Goal: Information Seeking & Learning: Learn about a topic

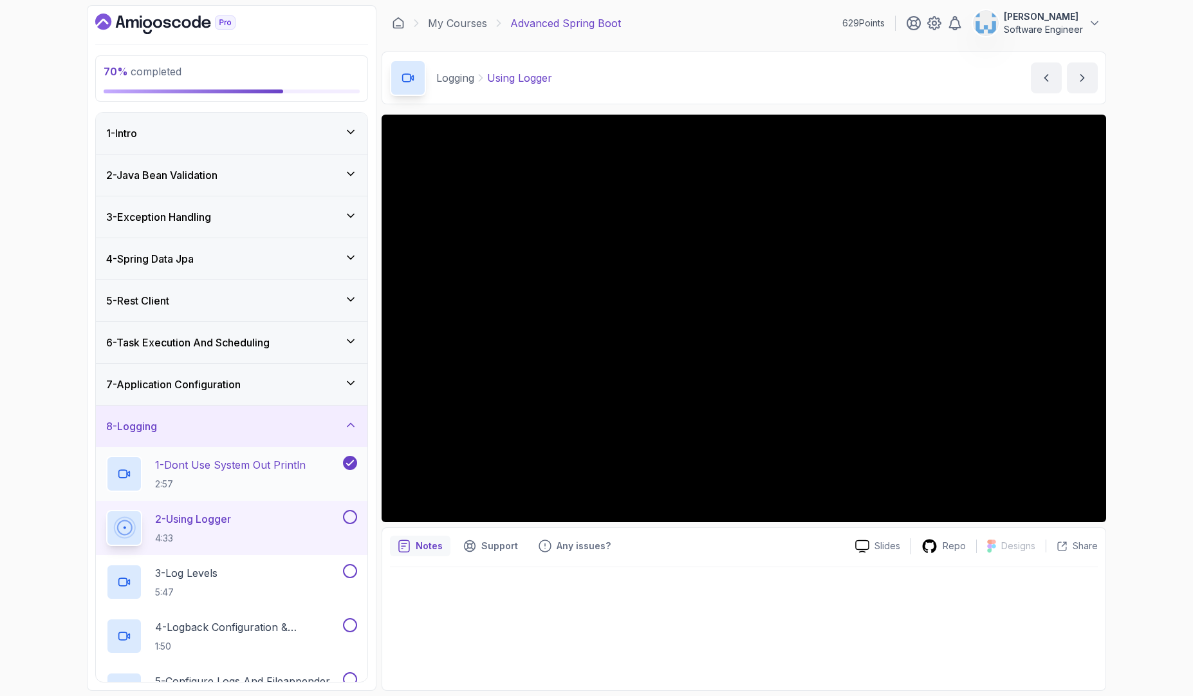
scroll to position [293, 0]
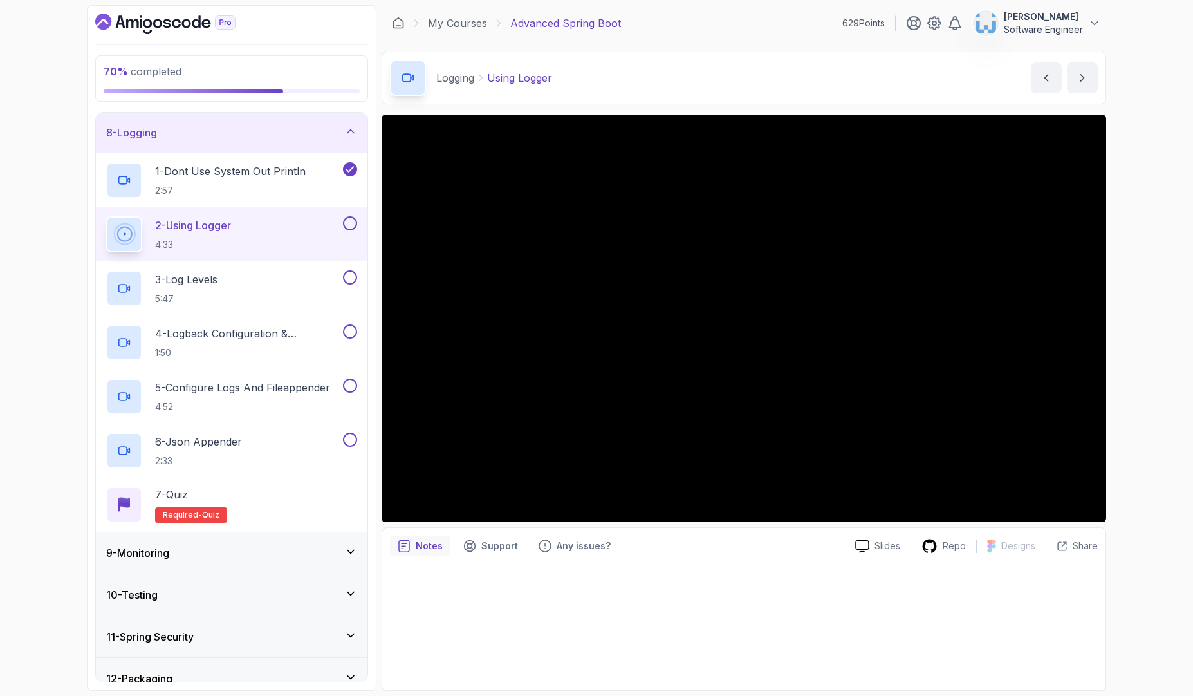
click at [263, 223] on div "2 - Using Logger 4:33" at bounding box center [223, 234] width 234 height 36
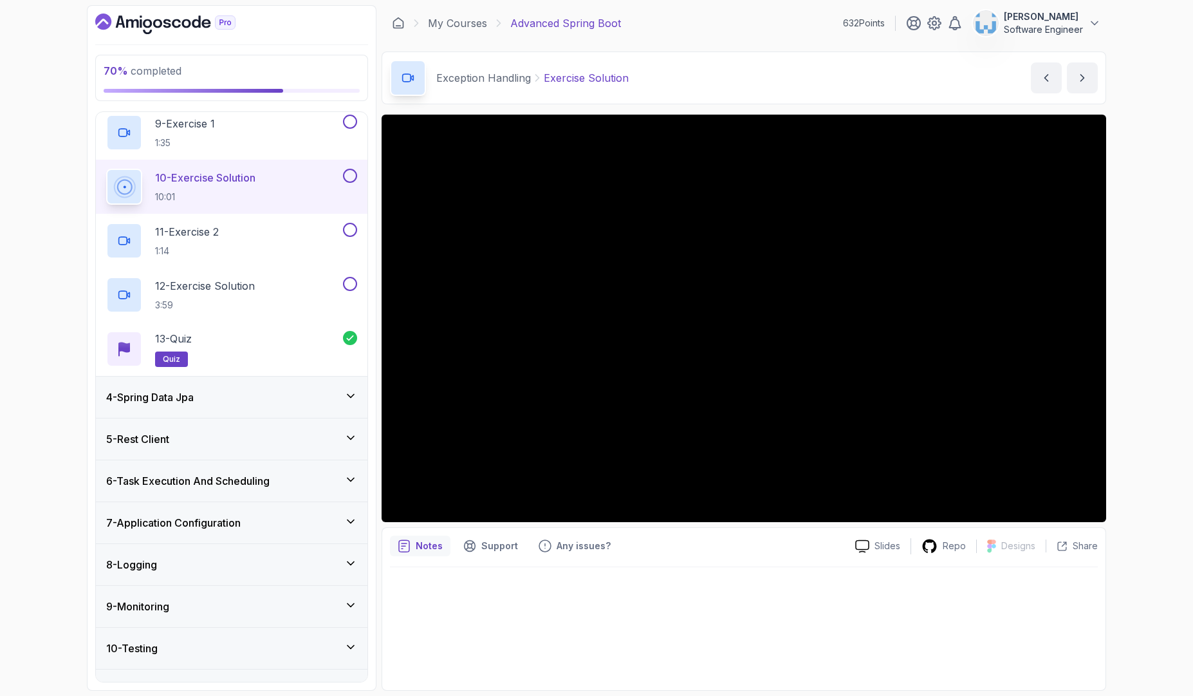
scroll to position [676, 0]
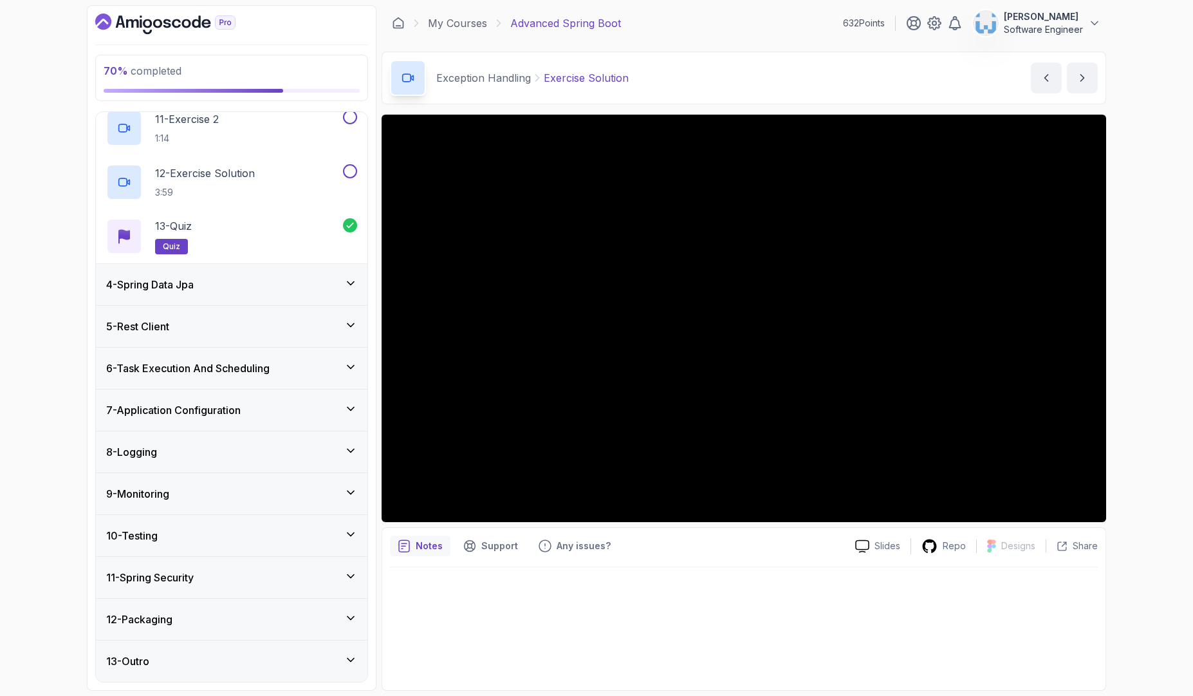
click at [228, 449] on div "8 - Logging" at bounding box center [231, 451] width 251 height 15
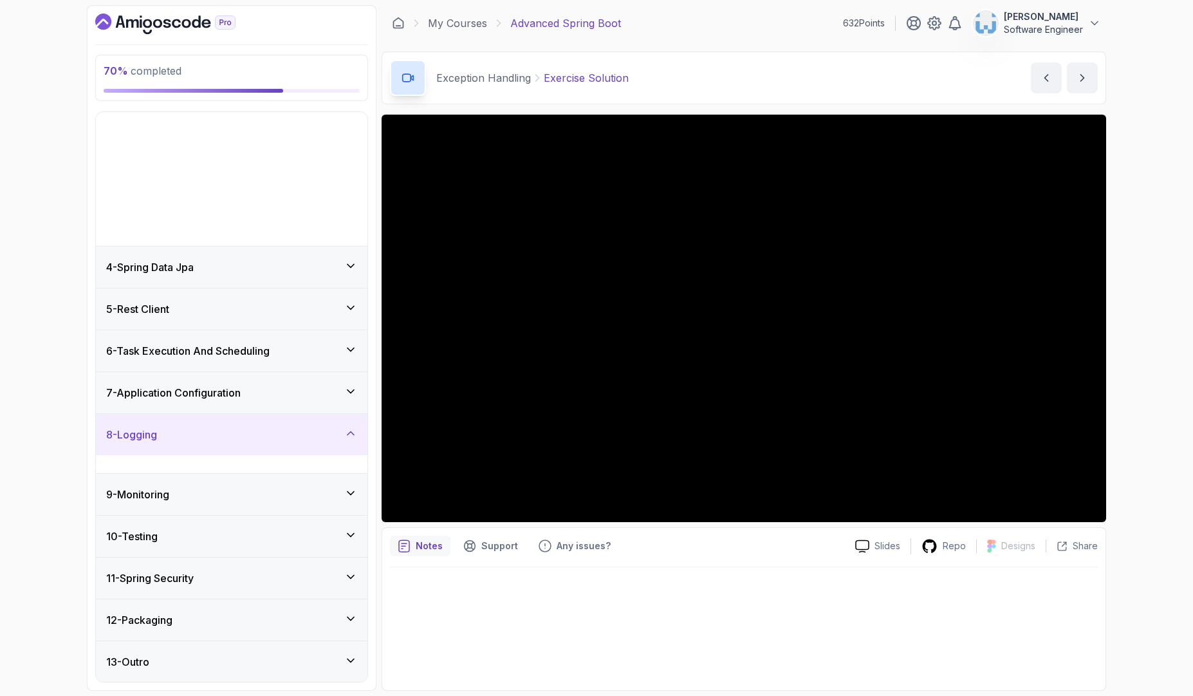
scroll to position [0, 0]
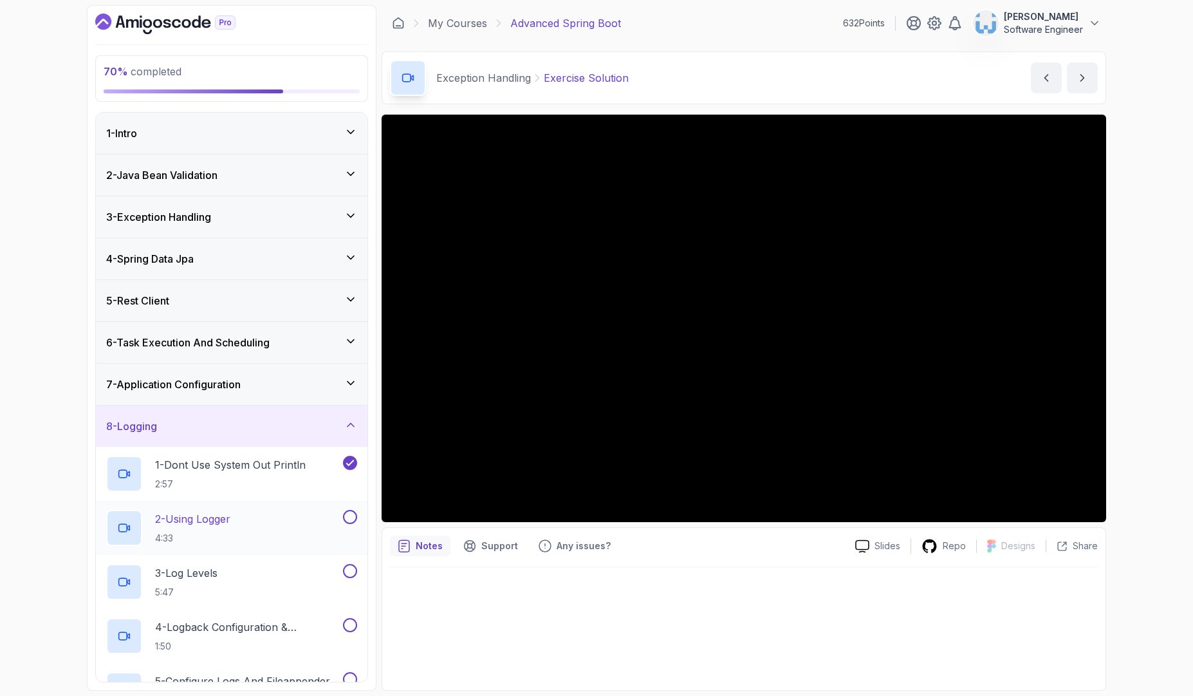
click at [230, 519] on p "2 - Using Logger" at bounding box center [192, 518] width 75 height 15
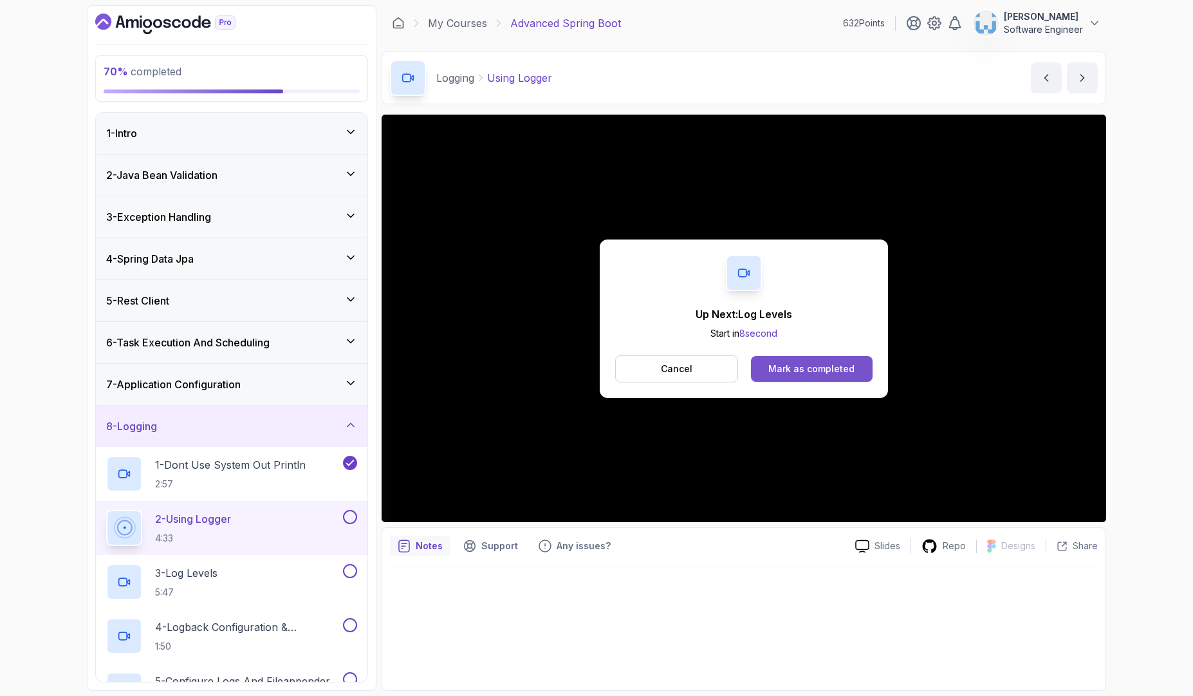
click at [836, 377] on button "Mark as completed" at bounding box center [812, 369] width 122 height 26
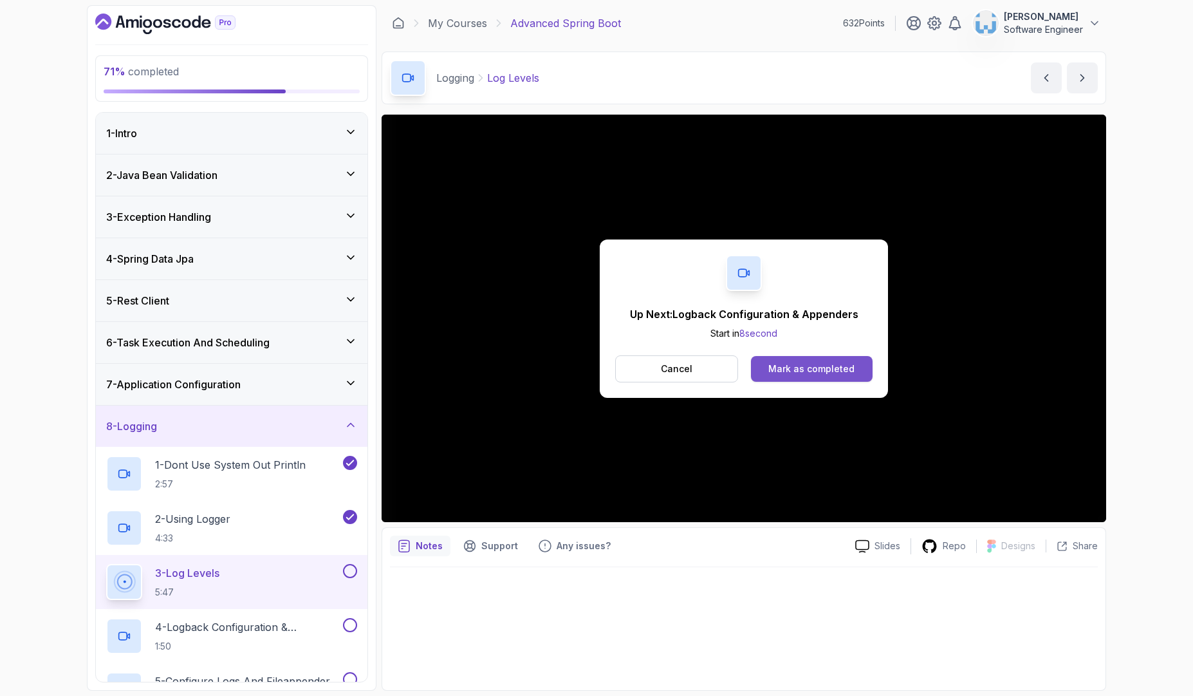
click at [777, 376] on button "Mark as completed" at bounding box center [812, 369] width 122 height 26
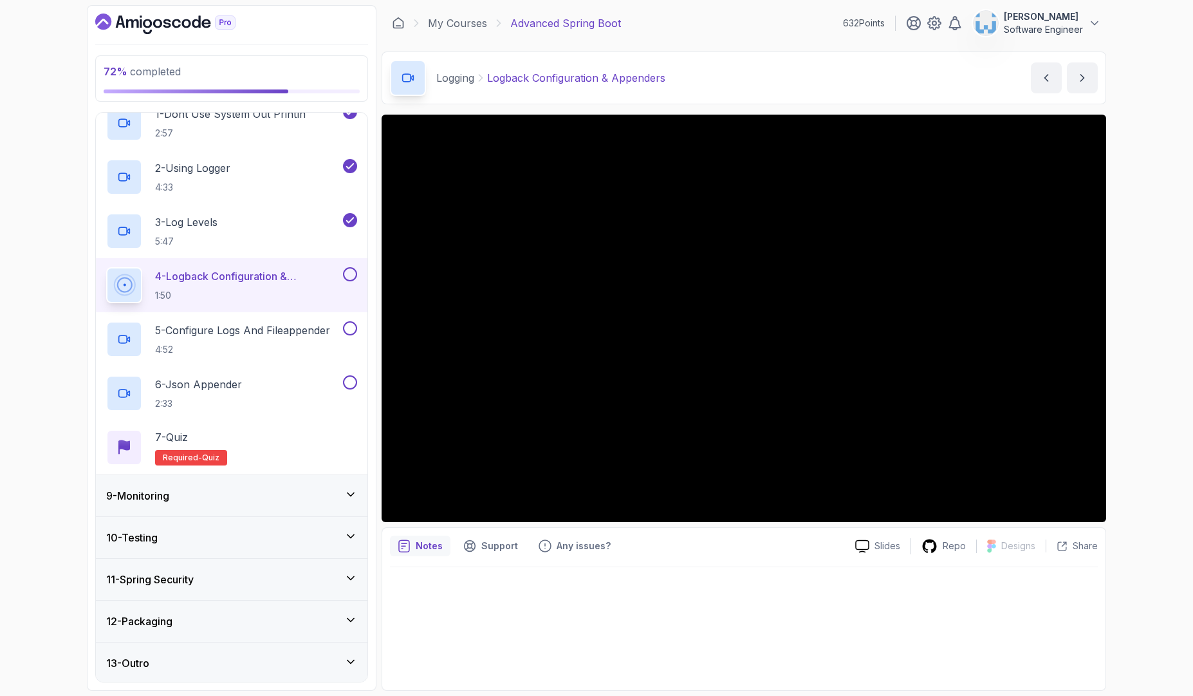
scroll to position [353, 0]
click at [277, 486] on div "9 - Monitoring" at bounding box center [231, 493] width 251 height 15
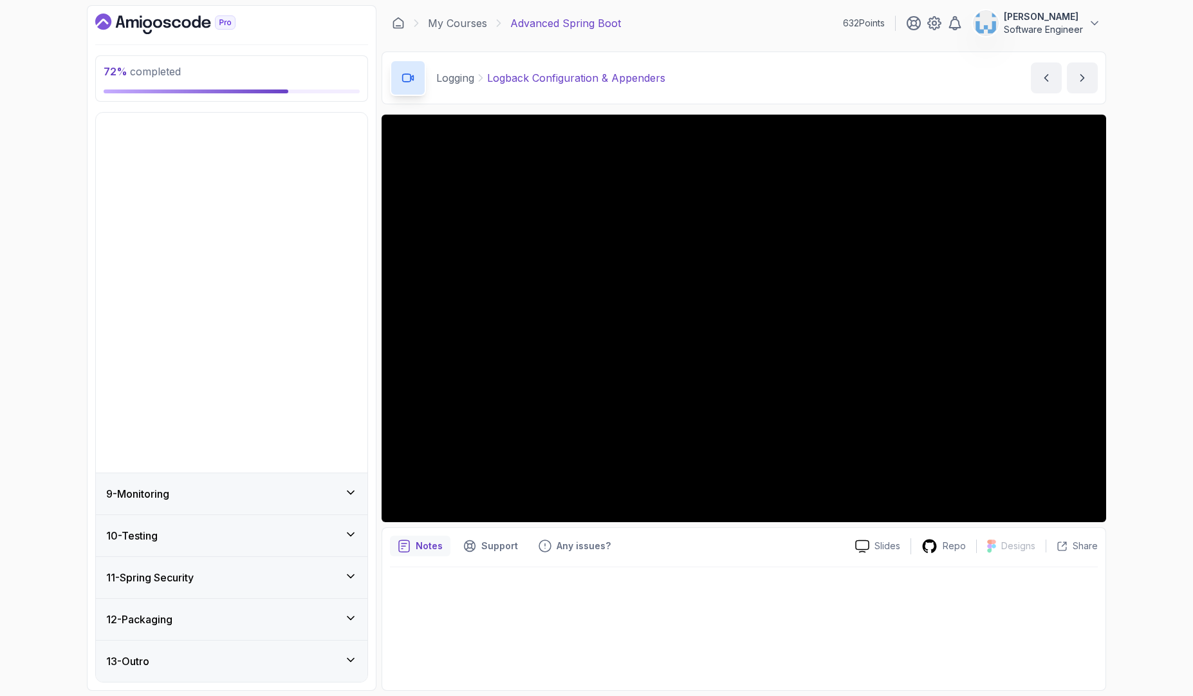
scroll to position [0, 0]
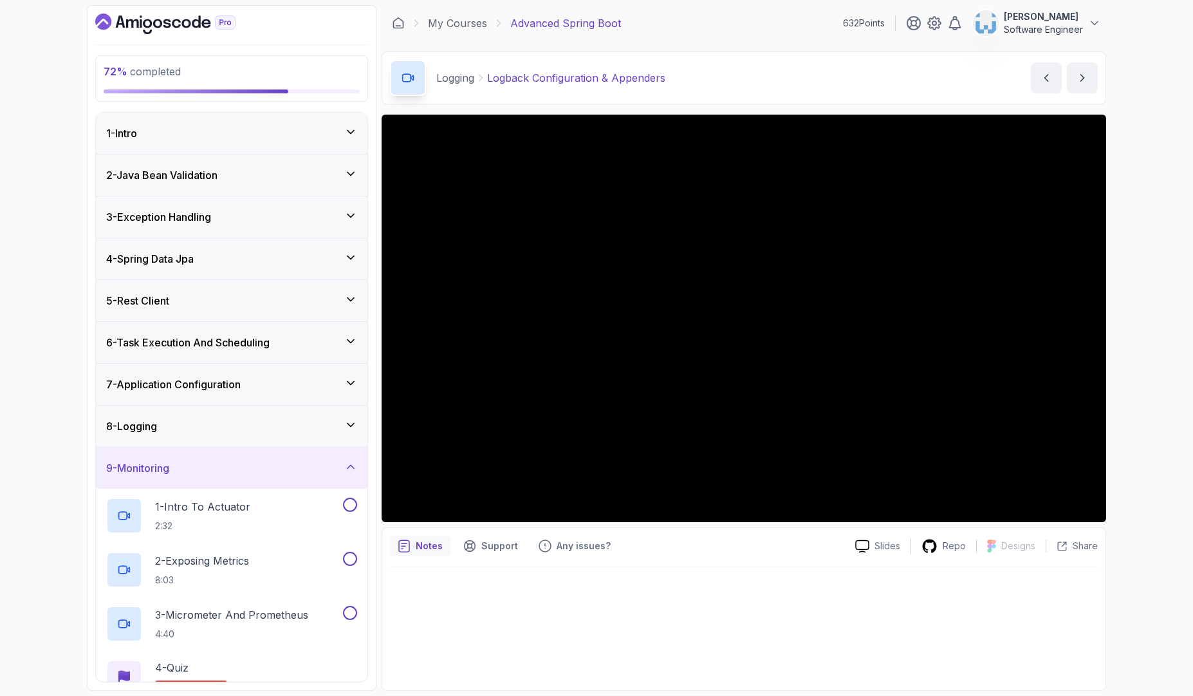
click at [282, 466] on div "9 - Monitoring" at bounding box center [231, 467] width 251 height 15
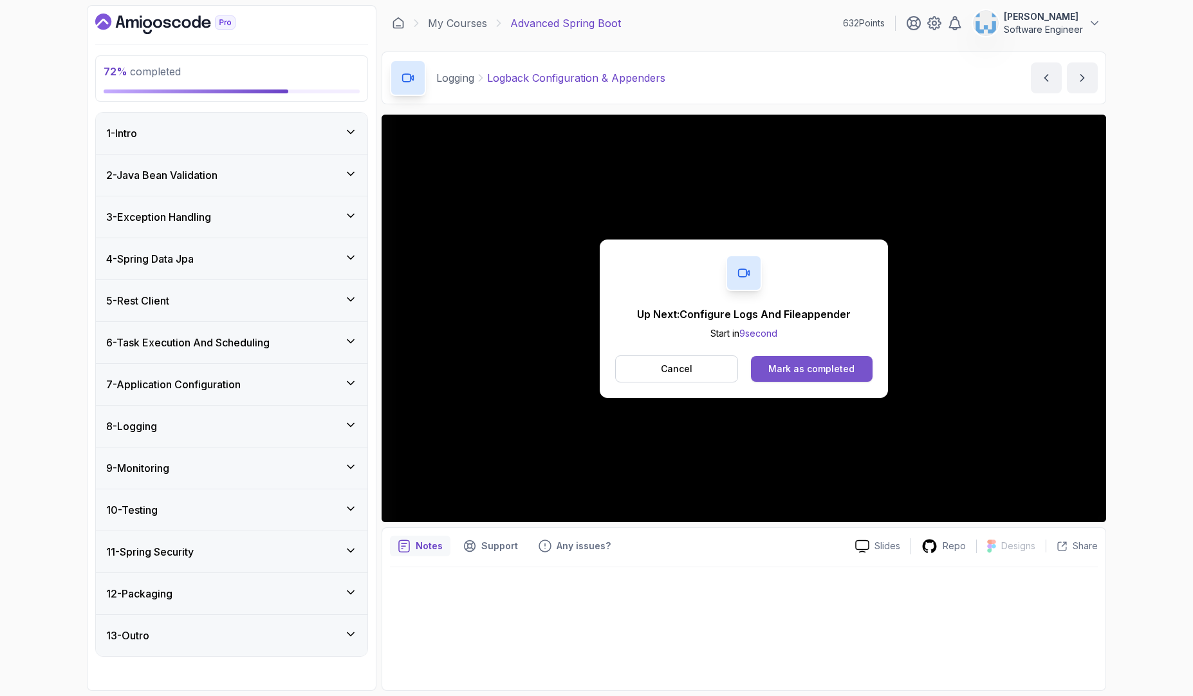
click at [827, 376] on button "Mark as completed" at bounding box center [812, 369] width 122 height 26
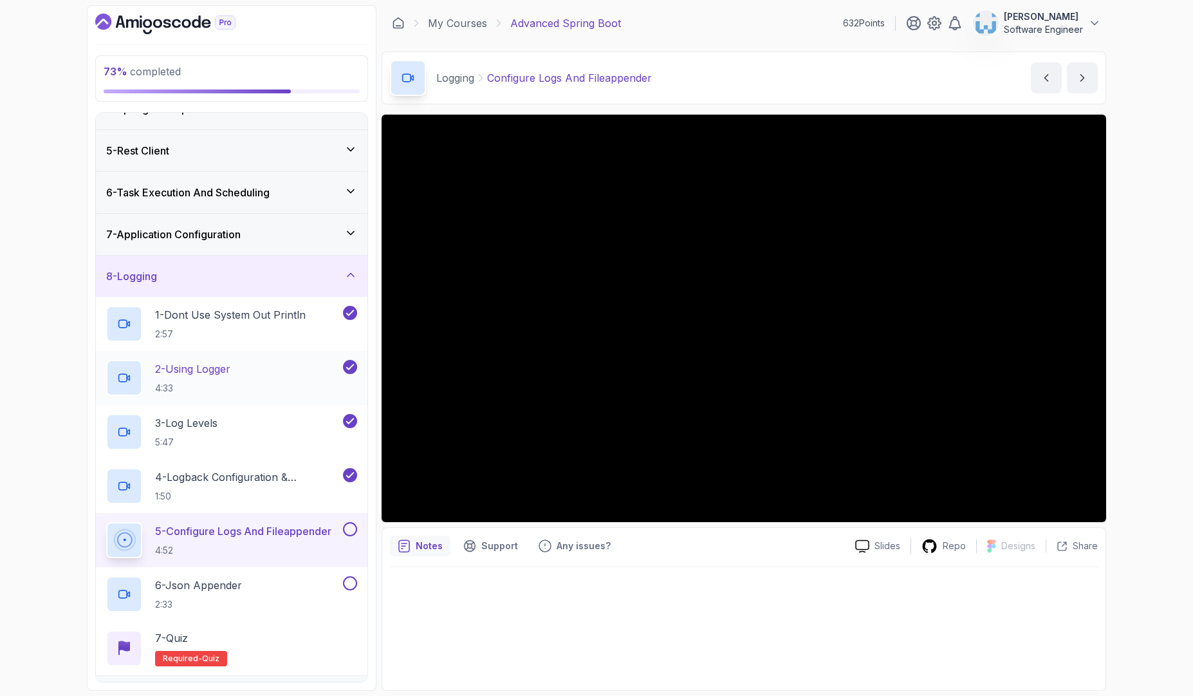
scroll to position [180, 0]
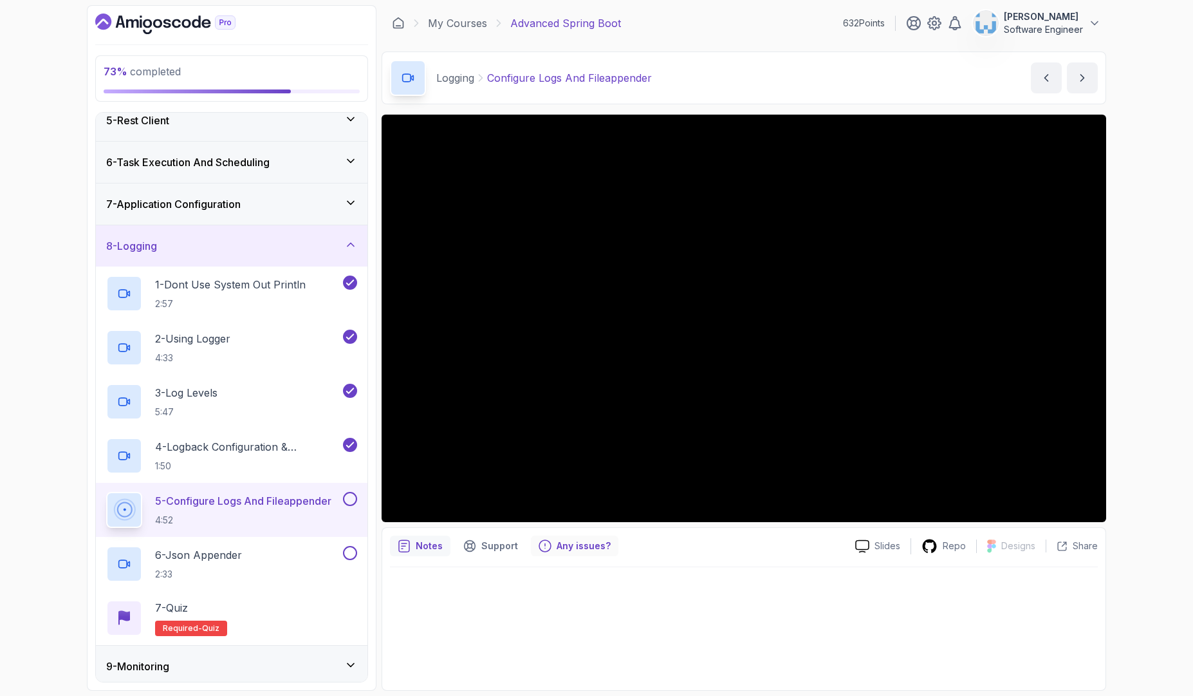
click at [560, 548] on p "Any issues?" at bounding box center [584, 545] width 54 height 13
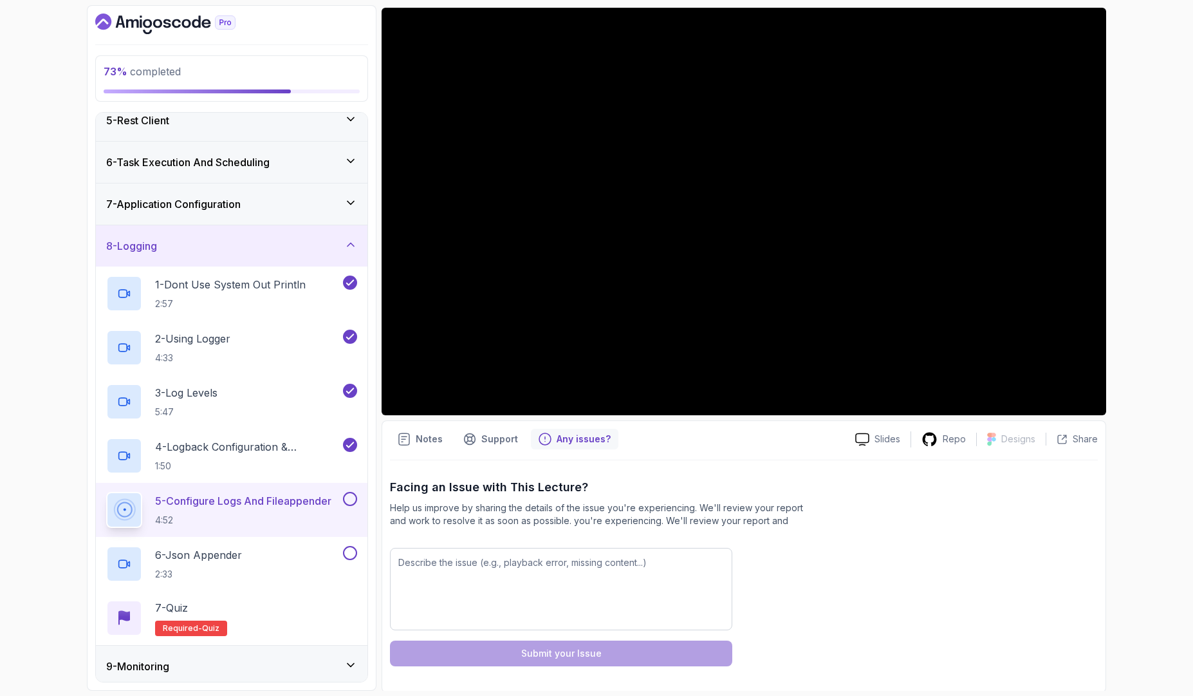
scroll to position [109, 0]
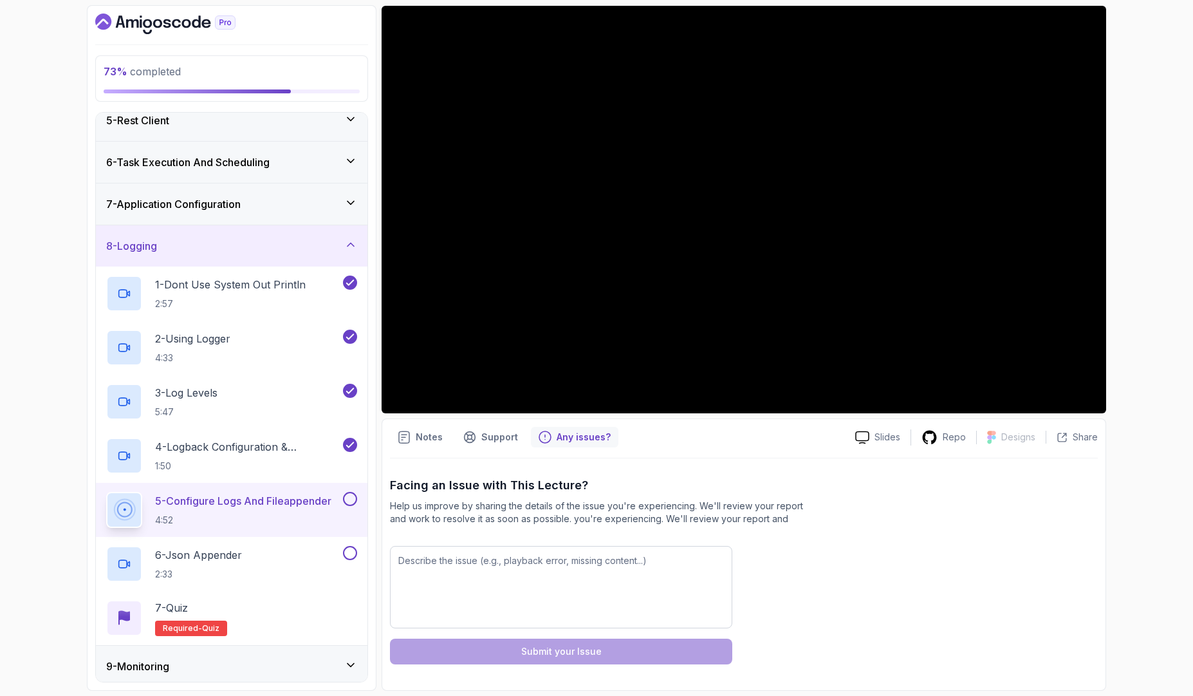
click at [497, 448] on div "Notes Support Any issues? Slides Repo Designs Design not available Share Facing…" at bounding box center [744, 554] width 724 height 272
click at [423, 440] on p "Notes" at bounding box center [429, 436] width 27 height 13
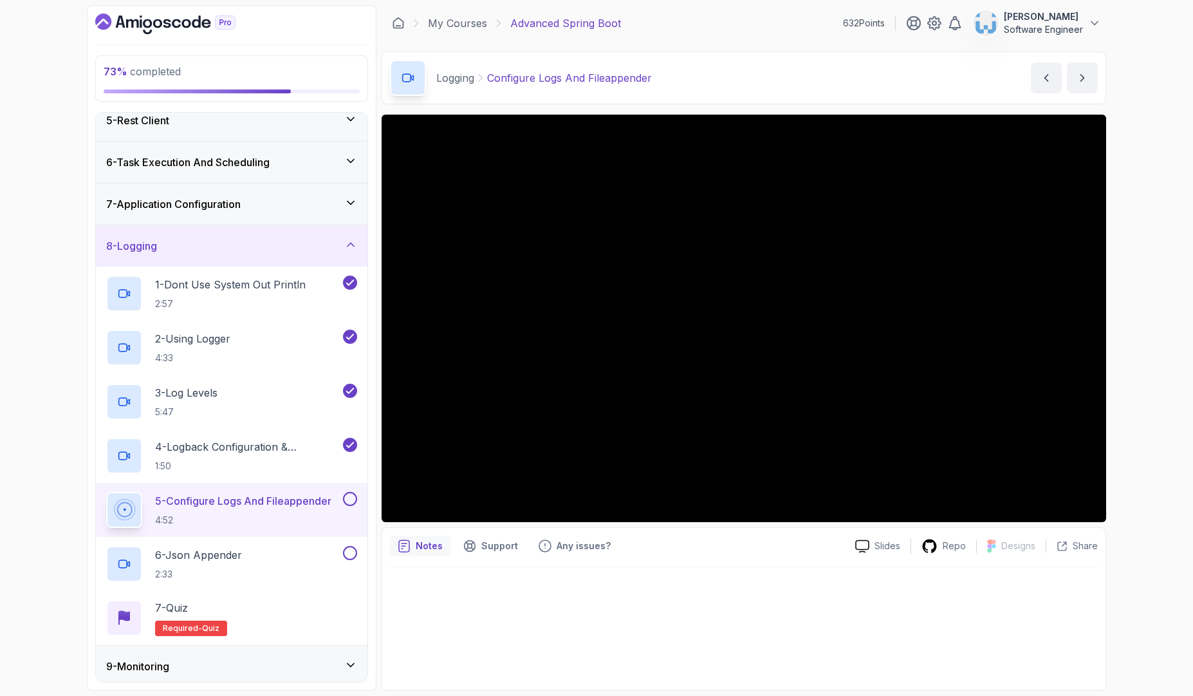
scroll to position [0, 0]
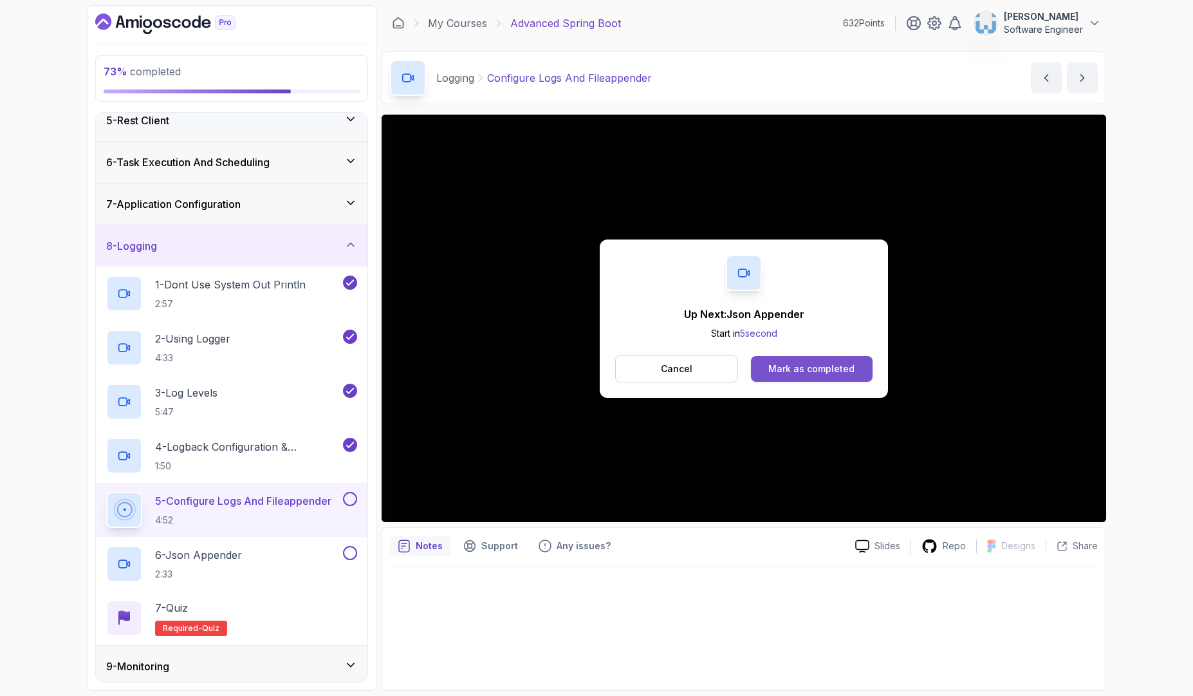
click at [836, 373] on div "Mark as completed" at bounding box center [811, 368] width 86 height 13
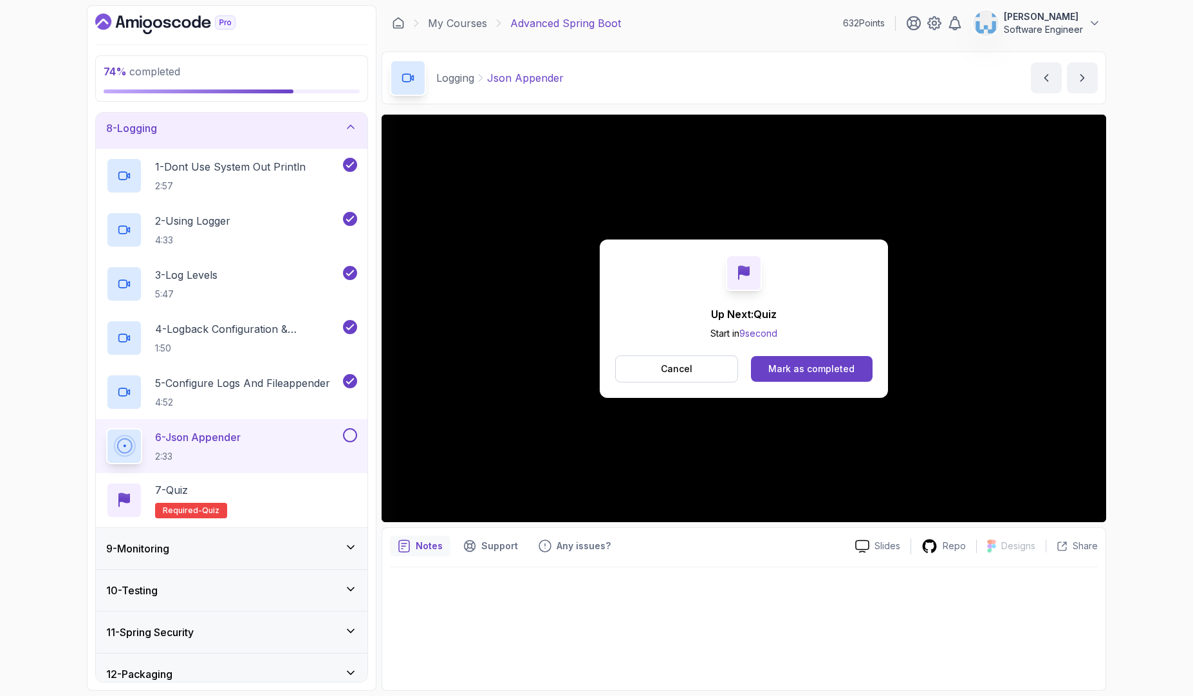
scroll to position [299, 0]
click at [817, 362] on button "Mark as completed" at bounding box center [812, 369] width 122 height 26
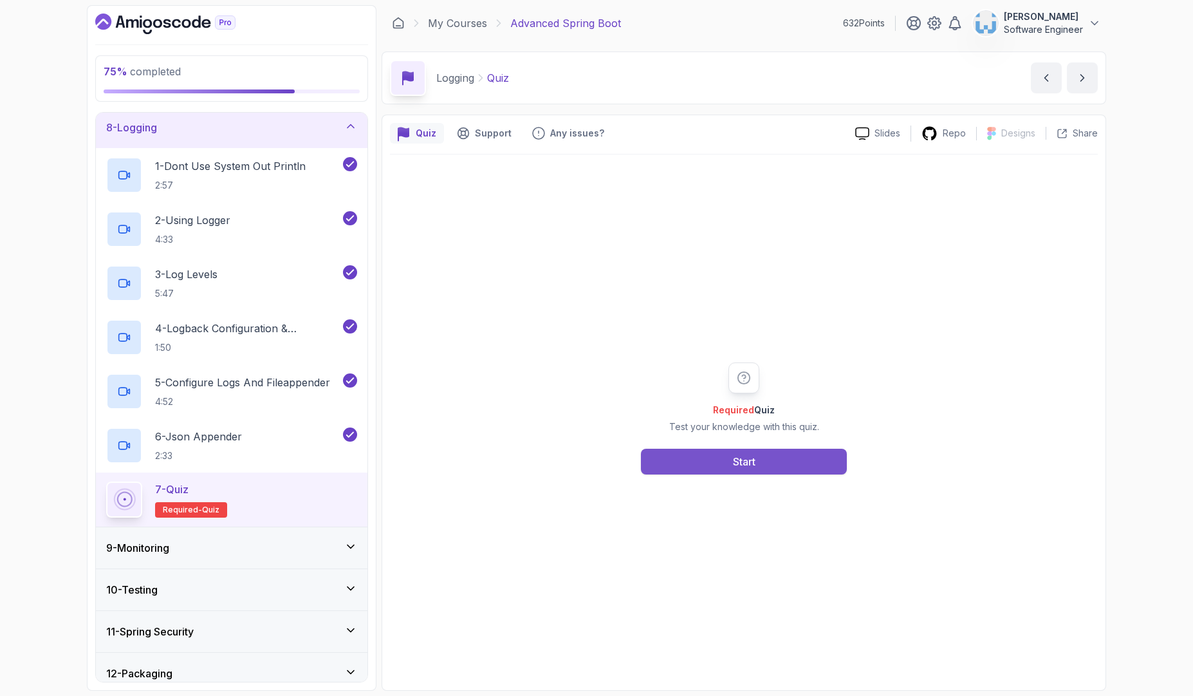
click at [746, 452] on button "Start" at bounding box center [744, 461] width 206 height 26
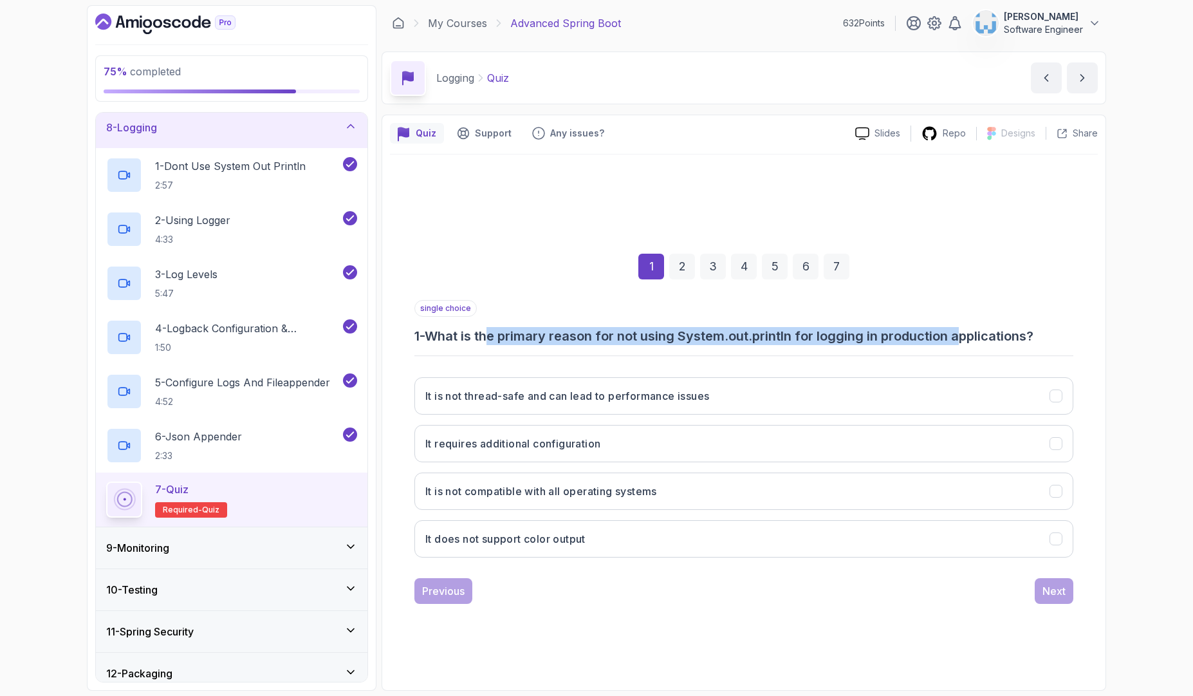
drag, startPoint x: 505, startPoint y: 335, endPoint x: 971, endPoint y: 332, distance: 465.8
click at [968, 328] on h3 "1 - What is the primary reason for not using System.out.println for logging in …" at bounding box center [743, 336] width 659 height 18
click at [683, 394] on h3 "It is not thread-safe and can lead to performance issues" at bounding box center [567, 395] width 284 height 15
click at [1069, 595] on button "Next" at bounding box center [1054, 591] width 39 height 26
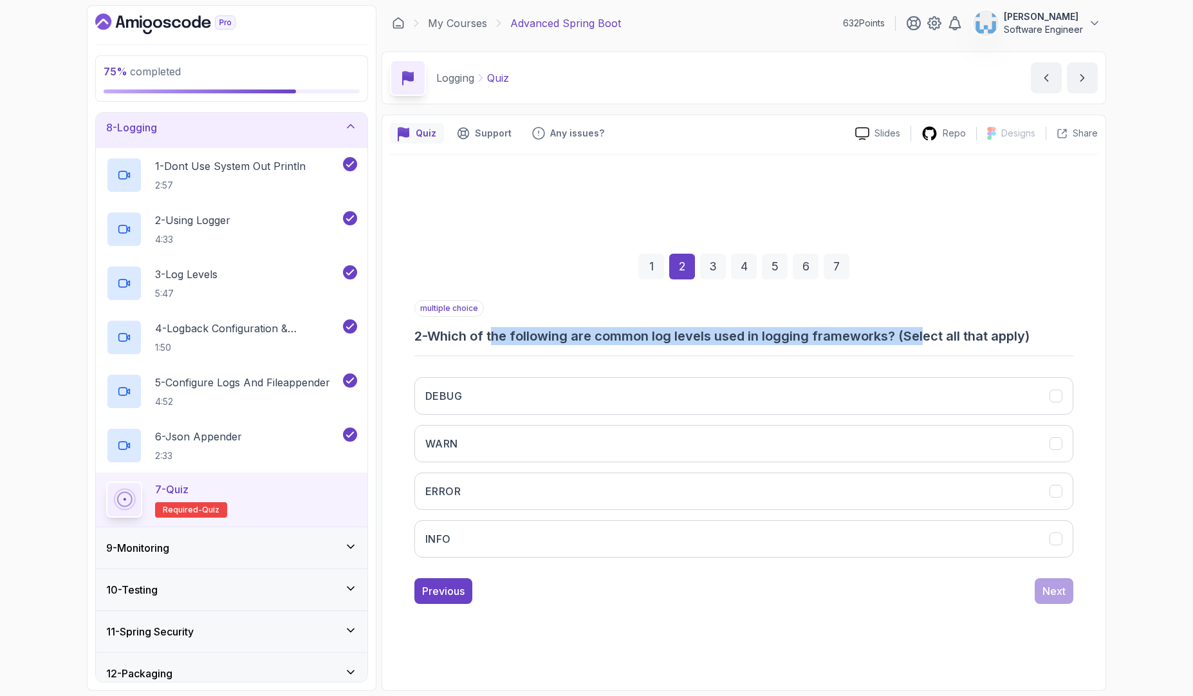
drag, startPoint x: 517, startPoint y: 337, endPoint x: 927, endPoint y: 332, distance: 410.5
click at [927, 332] on h3 "2 - Which of the following are common log levels used in logging frameworks? (S…" at bounding box center [743, 336] width 659 height 18
click at [536, 542] on button "INFO" at bounding box center [743, 538] width 659 height 37
click at [527, 506] on button "ERROR" at bounding box center [743, 490] width 659 height 37
click at [543, 450] on button "WARN" at bounding box center [743, 443] width 659 height 37
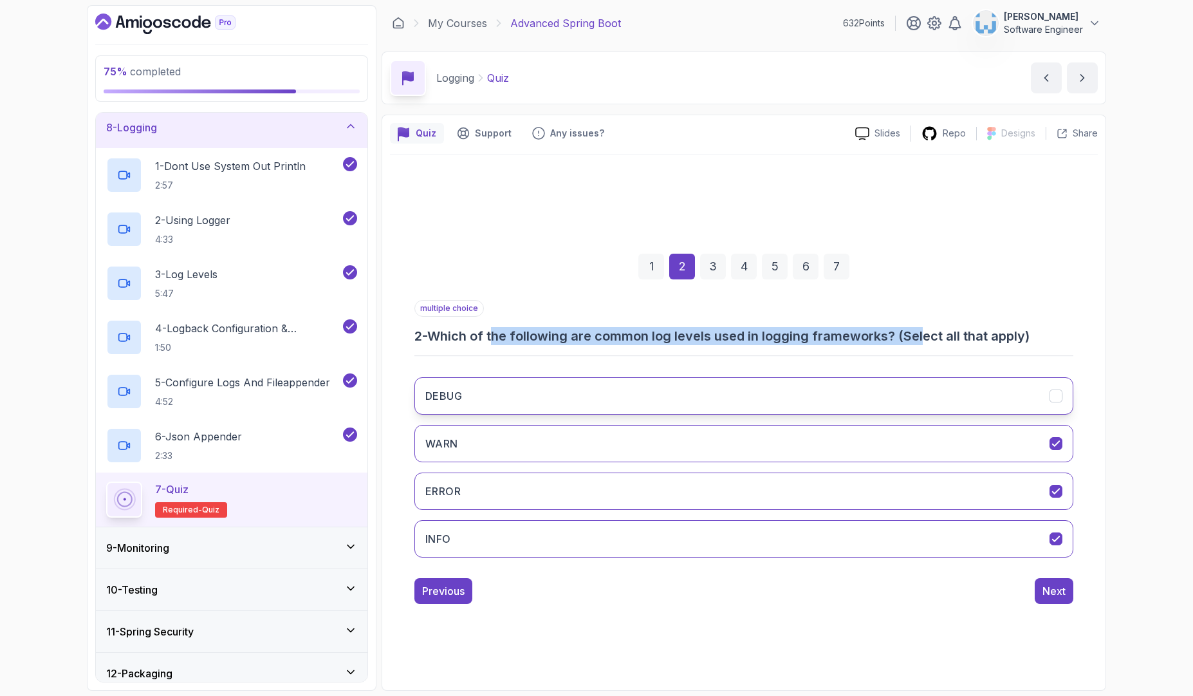
click at [557, 407] on button "DEBUG" at bounding box center [743, 395] width 659 height 37
click at [1049, 598] on button "Next" at bounding box center [1054, 591] width 39 height 26
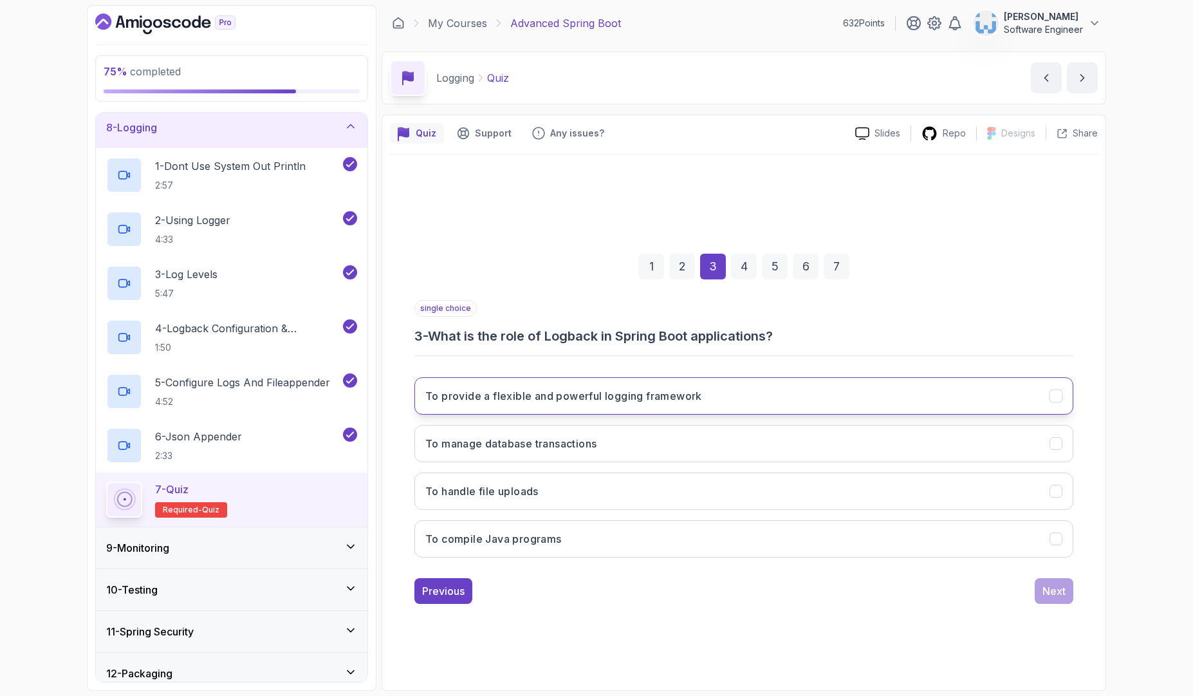
click at [512, 394] on h3 "To provide a flexible and powerful logging framework" at bounding box center [563, 395] width 277 height 15
click at [1060, 591] on div "Next" at bounding box center [1053, 590] width 23 height 15
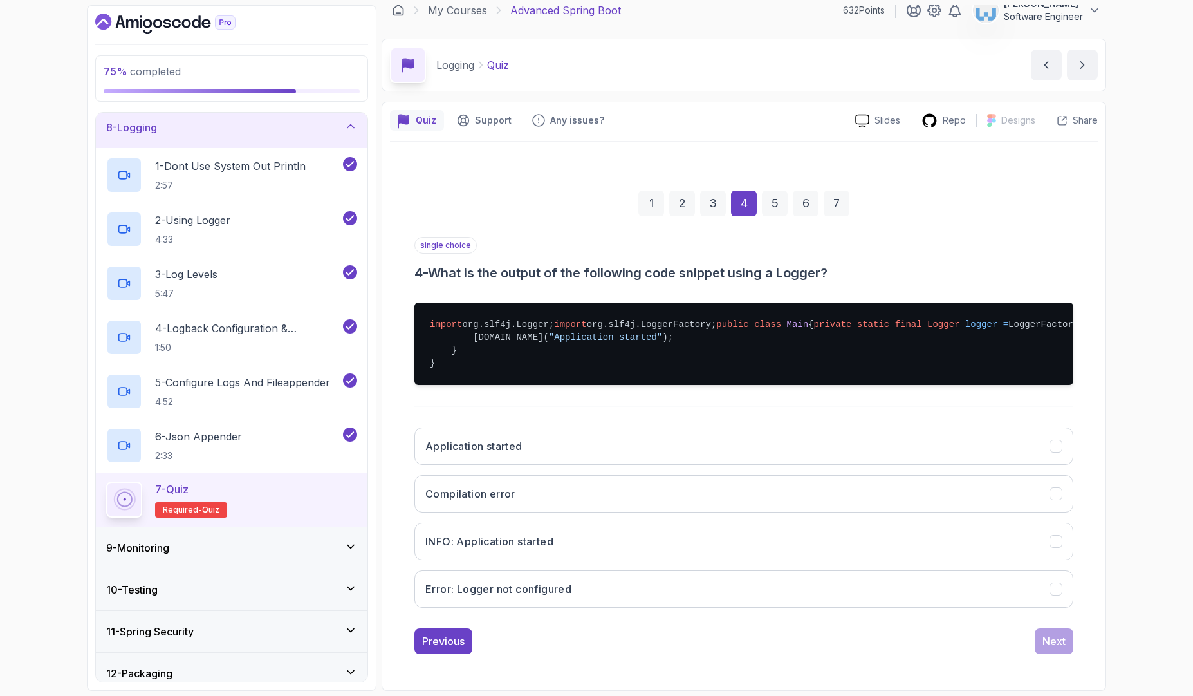
scroll to position [90, 0]
click at [505, 537] on h3 "INFO: Application started" at bounding box center [489, 540] width 128 height 15
click at [1055, 636] on div "Next" at bounding box center [1053, 640] width 23 height 15
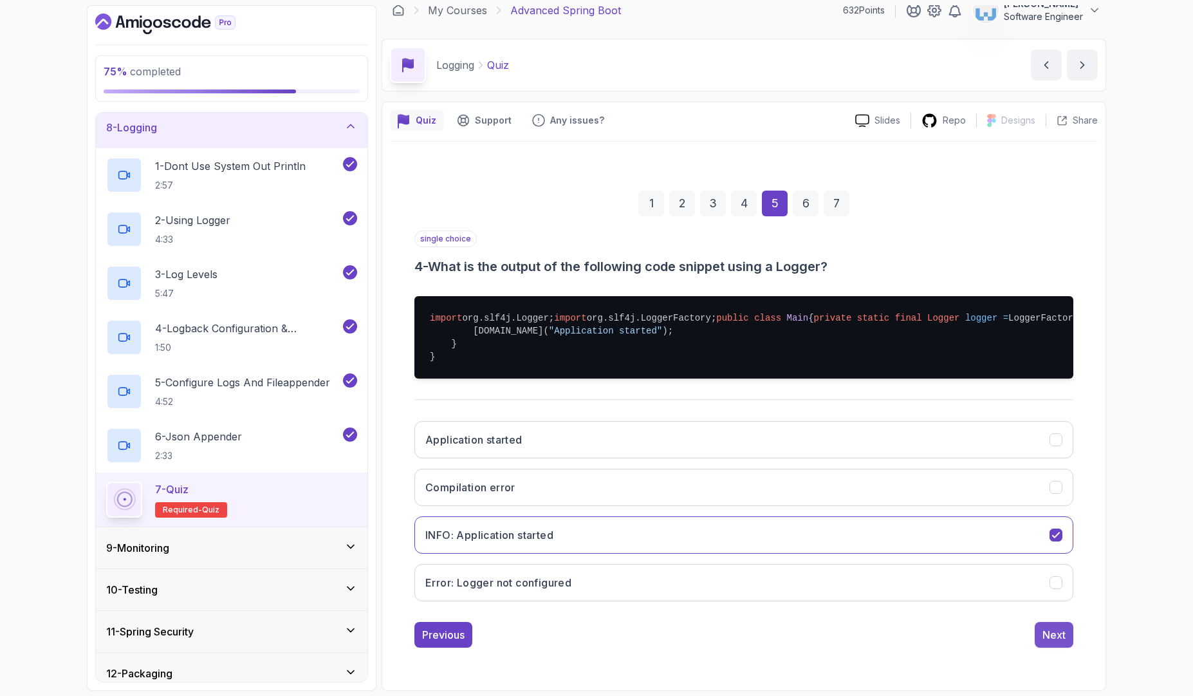
scroll to position [0, 0]
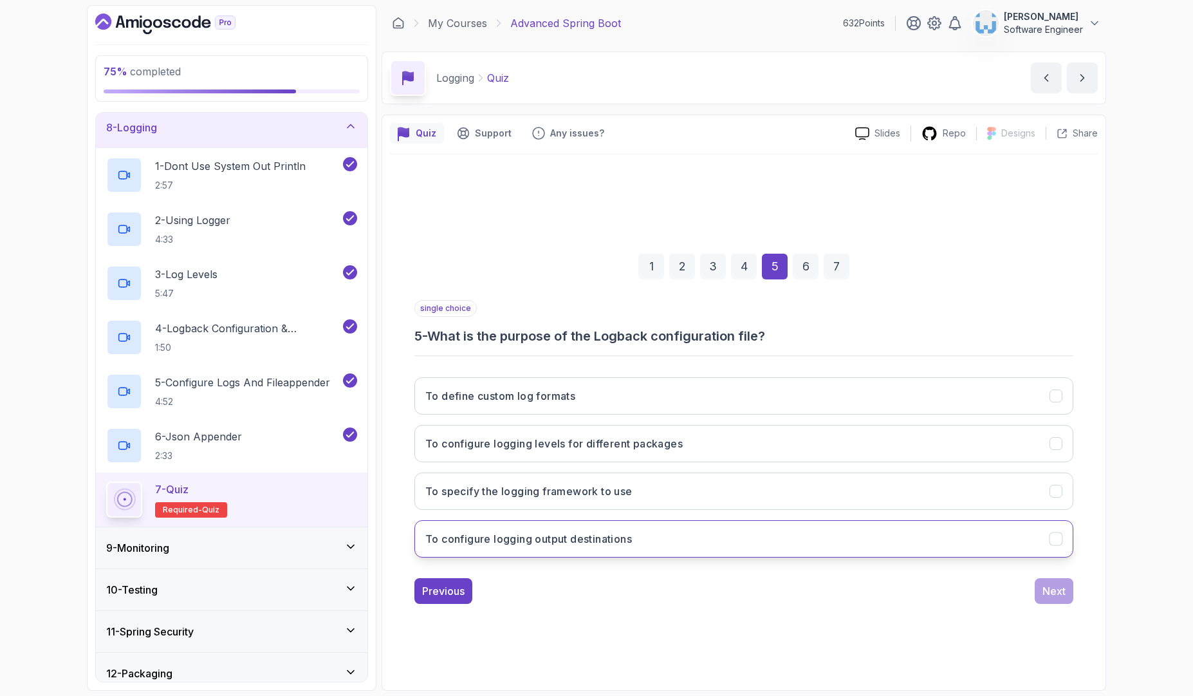
click at [509, 549] on button "To configure logging output destinations" at bounding box center [743, 538] width 659 height 37
click at [546, 400] on h3 "To define custom log formats" at bounding box center [500, 395] width 150 height 15
click at [1056, 598] on div "Next" at bounding box center [1053, 590] width 23 height 15
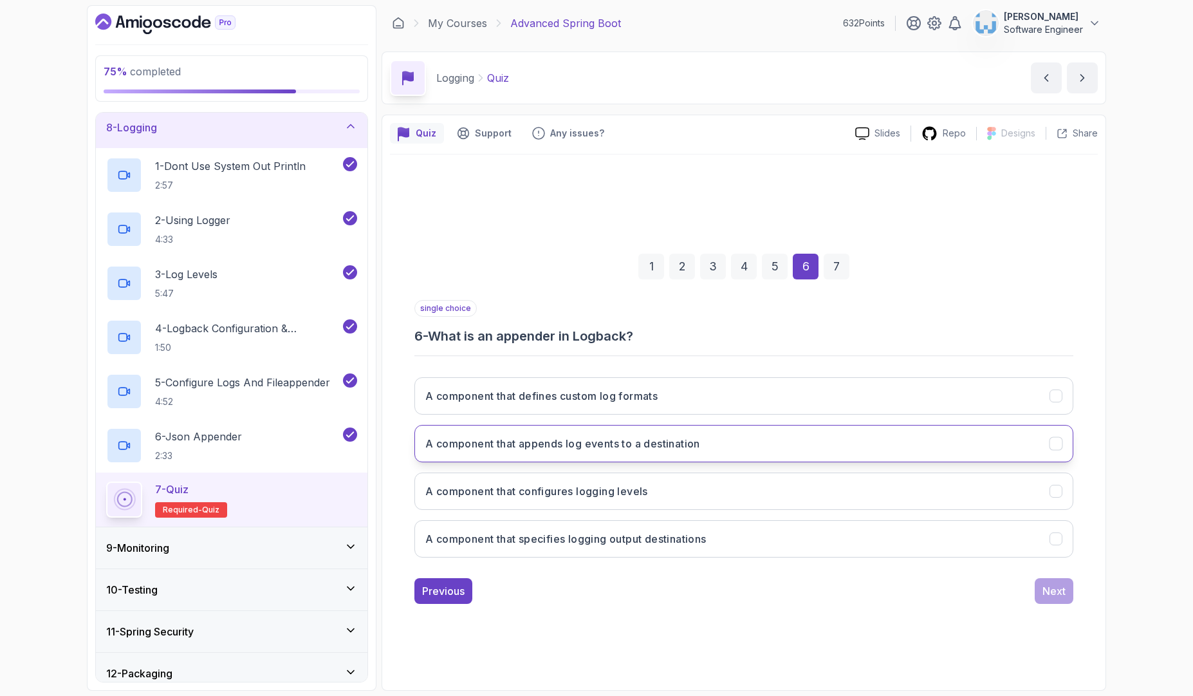
click at [562, 448] on h3 "A component that appends log events to a destination" at bounding box center [562, 443] width 275 height 15
click at [1058, 587] on div "Next" at bounding box center [1053, 590] width 23 height 15
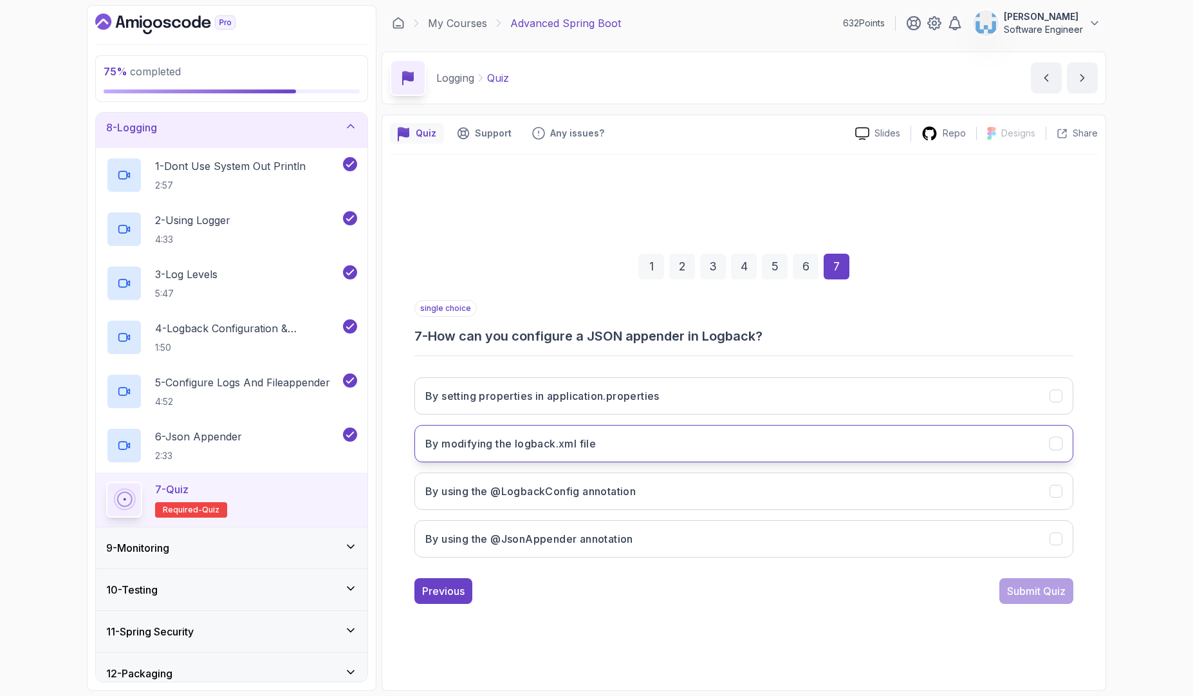
click at [545, 448] on h3 "By modifying the logback.xml file" at bounding box center [510, 443] width 171 height 15
click at [1019, 593] on div "Submit Quiz" at bounding box center [1036, 590] width 59 height 15
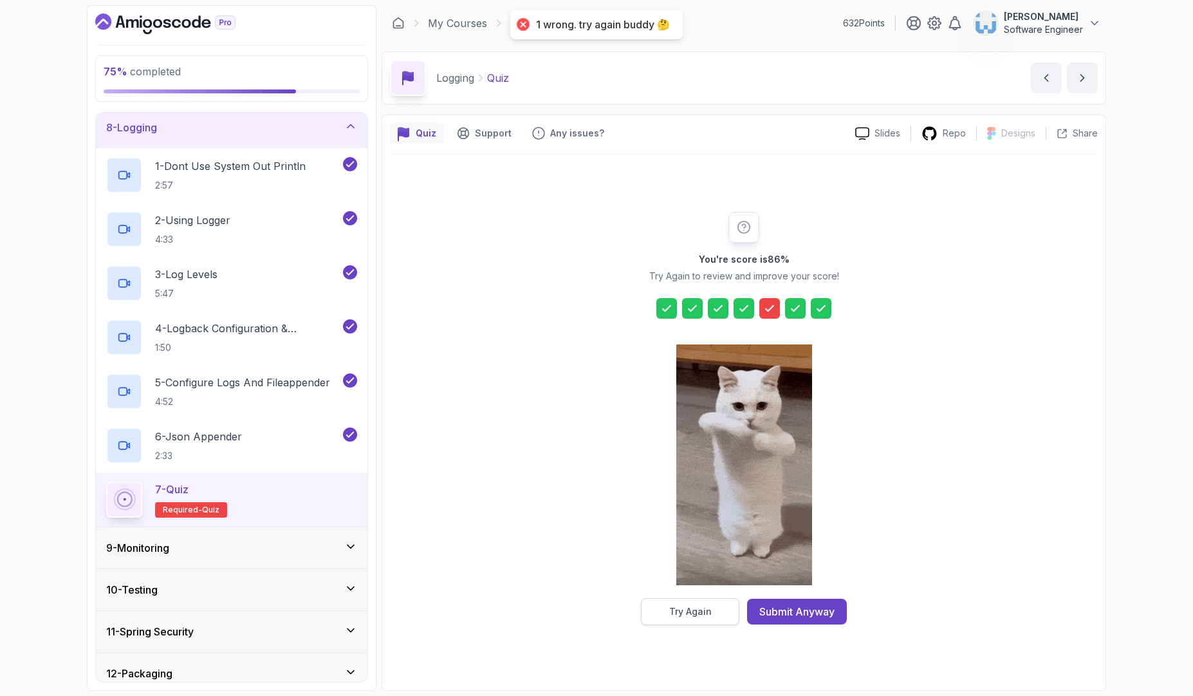
click at [703, 605] on div "Try Again" at bounding box center [690, 611] width 42 height 13
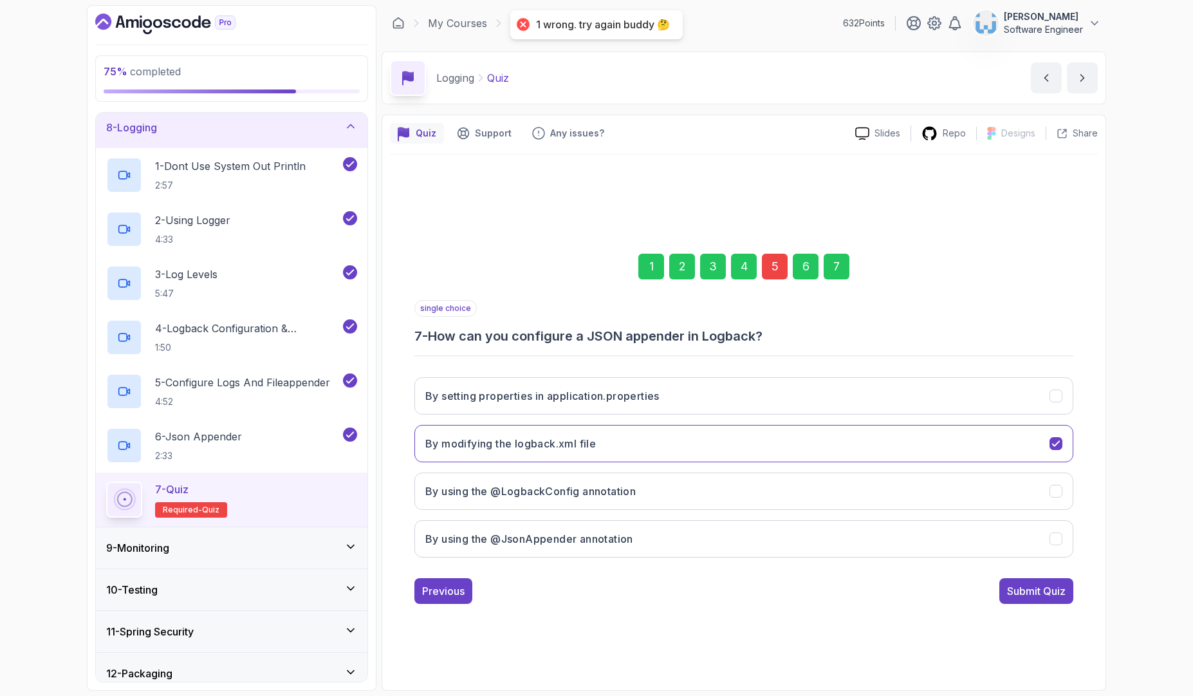
click at [778, 266] on div "5" at bounding box center [775, 267] width 26 height 26
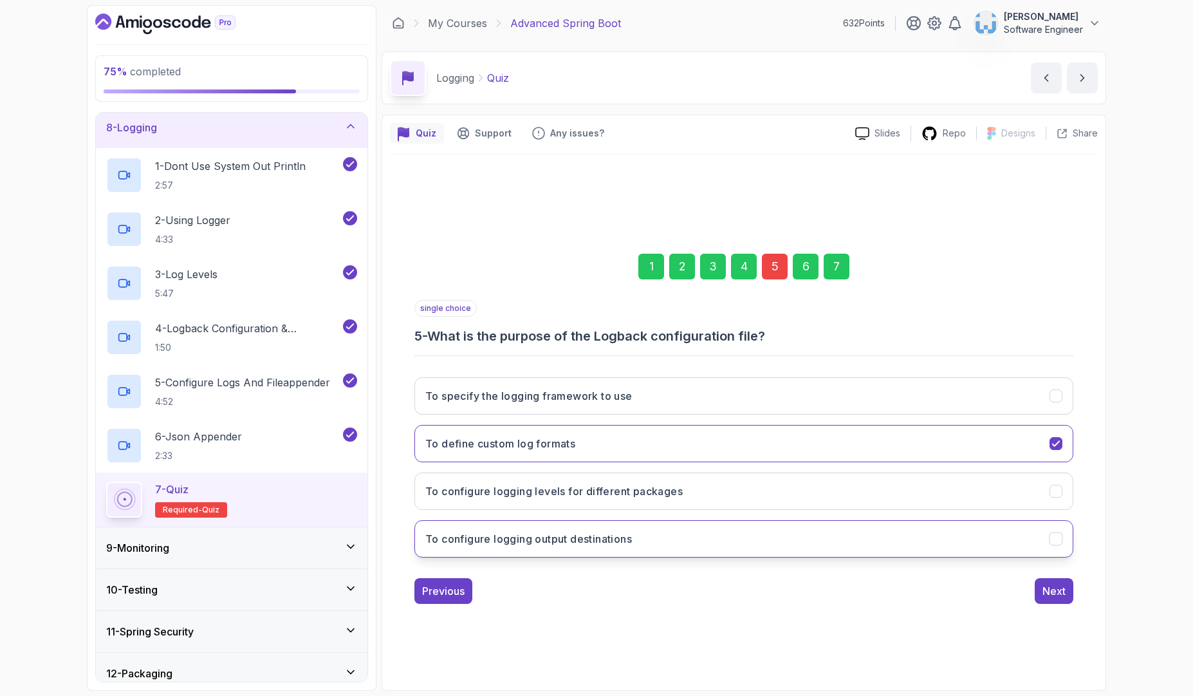
click at [517, 546] on button "To configure logging output destinations" at bounding box center [743, 538] width 659 height 37
click at [844, 266] on div "7" at bounding box center [837, 267] width 26 height 26
click at [1029, 593] on div "Submit Quiz" at bounding box center [1036, 590] width 59 height 15
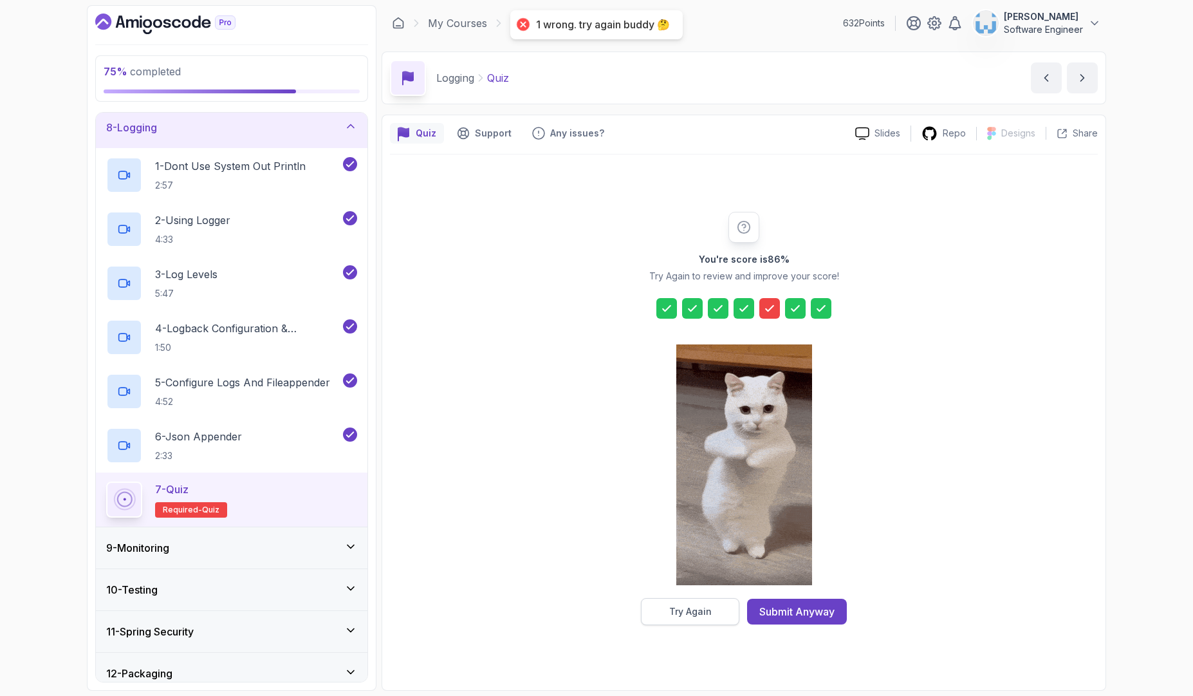
click at [706, 607] on div "Try Again" at bounding box center [690, 611] width 42 height 13
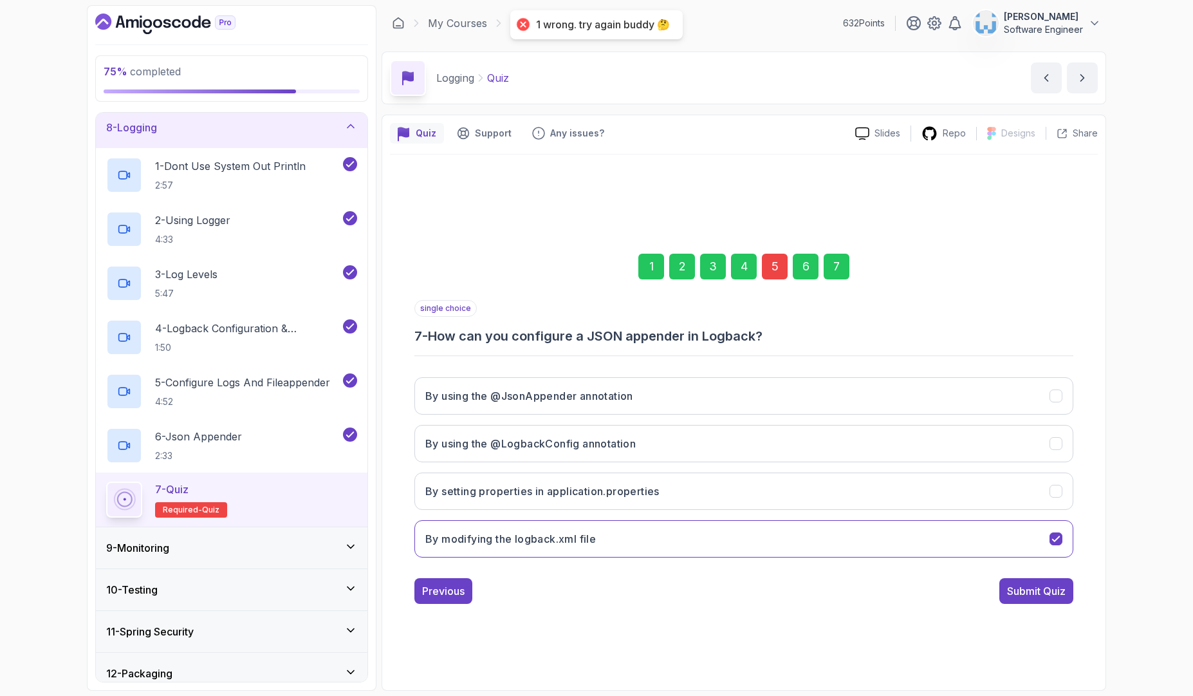
click at [773, 269] on div "5" at bounding box center [775, 267] width 26 height 26
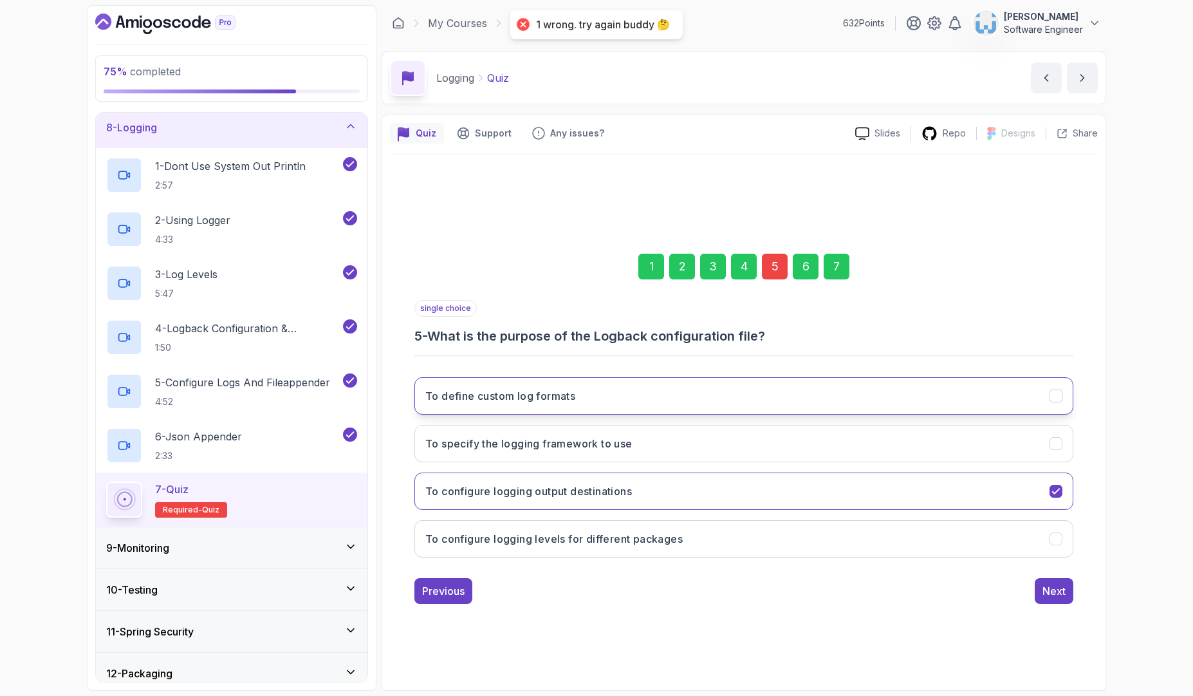
click at [607, 398] on button "To define custom log formats" at bounding box center [743, 395] width 659 height 37
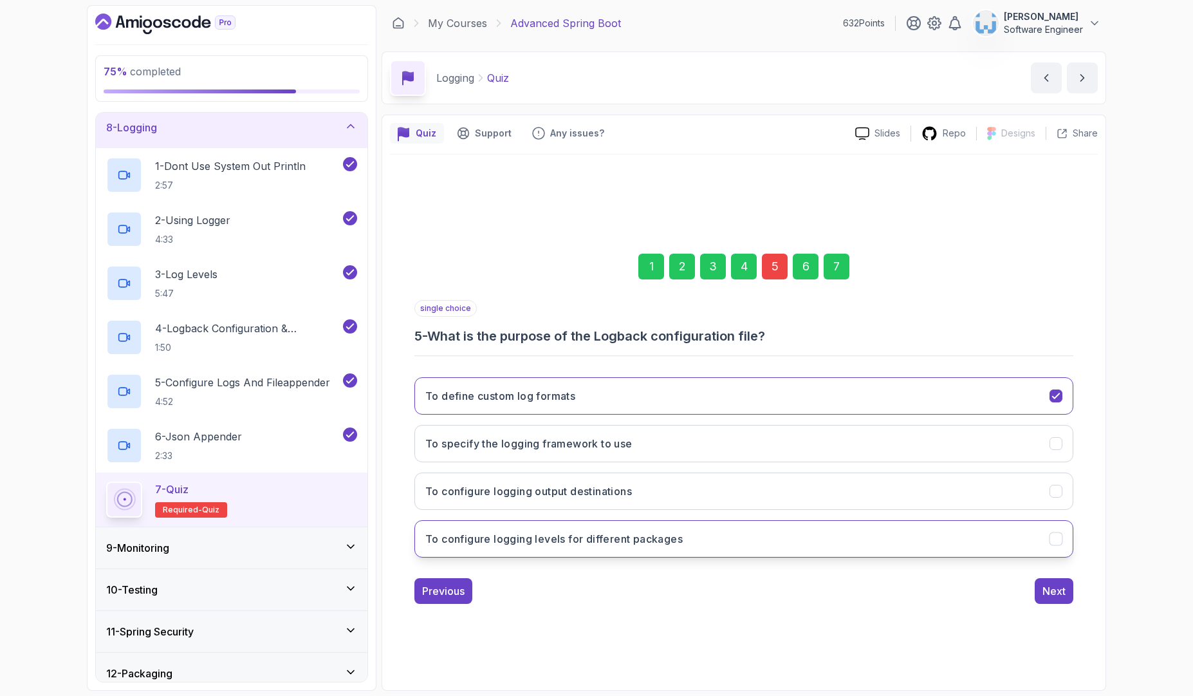
click at [600, 549] on button "To configure logging levels for different packages" at bounding box center [743, 538] width 659 height 37
click at [838, 268] on div "7" at bounding box center [837, 267] width 26 height 26
click at [1047, 593] on div "Submit Quiz" at bounding box center [1036, 590] width 59 height 15
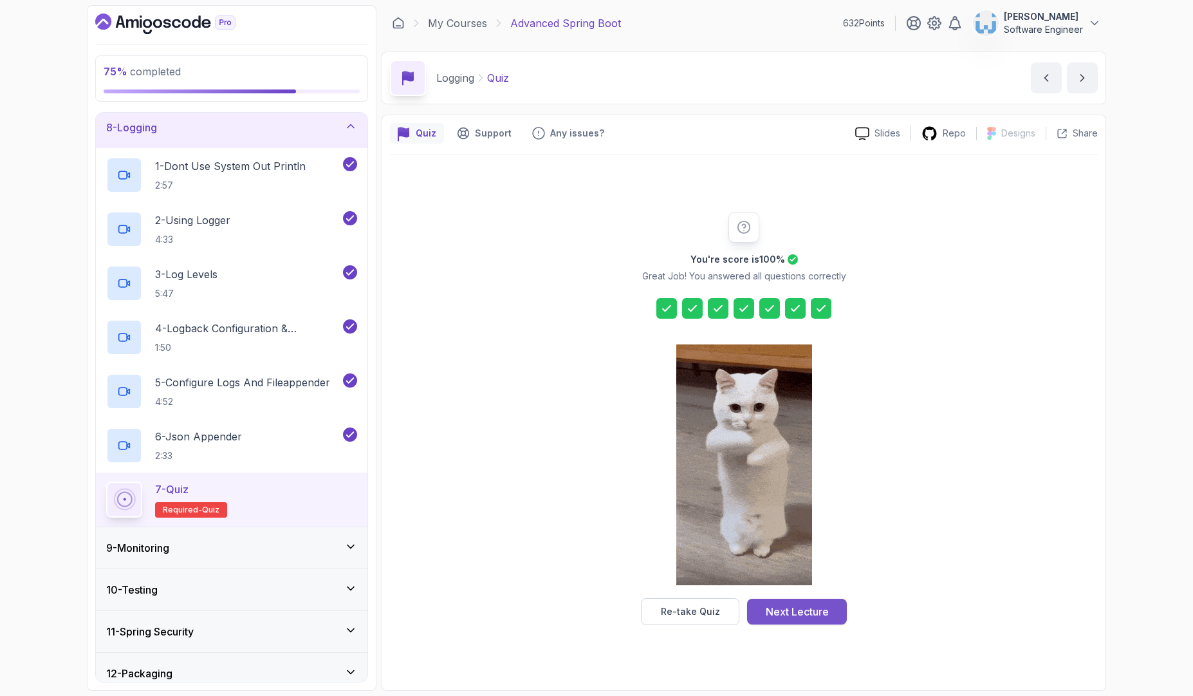
click at [824, 622] on button "Next Lecture" at bounding box center [797, 611] width 100 height 26
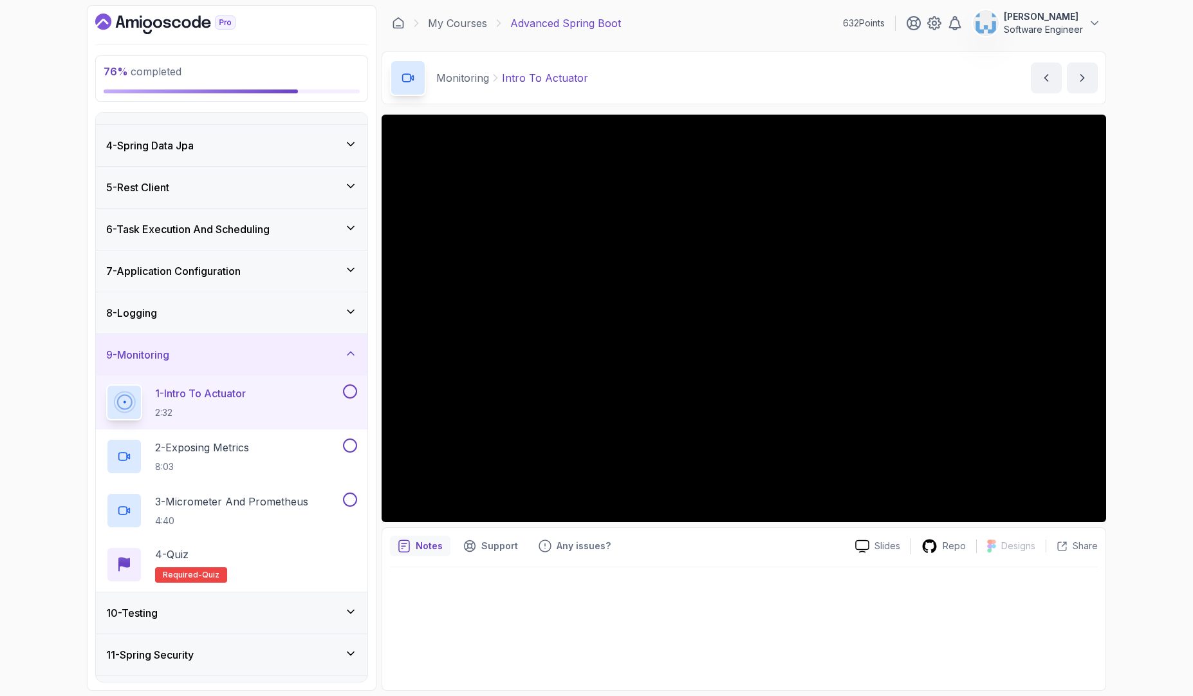
scroll to position [118, 0]
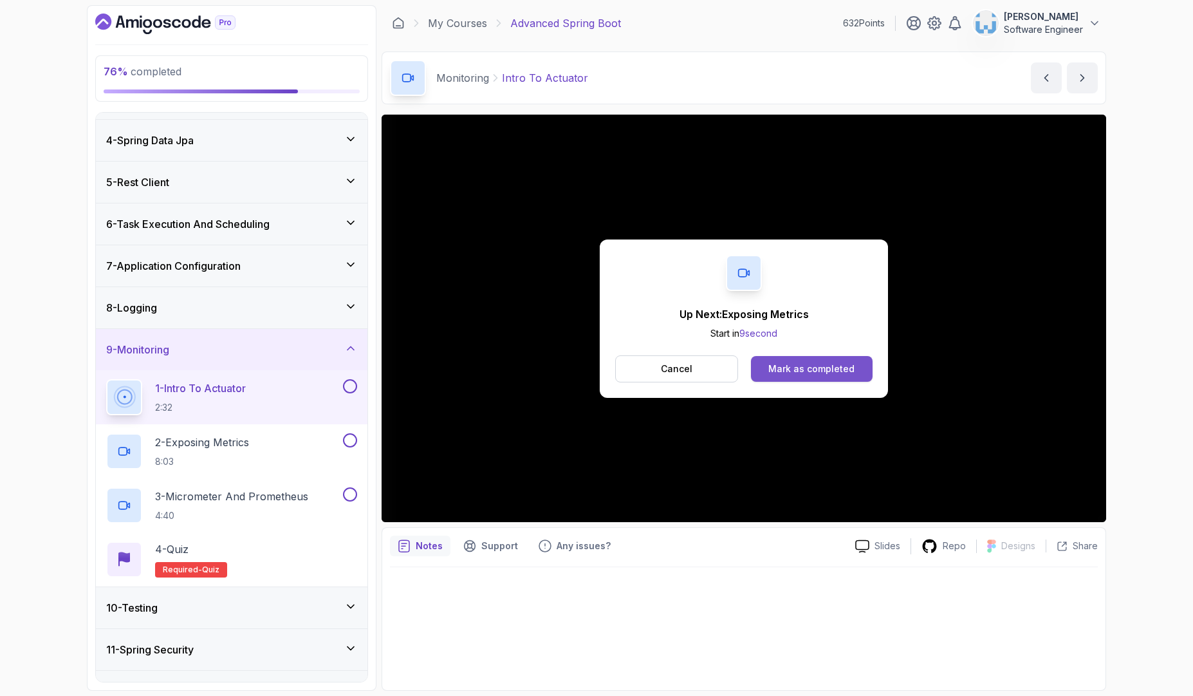
click at [771, 370] on div "Mark as completed" at bounding box center [811, 368] width 86 height 13
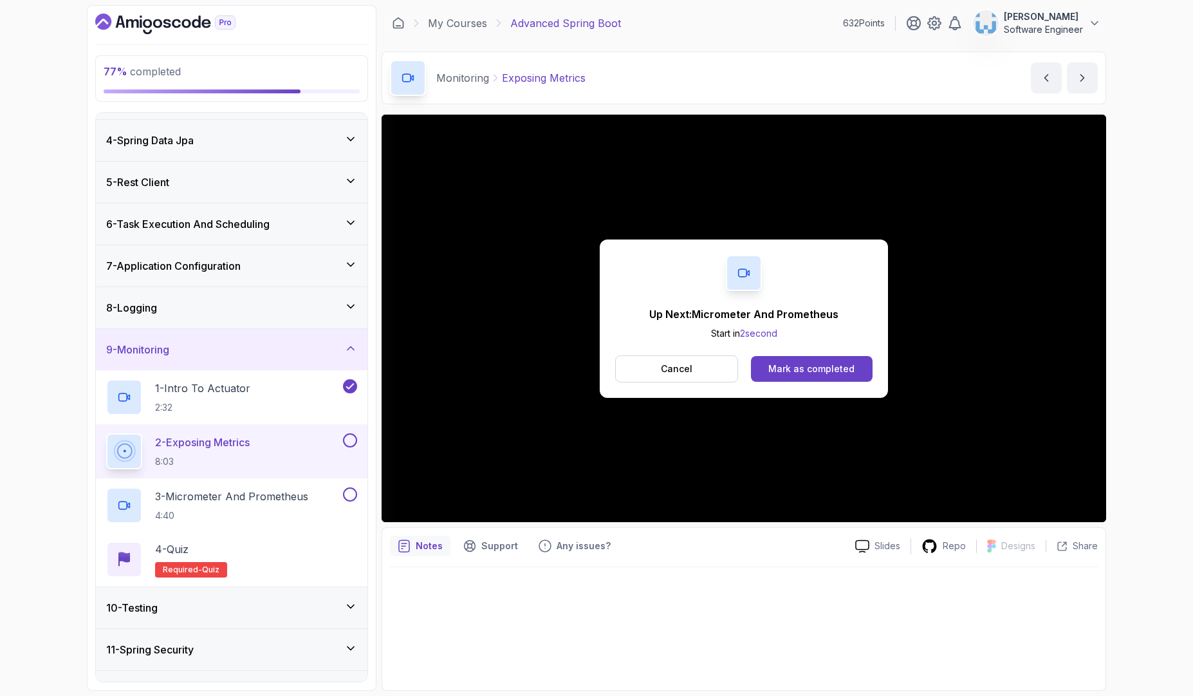
click at [784, 355] on div "Cancel Mark as completed" at bounding box center [743, 368] width 257 height 27
click at [784, 356] on button "Mark as completed" at bounding box center [812, 369] width 122 height 26
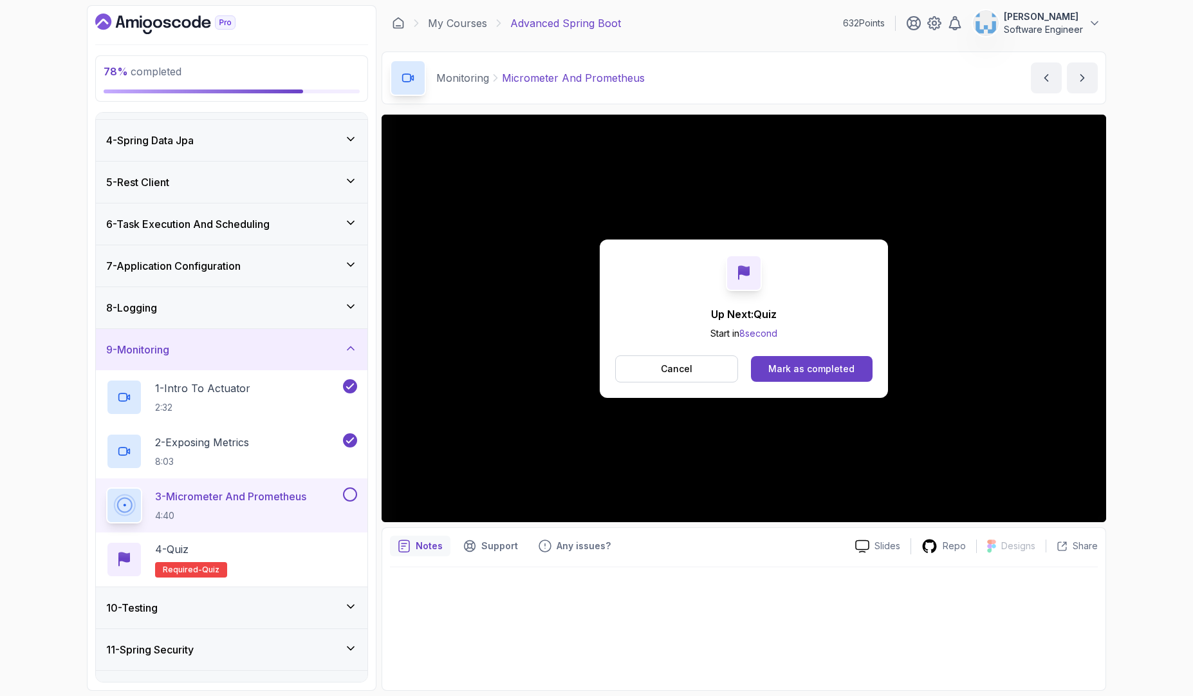
click at [793, 275] on div "Up Next: Quiz Start in 8 second Cancel Mark as completed" at bounding box center [744, 318] width 288 height 158
click at [831, 368] on div "Mark as completed" at bounding box center [811, 368] width 86 height 13
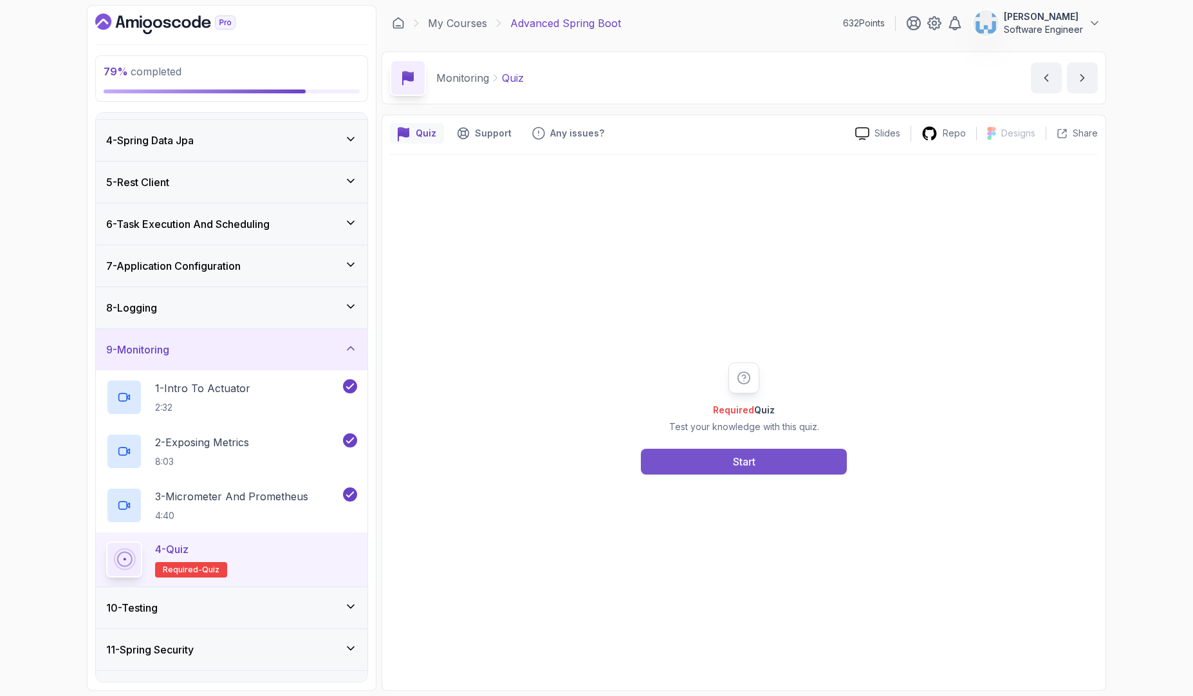
click at [763, 467] on button "Start" at bounding box center [744, 461] width 206 height 26
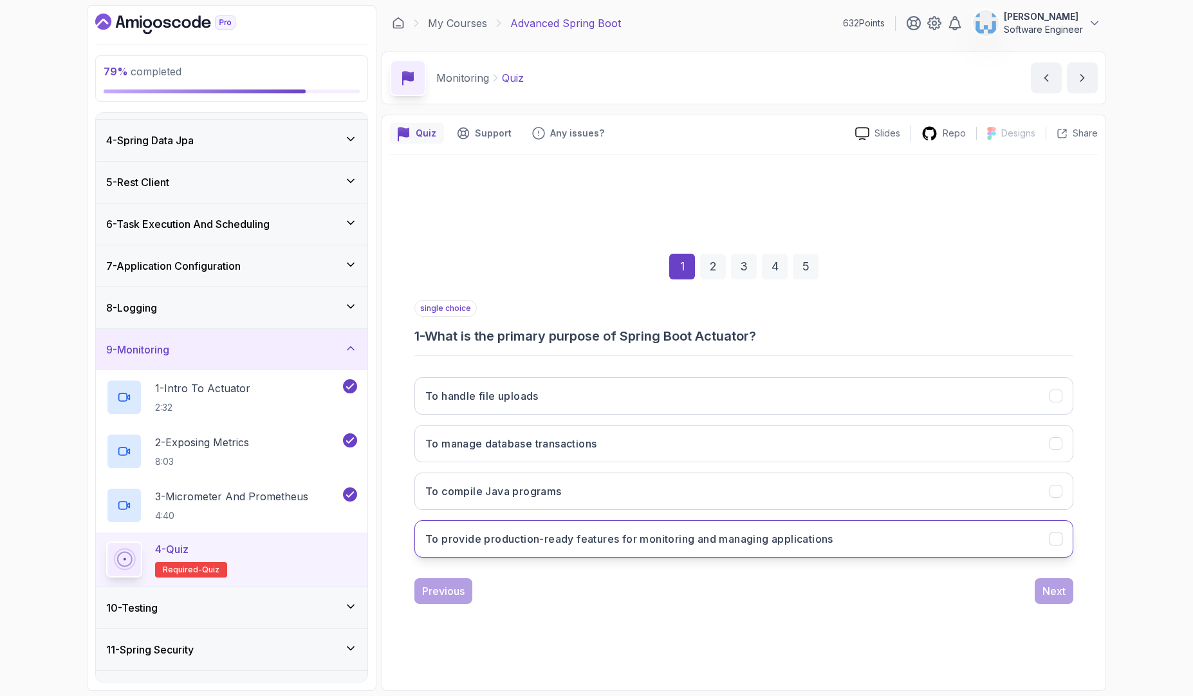
click at [670, 543] on h3 "To provide production-ready features for monitoring and managing applications" at bounding box center [629, 538] width 408 height 15
click at [1052, 594] on div "Next" at bounding box center [1053, 590] width 23 height 15
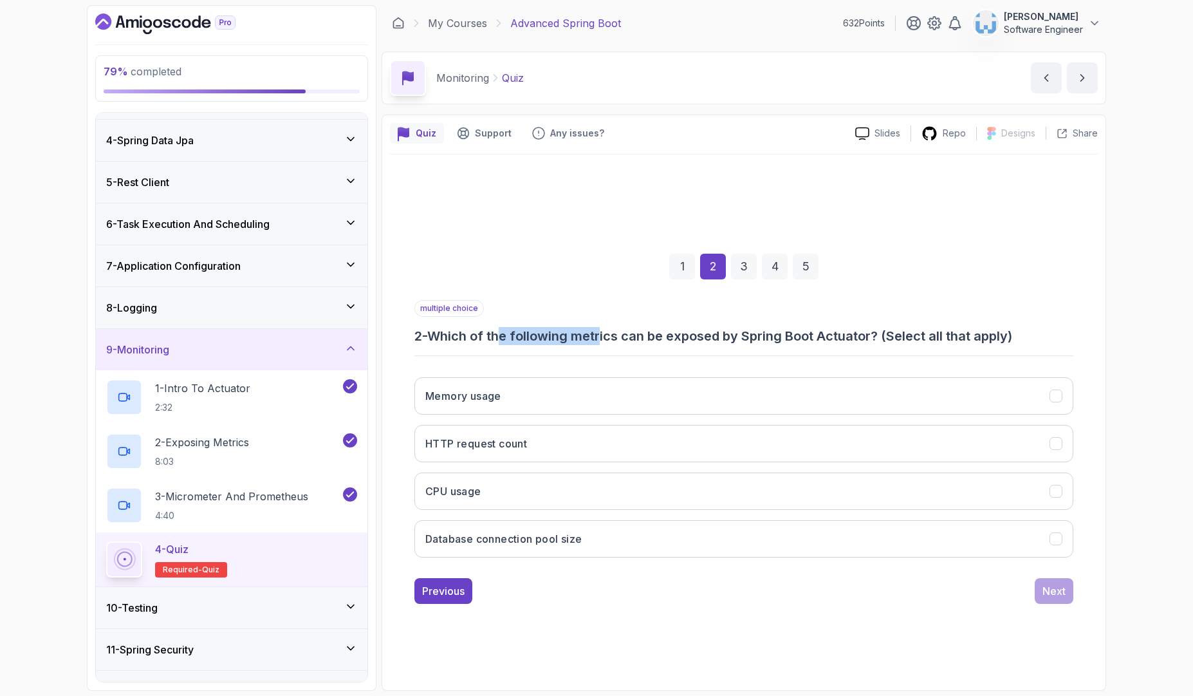
drag, startPoint x: 510, startPoint y: 340, endPoint x: 608, endPoint y: 343, distance: 97.9
click at [608, 343] on h3 "2 - Which of the following metrics can be exposed by Spring Boot Actuator? (Sel…" at bounding box center [743, 336] width 659 height 18
click at [513, 401] on button "Memory usage" at bounding box center [743, 395] width 659 height 37
click at [498, 497] on button "CPU usage" at bounding box center [743, 490] width 659 height 37
click at [518, 548] on button "Database connection pool size" at bounding box center [743, 538] width 659 height 37
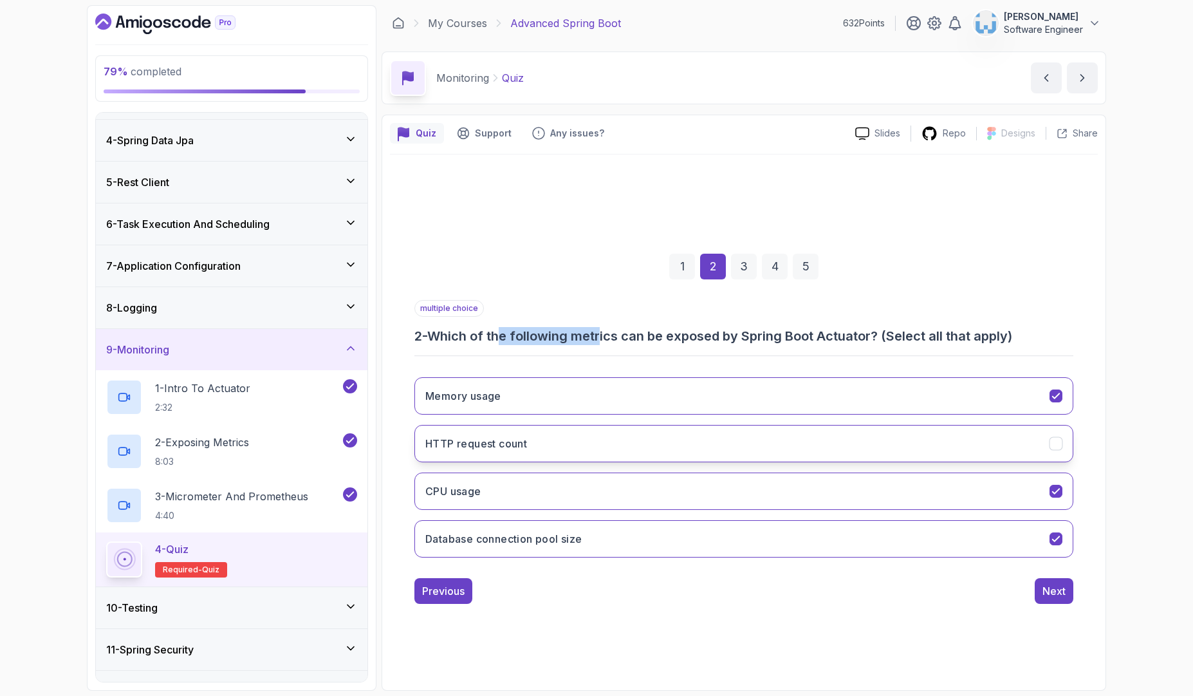
click at [607, 437] on button "HTTP request count" at bounding box center [743, 443] width 659 height 37
click at [1039, 596] on button "Next" at bounding box center [1054, 591] width 39 height 26
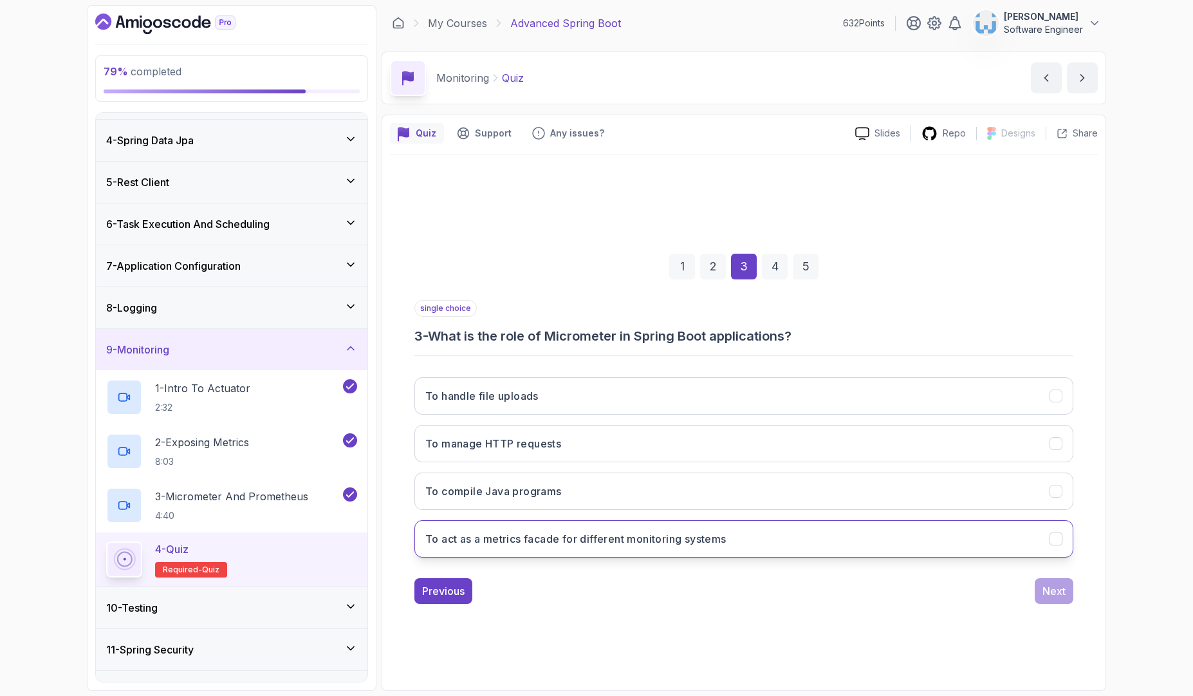
click at [549, 540] on h3 "To act as a metrics facade for different monitoring systems" at bounding box center [575, 538] width 301 height 15
click at [1047, 593] on div "Next" at bounding box center [1053, 590] width 23 height 15
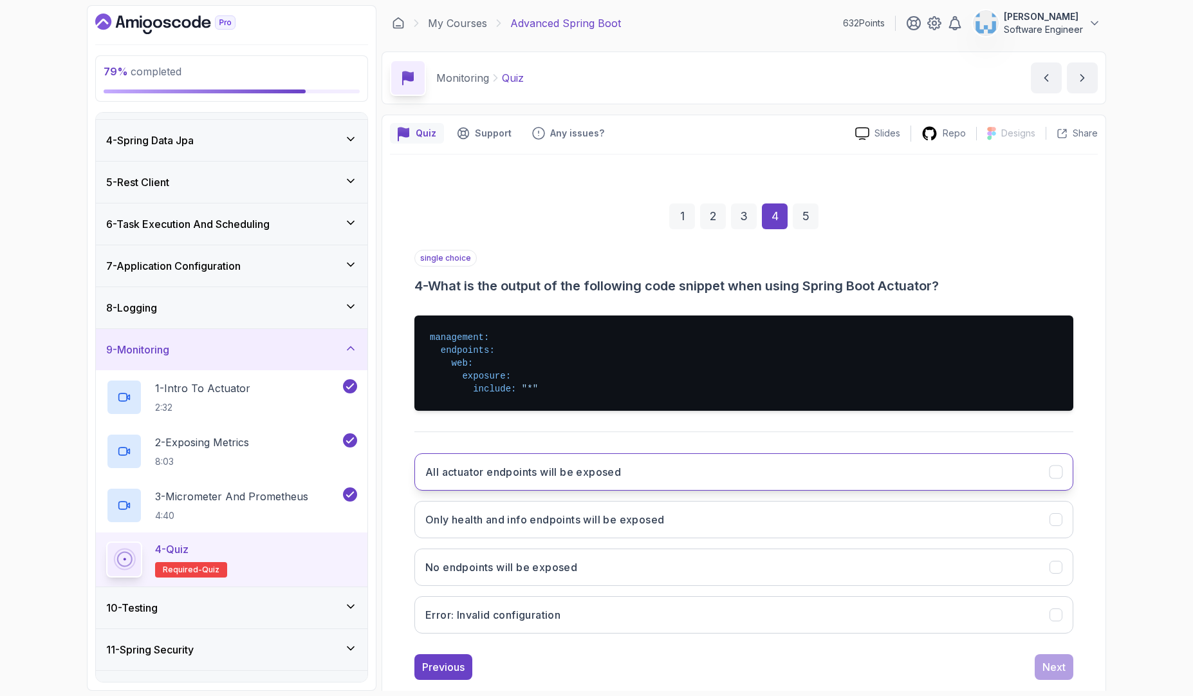
click at [629, 477] on button "All actuator endpoints will be exposed" at bounding box center [743, 471] width 659 height 37
click at [1049, 670] on div "Next" at bounding box center [1053, 666] width 23 height 15
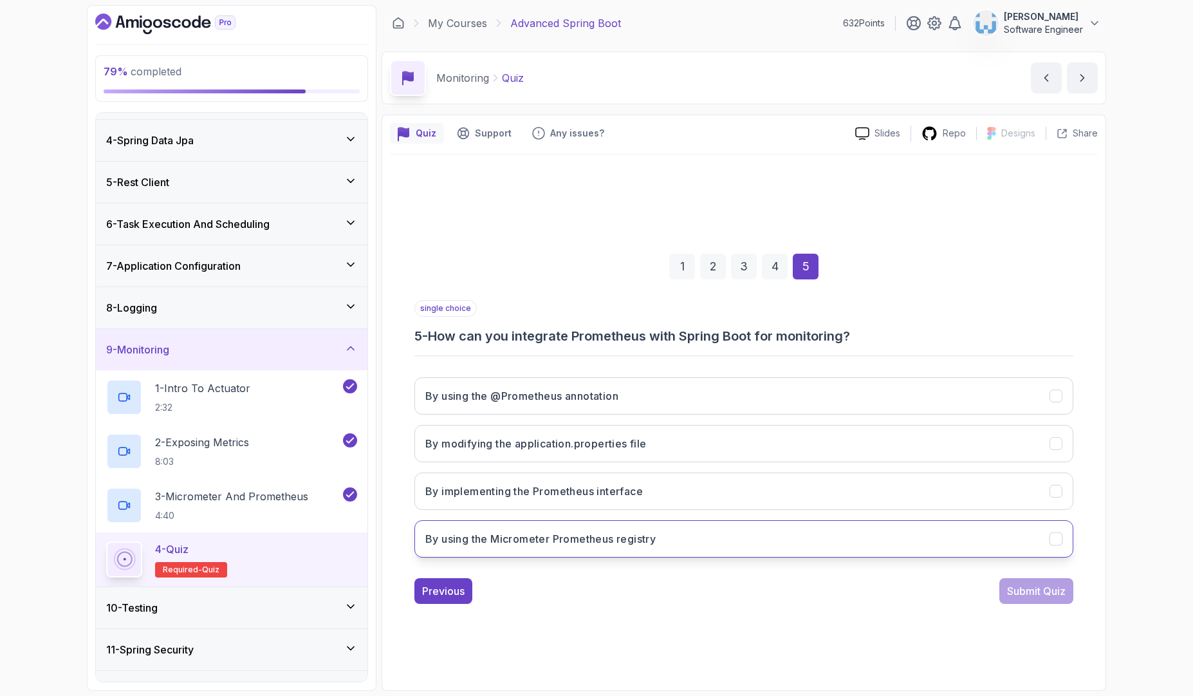
click at [650, 539] on h3 "By using the Micrometer Prometheus registry" at bounding box center [540, 538] width 230 height 15
click at [1017, 595] on div "Submit Quiz" at bounding box center [1036, 590] width 59 height 15
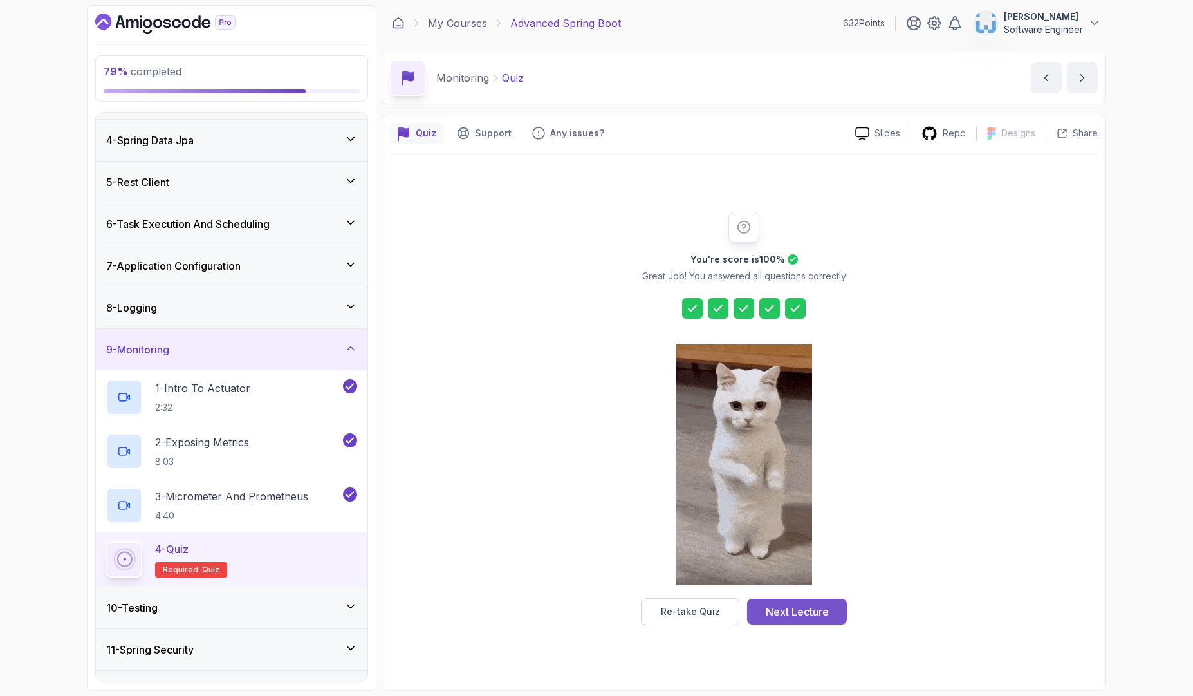
click at [792, 604] on div "Next Lecture" at bounding box center [797, 611] width 63 height 15
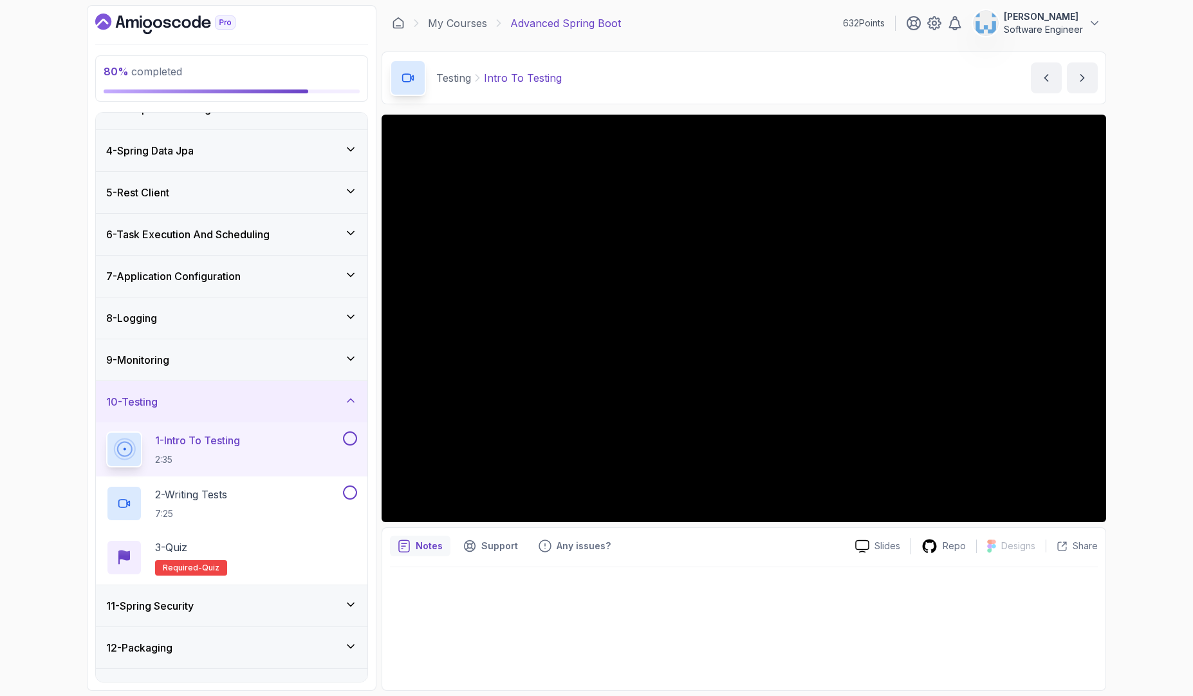
scroll to position [136, 0]
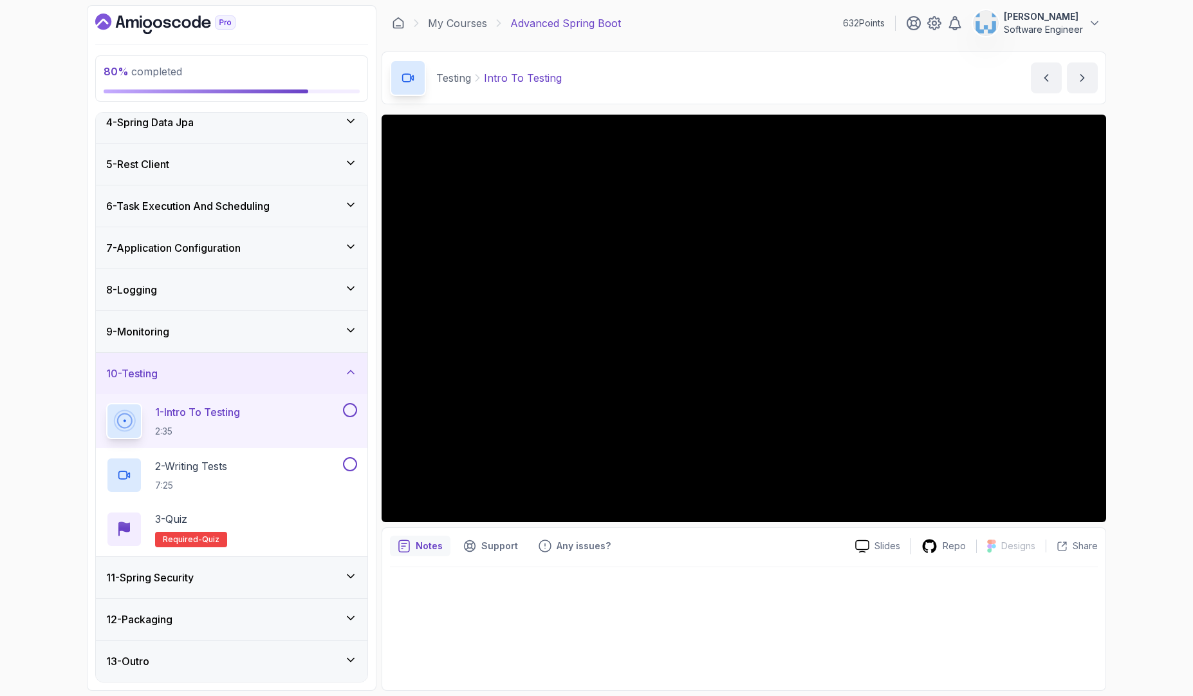
click at [337, 575] on div "11 - Spring Security" at bounding box center [231, 576] width 251 height 15
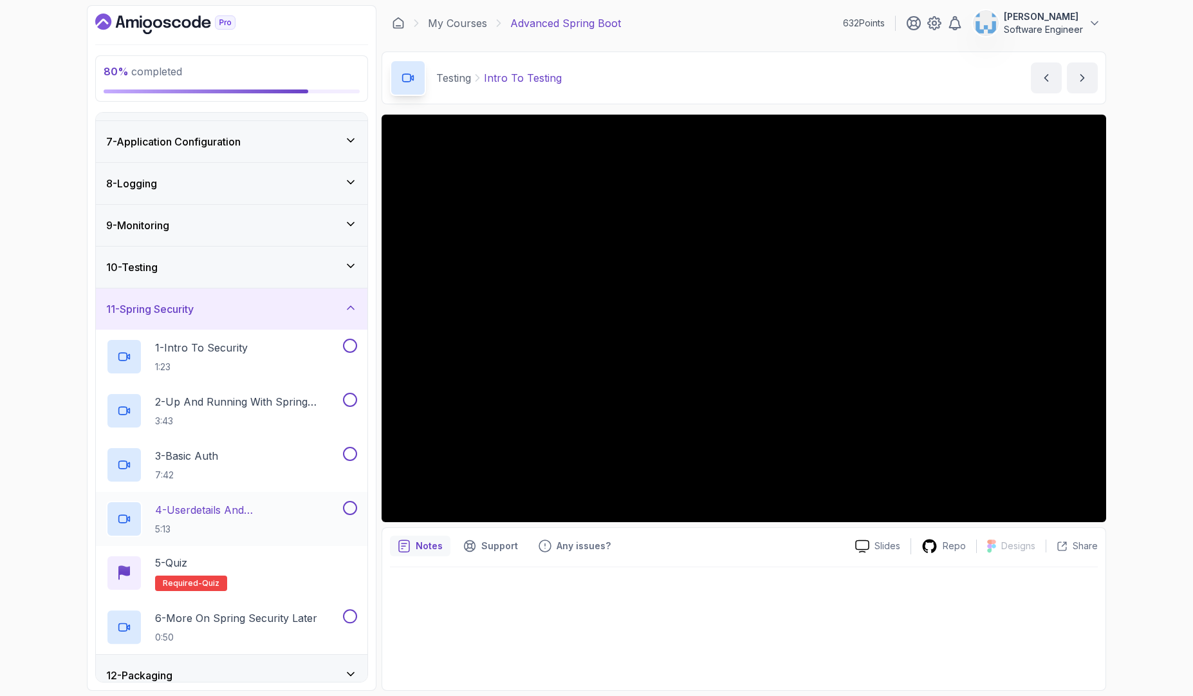
scroll to position [299, 0]
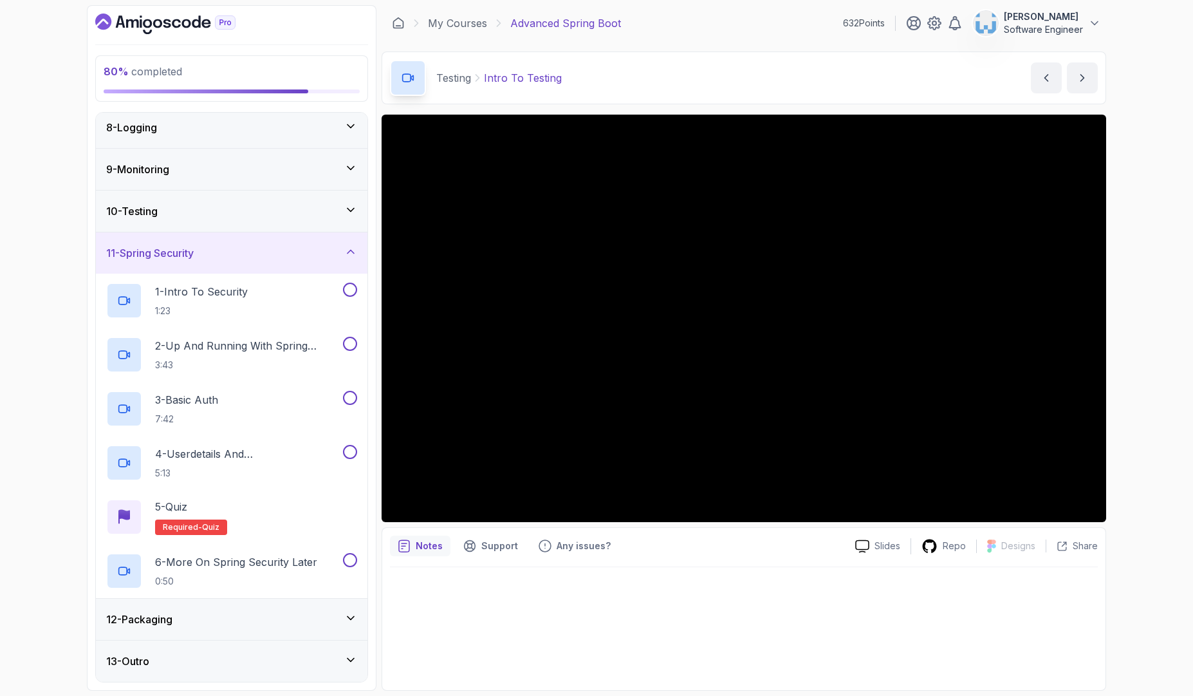
click at [342, 243] on div "11 - Spring Security" at bounding box center [232, 252] width 272 height 41
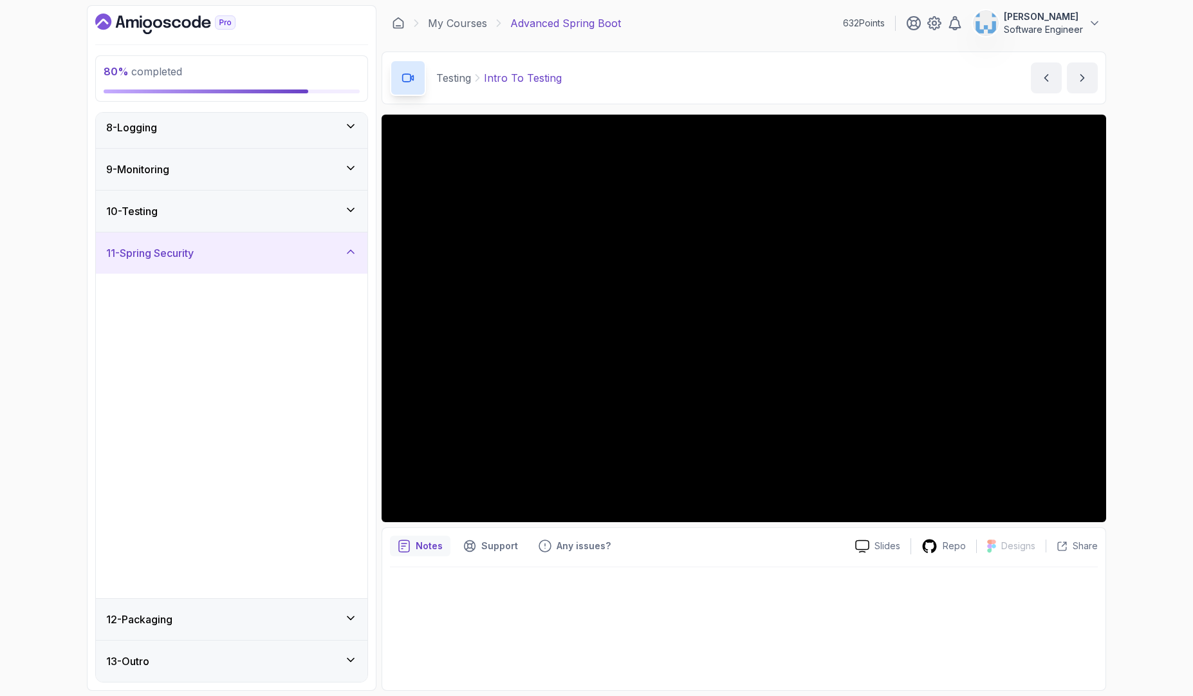
scroll to position [0, 0]
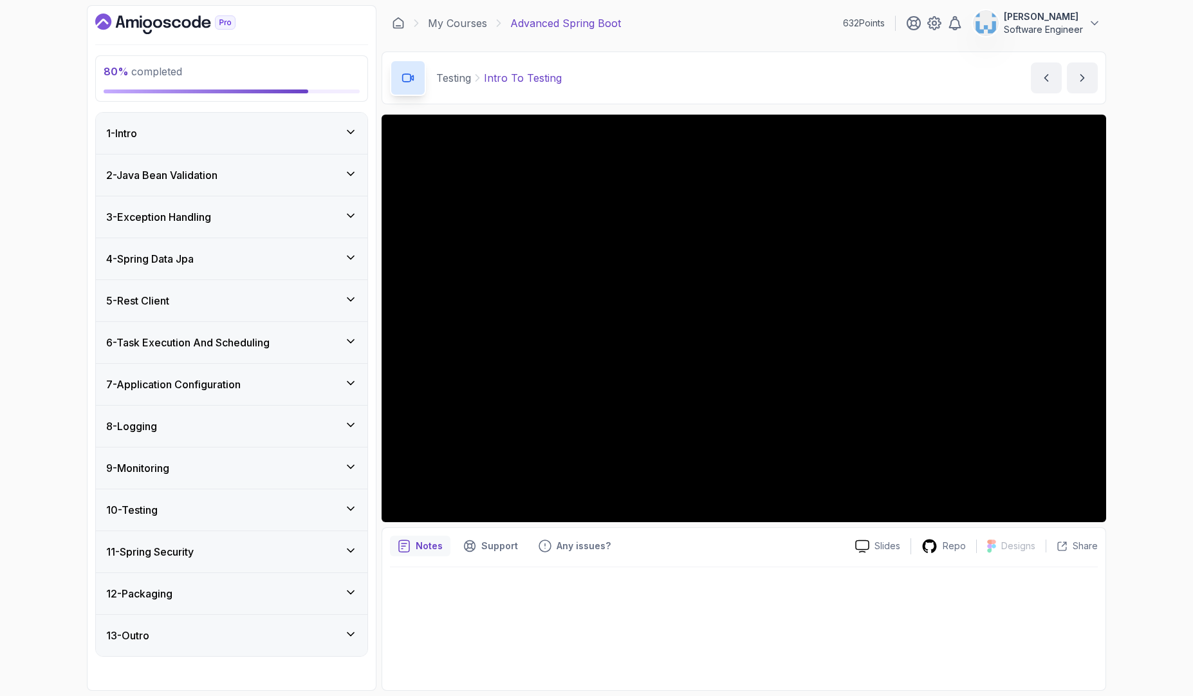
click at [268, 591] on div "12 - Packaging" at bounding box center [231, 593] width 251 height 15
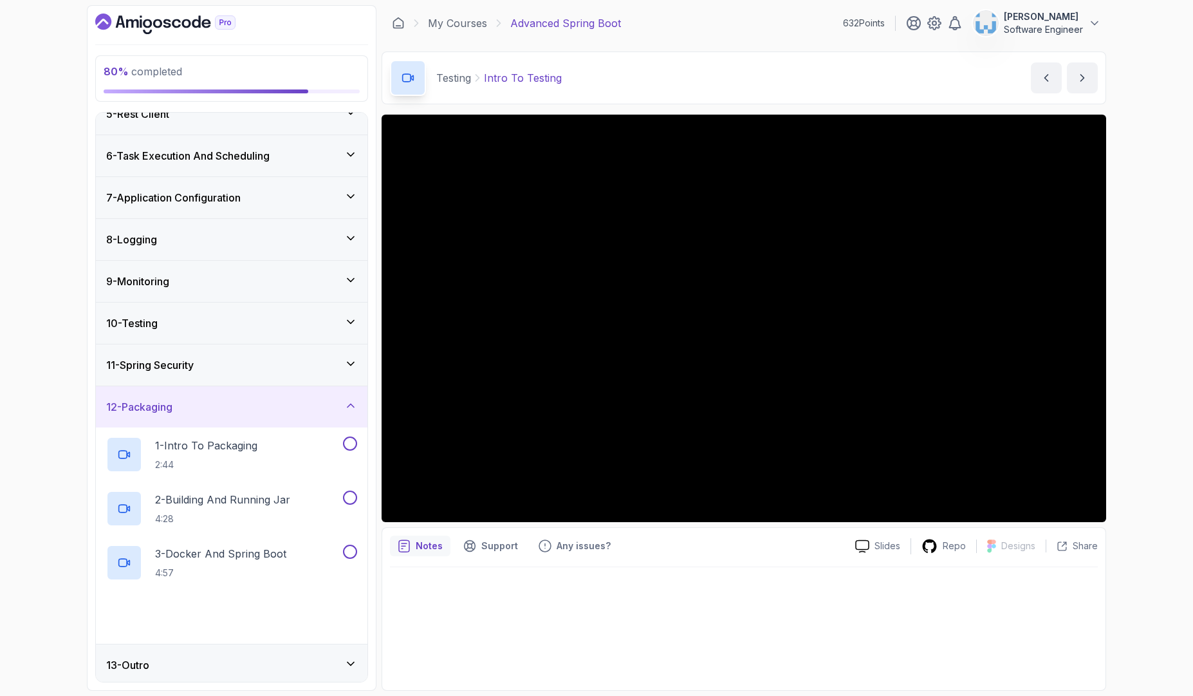
scroll to position [190, 0]
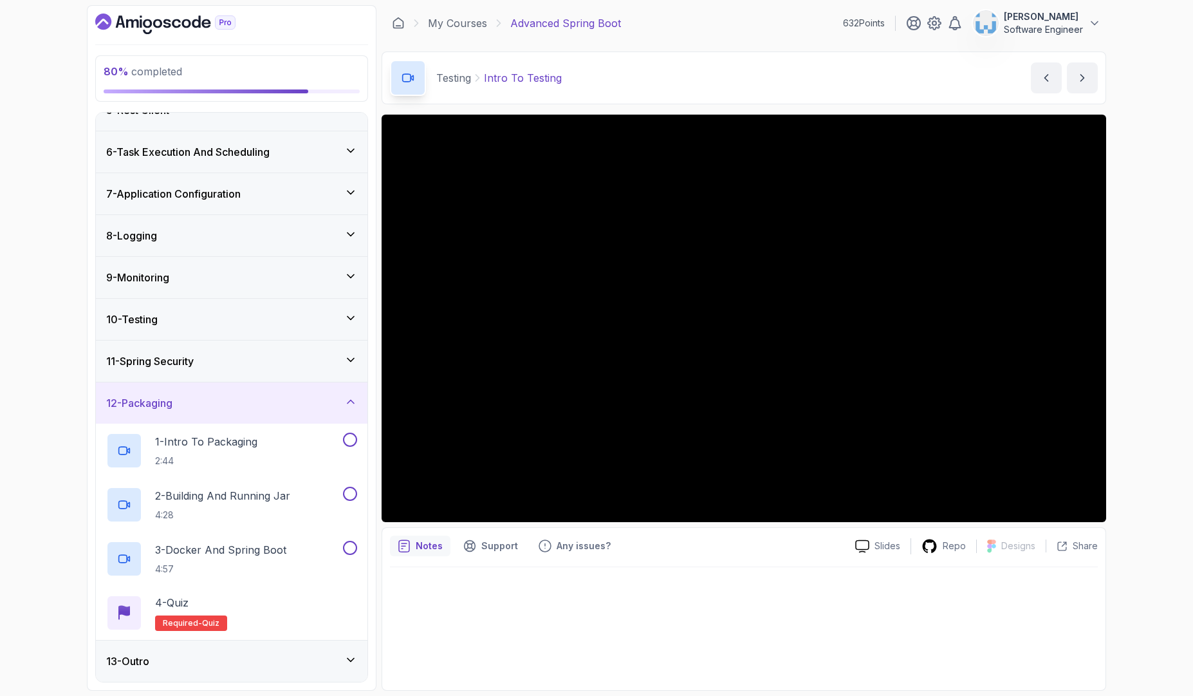
click at [307, 394] on div "12 - Packaging" at bounding box center [232, 402] width 272 height 41
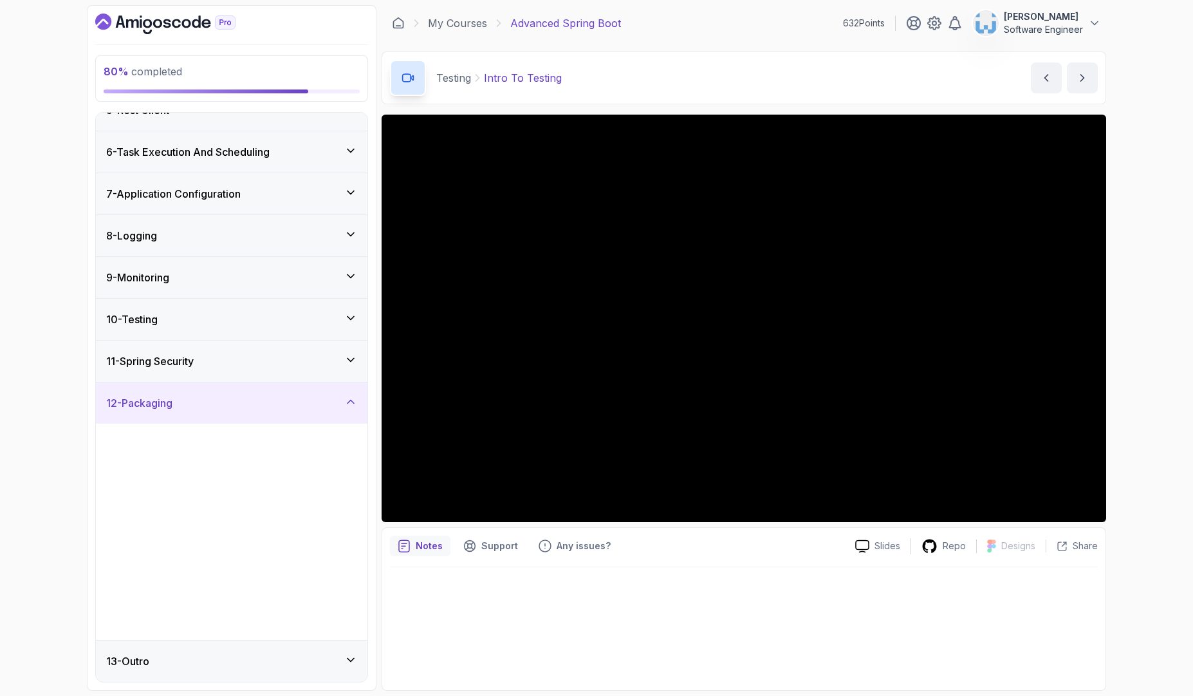
scroll to position [0, 0]
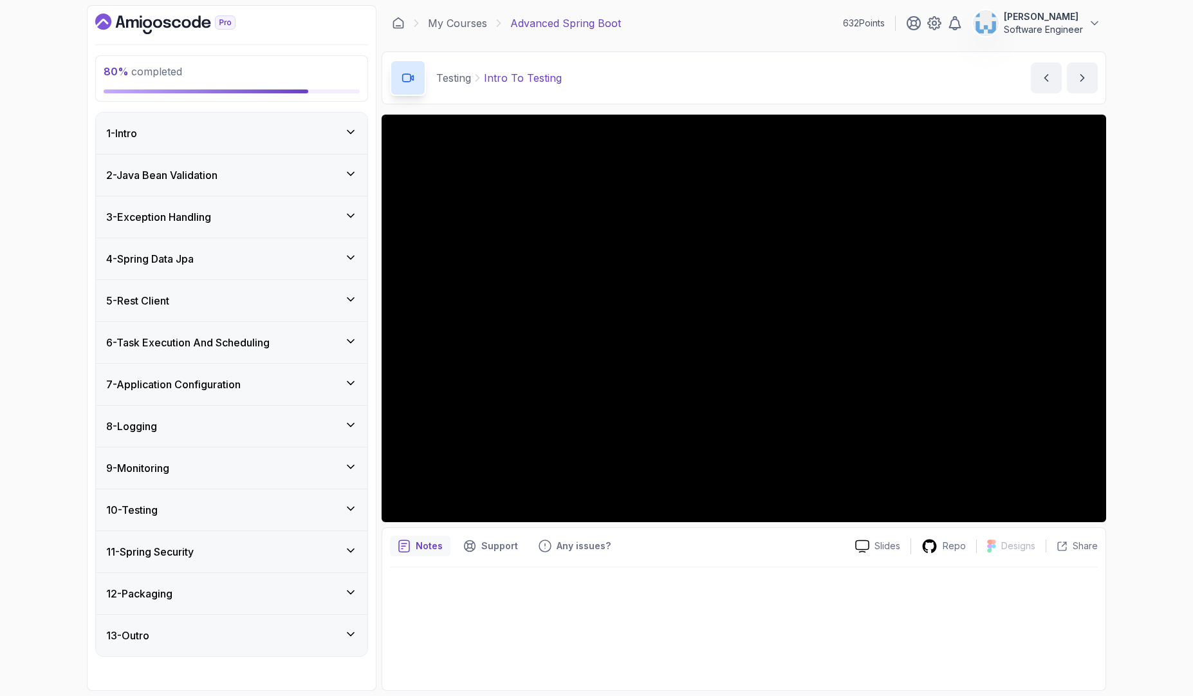
click at [257, 508] on div "10 - Testing" at bounding box center [231, 509] width 251 height 15
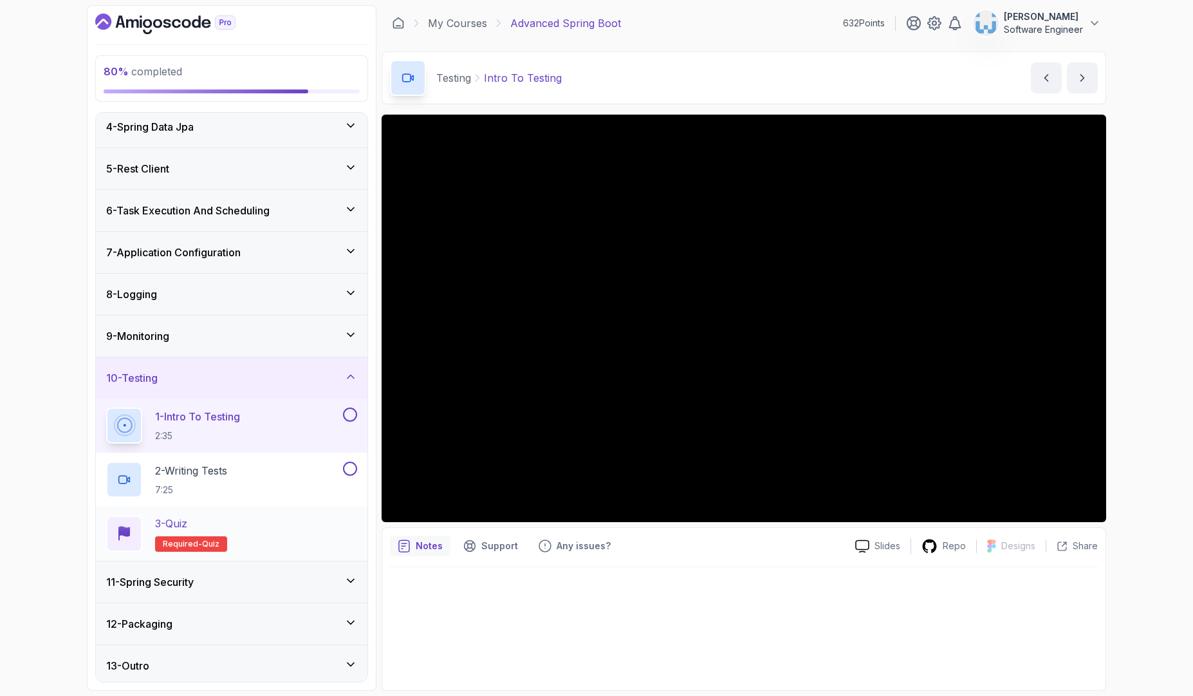
scroll to position [136, 0]
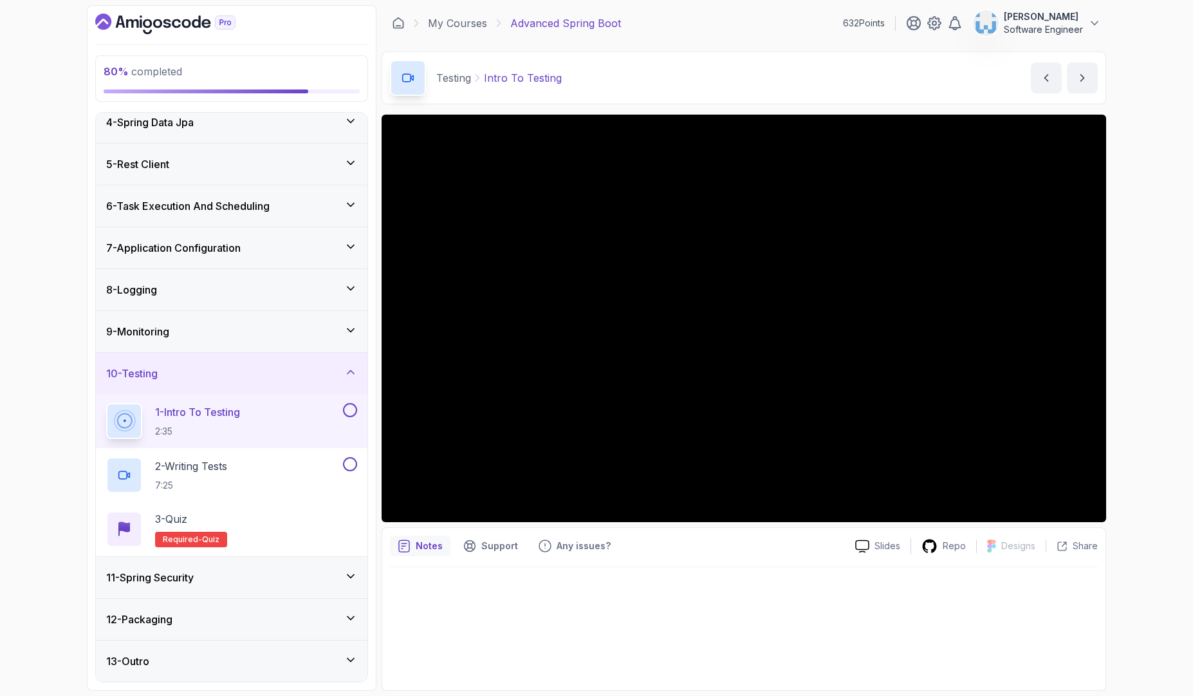
click at [456, 81] on p "Testing" at bounding box center [453, 77] width 35 height 15
click at [501, 81] on p "Intro To Testing" at bounding box center [523, 77] width 78 height 15
click at [518, 79] on p "Intro To Testing" at bounding box center [523, 77] width 78 height 15
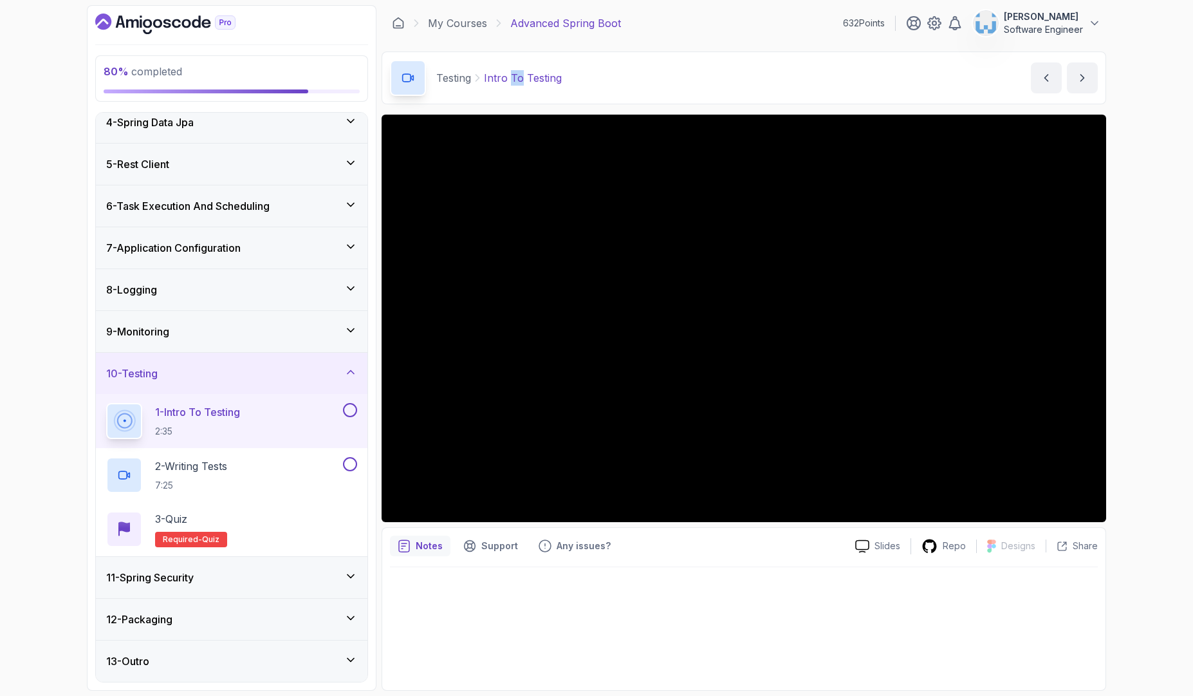
click at [518, 79] on p "Intro To Testing" at bounding box center [523, 77] width 78 height 15
click at [541, 80] on p "Intro To Testing" at bounding box center [523, 77] width 78 height 15
click at [455, 76] on p "Testing" at bounding box center [453, 77] width 35 height 15
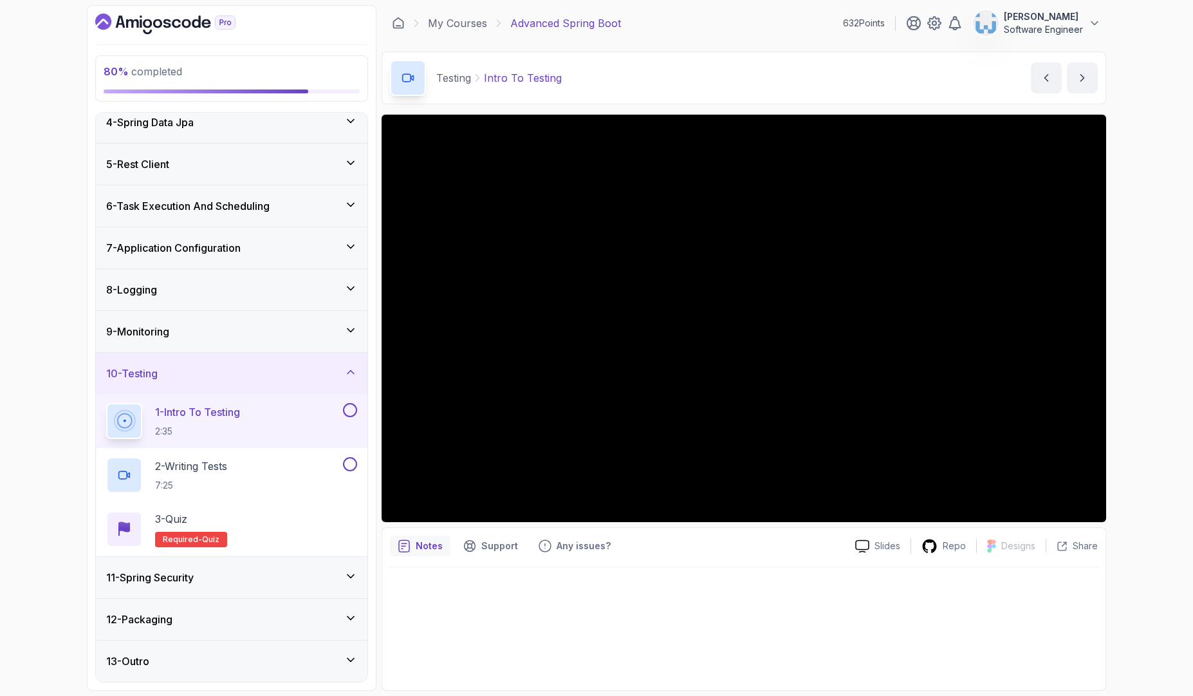
click at [494, 78] on p "Intro To Testing" at bounding box center [523, 77] width 78 height 15
click at [531, 78] on p "Intro To Testing" at bounding box center [523, 77] width 78 height 15
click at [456, 78] on p "Testing" at bounding box center [453, 77] width 35 height 15
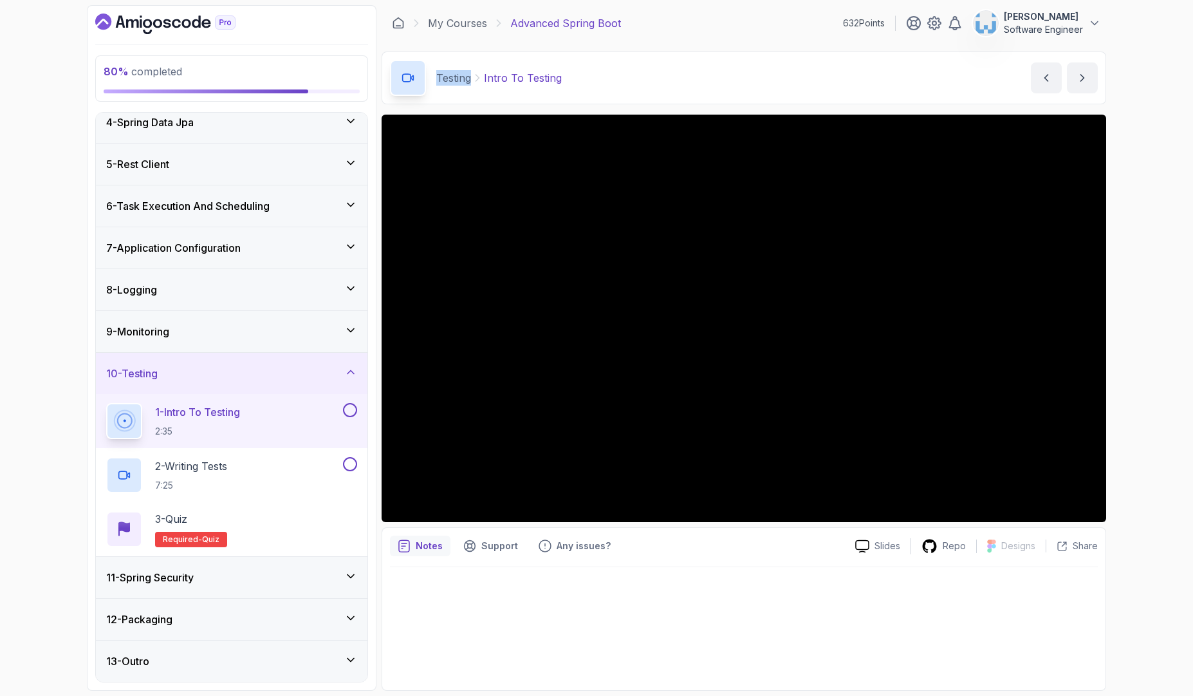
click at [456, 78] on p "Testing" at bounding box center [453, 77] width 35 height 15
click at [499, 78] on p "Intro To Testing" at bounding box center [523, 77] width 78 height 15
click at [530, 77] on p "Intro To Testing" at bounding box center [523, 77] width 78 height 15
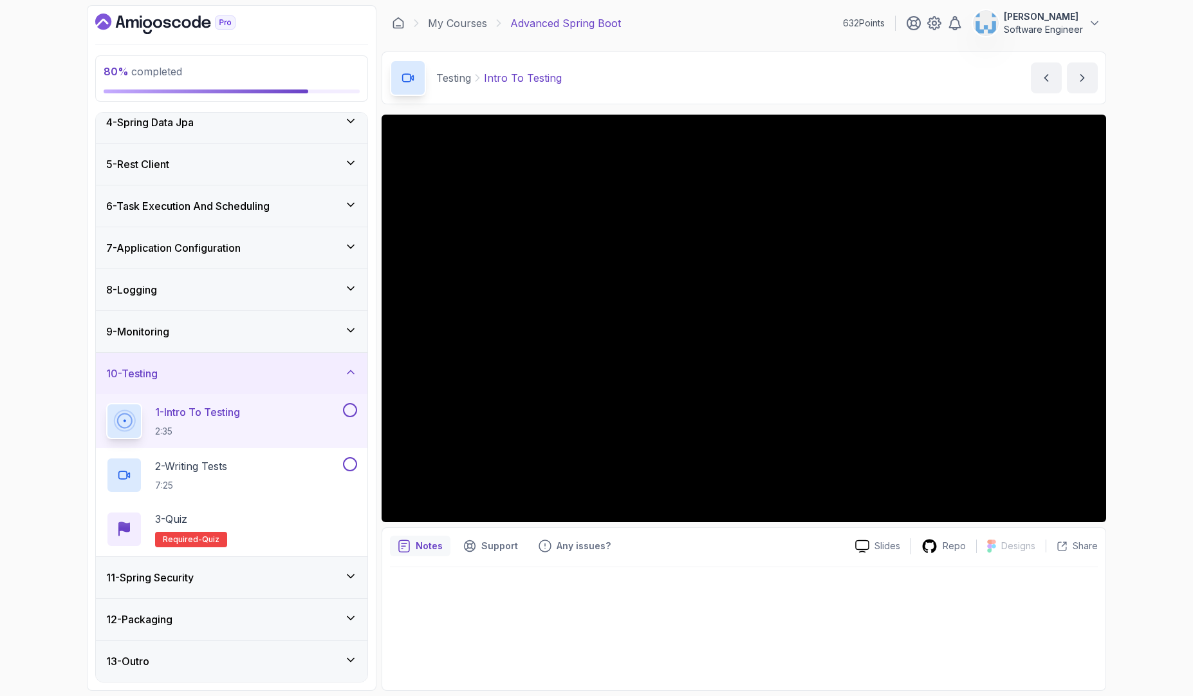
click at [457, 80] on p "Testing" at bounding box center [453, 77] width 35 height 15
click at [495, 77] on p "Intro To Testing" at bounding box center [523, 77] width 78 height 15
click at [535, 80] on p "Intro To Testing" at bounding box center [523, 77] width 78 height 15
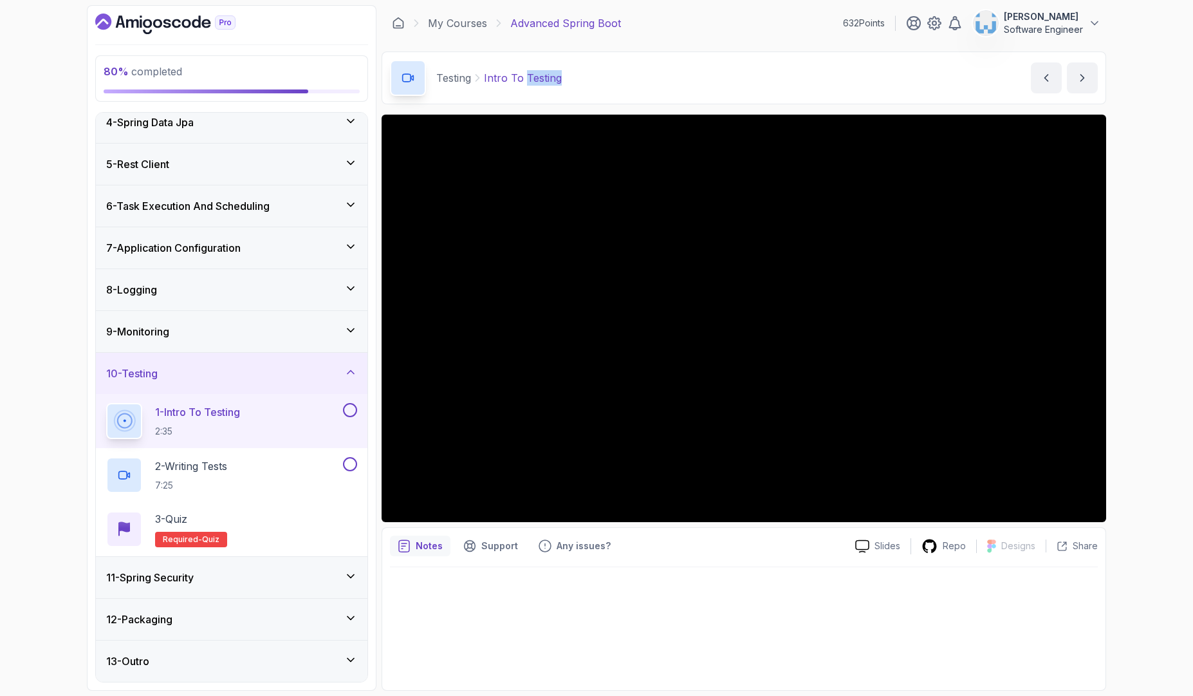
click at [535, 80] on p "Intro To Testing" at bounding box center [523, 77] width 78 height 15
click at [517, 79] on p "Intro To Testing" at bounding box center [523, 77] width 78 height 15
click at [456, 79] on p "Testing" at bounding box center [453, 77] width 35 height 15
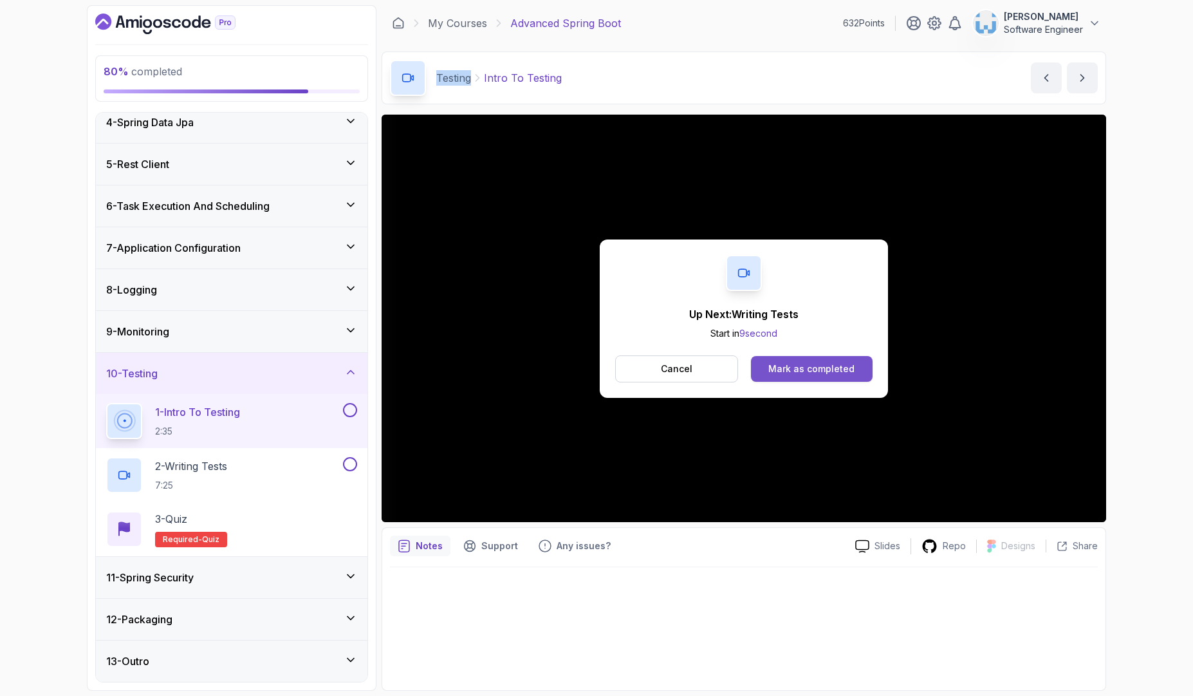
click at [812, 371] on div "Mark as completed" at bounding box center [811, 368] width 86 height 13
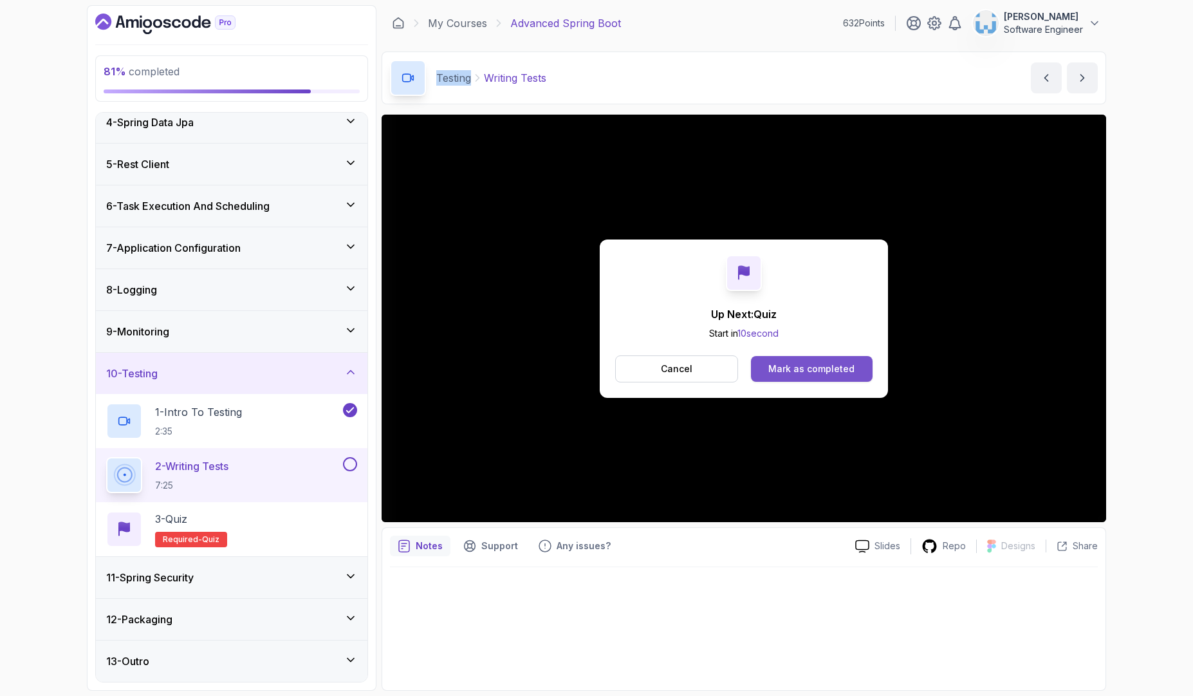
click at [780, 376] on button "Mark as completed" at bounding box center [812, 369] width 122 height 26
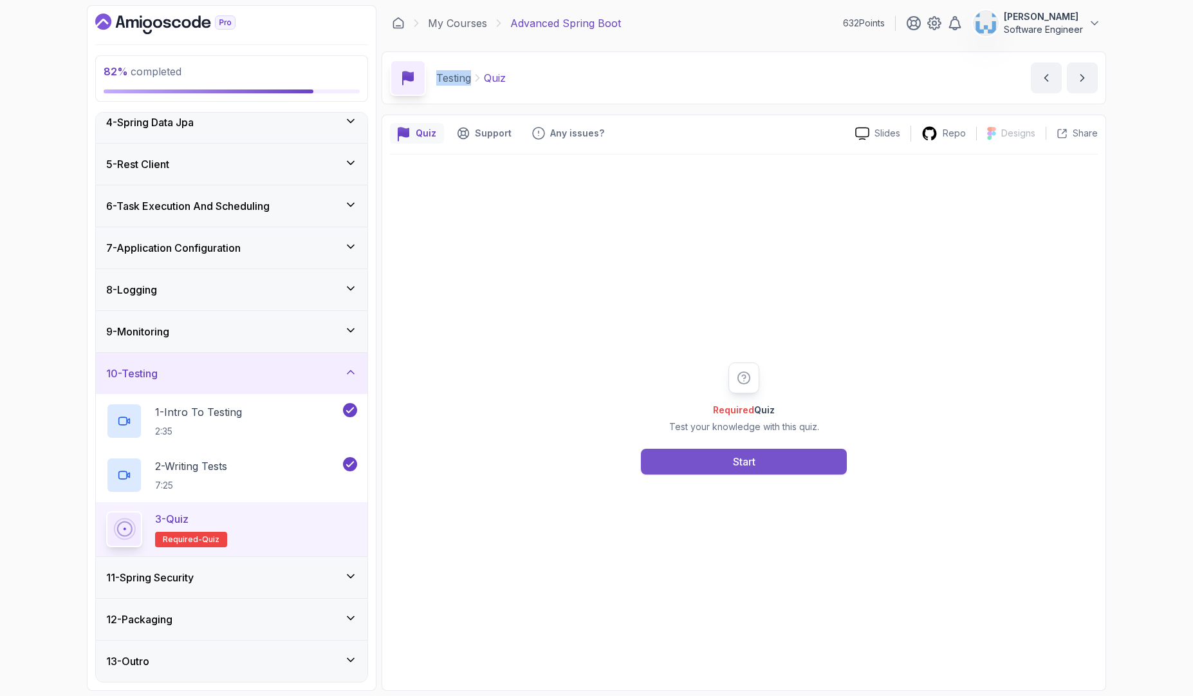
click at [723, 459] on button "Start" at bounding box center [744, 461] width 206 height 26
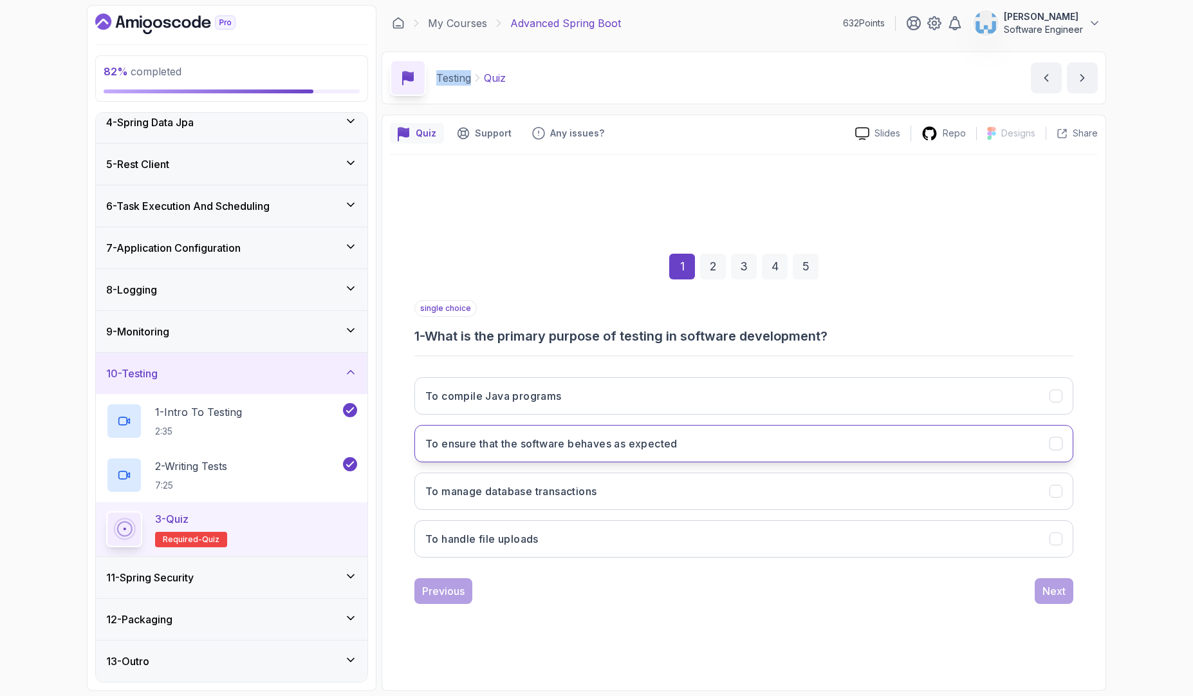
click at [571, 451] on button "To ensure that the software behaves as expected" at bounding box center [743, 443] width 659 height 37
click at [1041, 592] on button "Next" at bounding box center [1054, 591] width 39 height 26
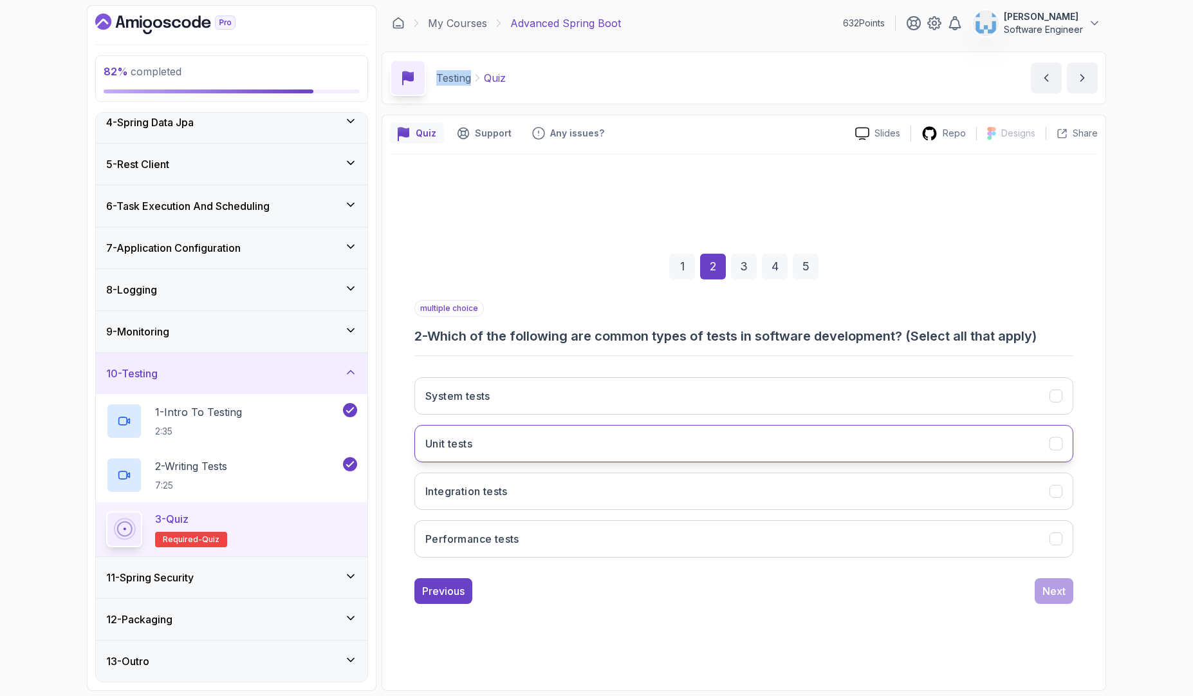
click at [490, 446] on button "Unit tests" at bounding box center [743, 443] width 659 height 37
click at [495, 496] on h3 "Integration tests" at bounding box center [466, 490] width 82 height 15
click at [1043, 591] on div "Next" at bounding box center [1053, 590] width 23 height 15
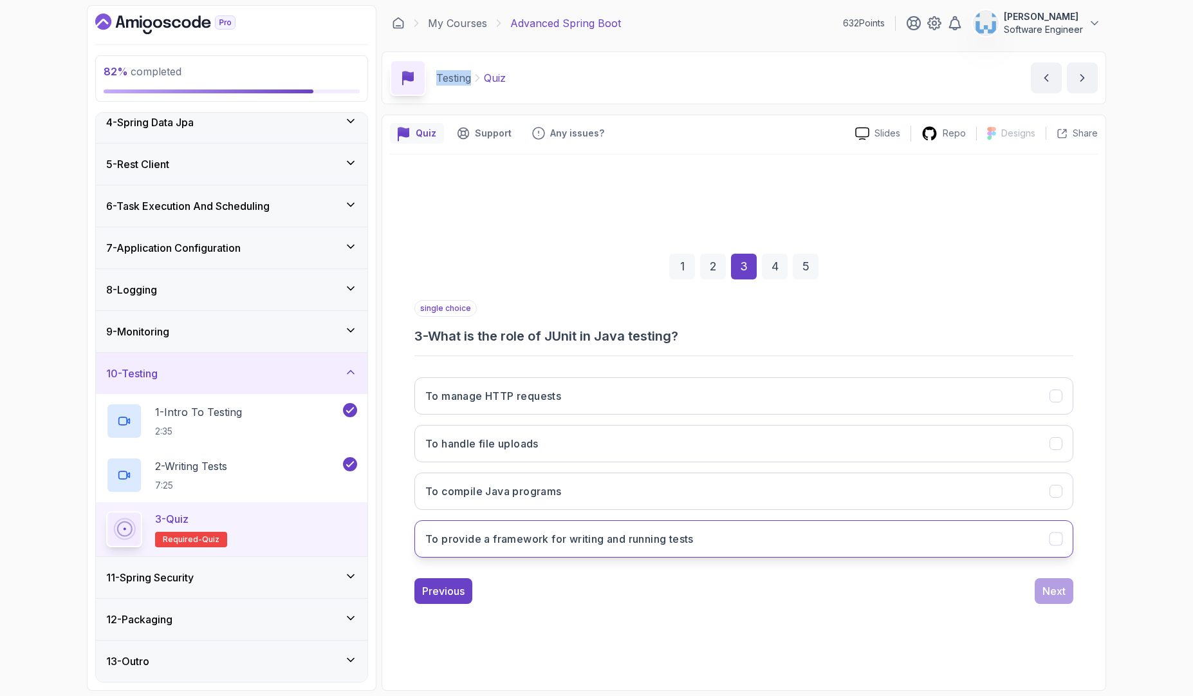
click at [546, 551] on button "To provide a framework for writing and running tests" at bounding box center [743, 538] width 659 height 37
click at [1046, 594] on div "Next" at bounding box center [1053, 590] width 23 height 15
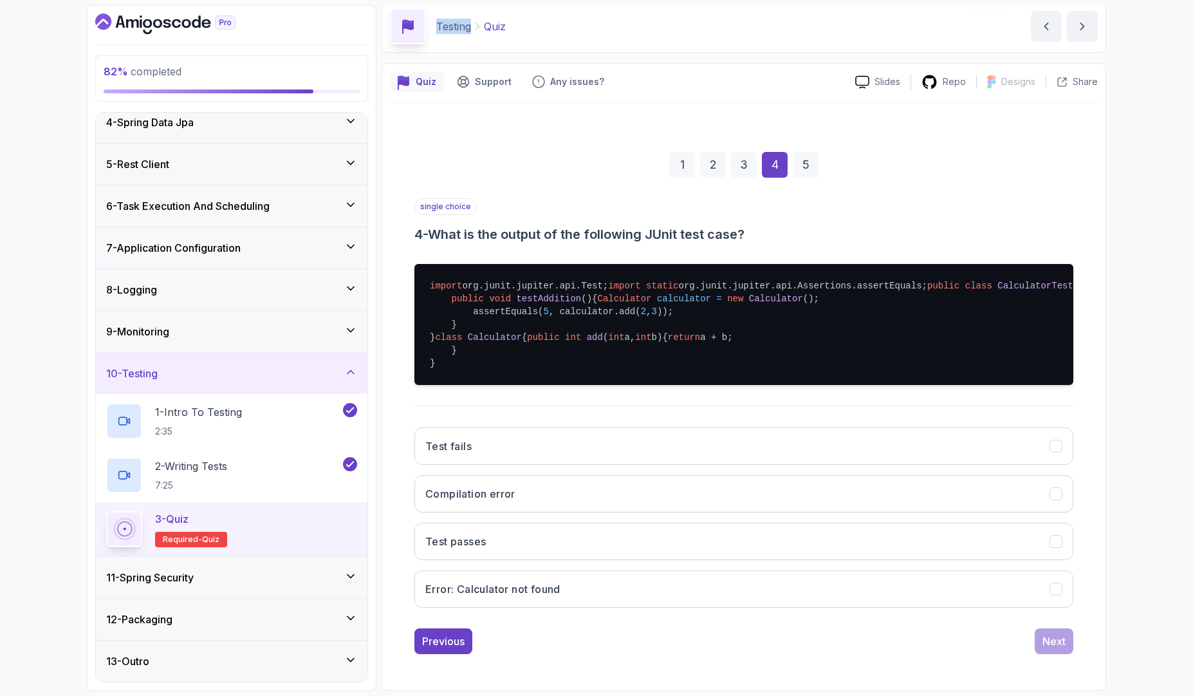
scroll to position [180, 0]
click at [491, 531] on button "Test passes" at bounding box center [743, 540] width 659 height 37
click at [1053, 638] on div "Next" at bounding box center [1053, 640] width 23 height 15
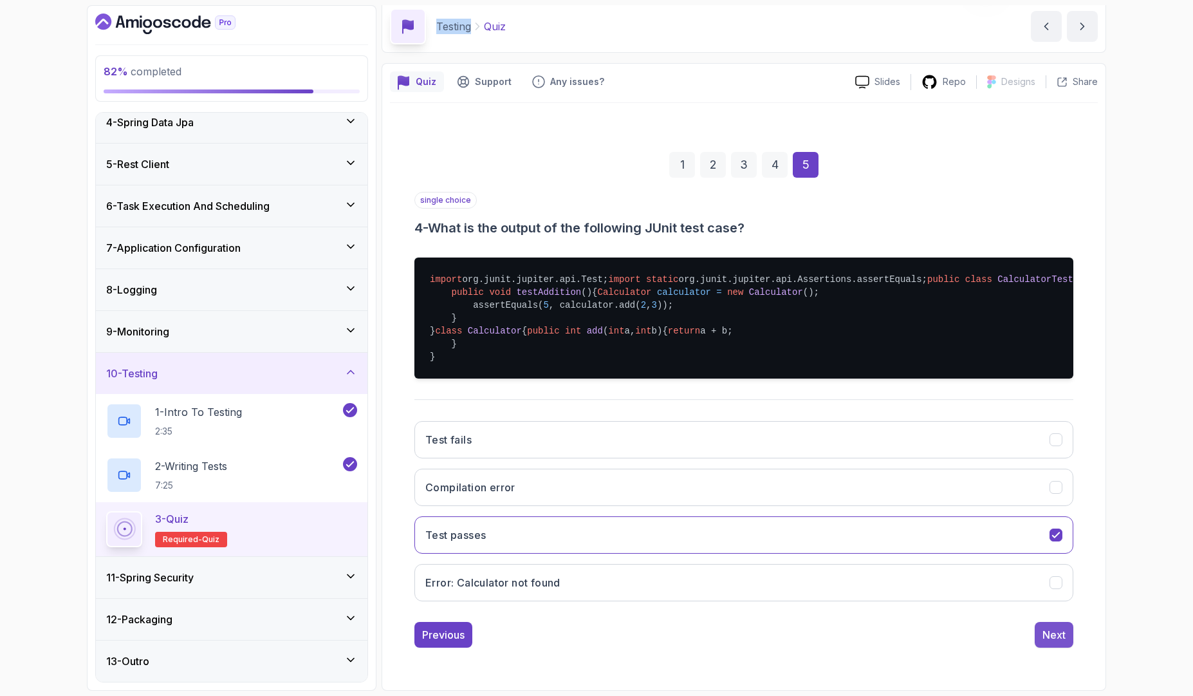
scroll to position [0, 0]
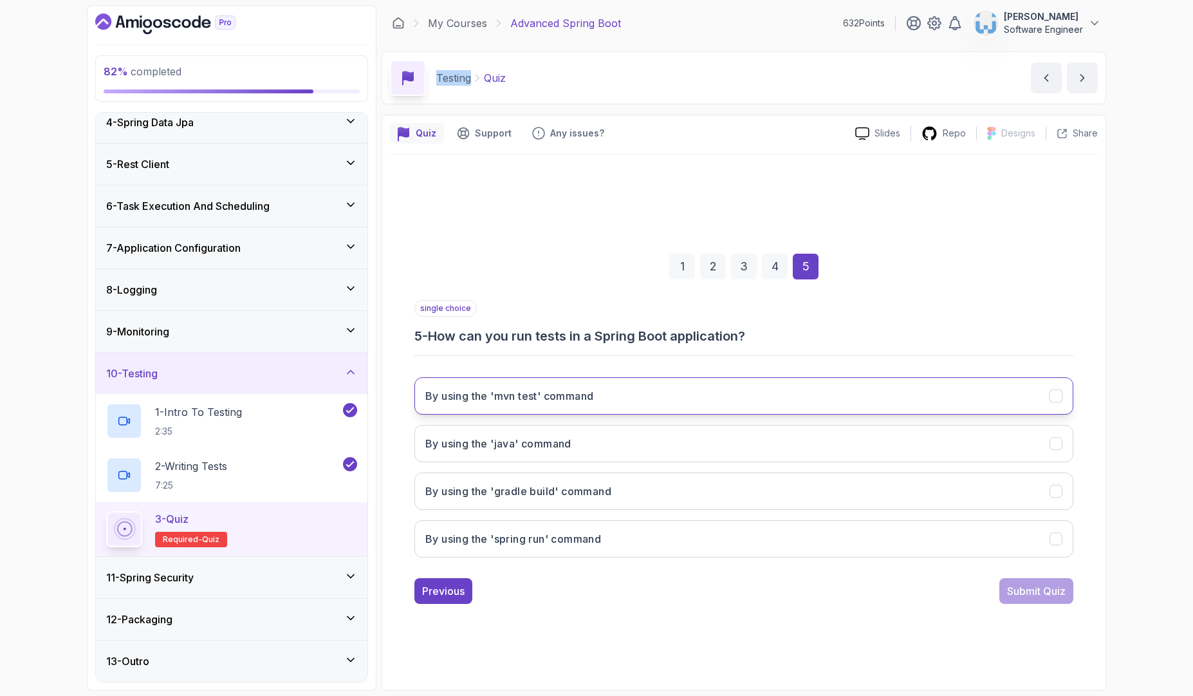
click at [534, 395] on h3 "By using the 'mvn test' command" at bounding box center [509, 395] width 168 height 15
click at [1019, 588] on div "Submit Quiz" at bounding box center [1036, 590] width 59 height 15
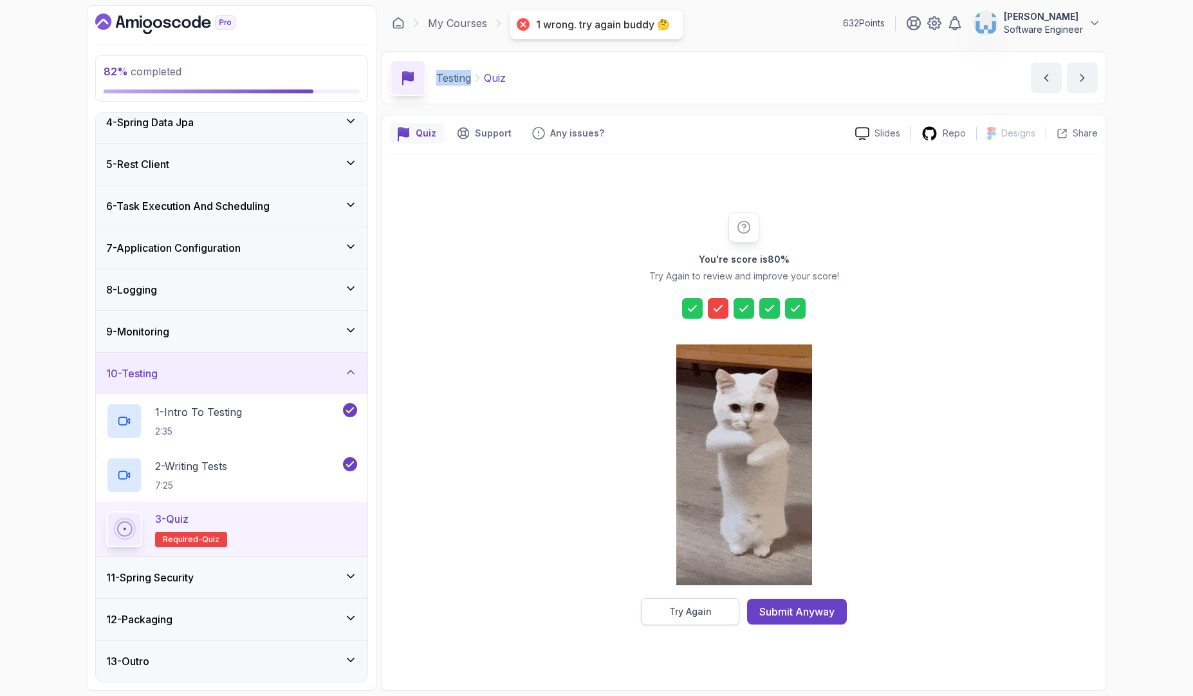
click at [662, 611] on button "Try Again" at bounding box center [690, 611] width 98 height 27
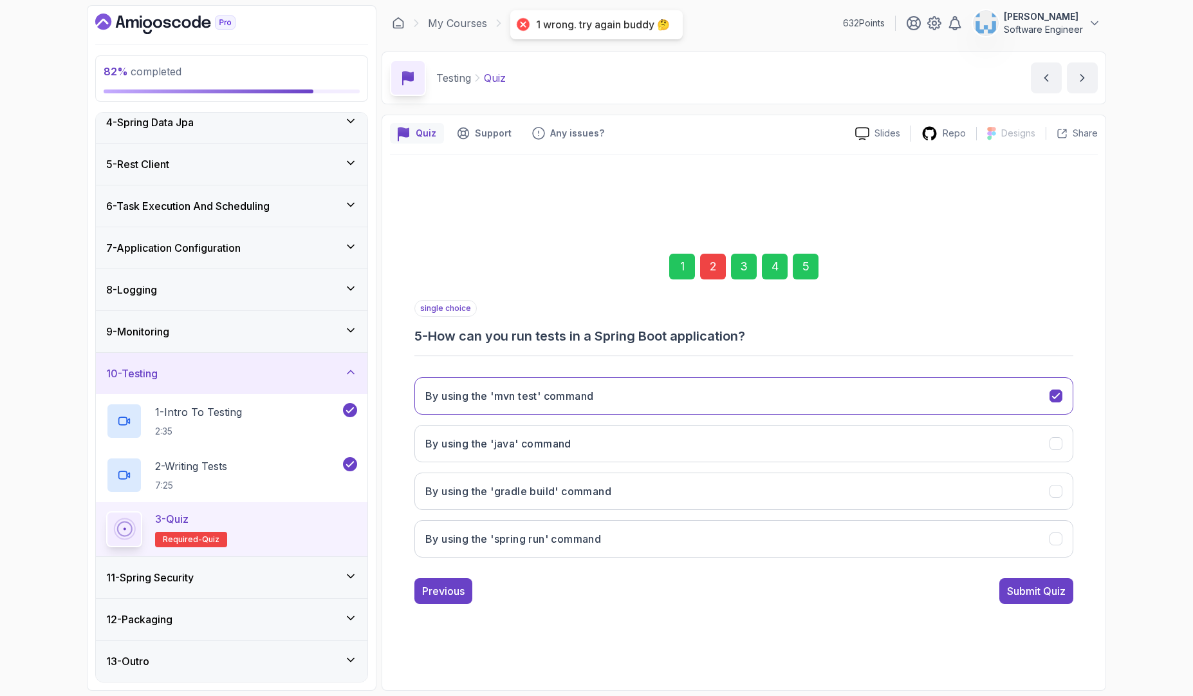
click at [712, 268] on div "2" at bounding box center [713, 267] width 26 height 26
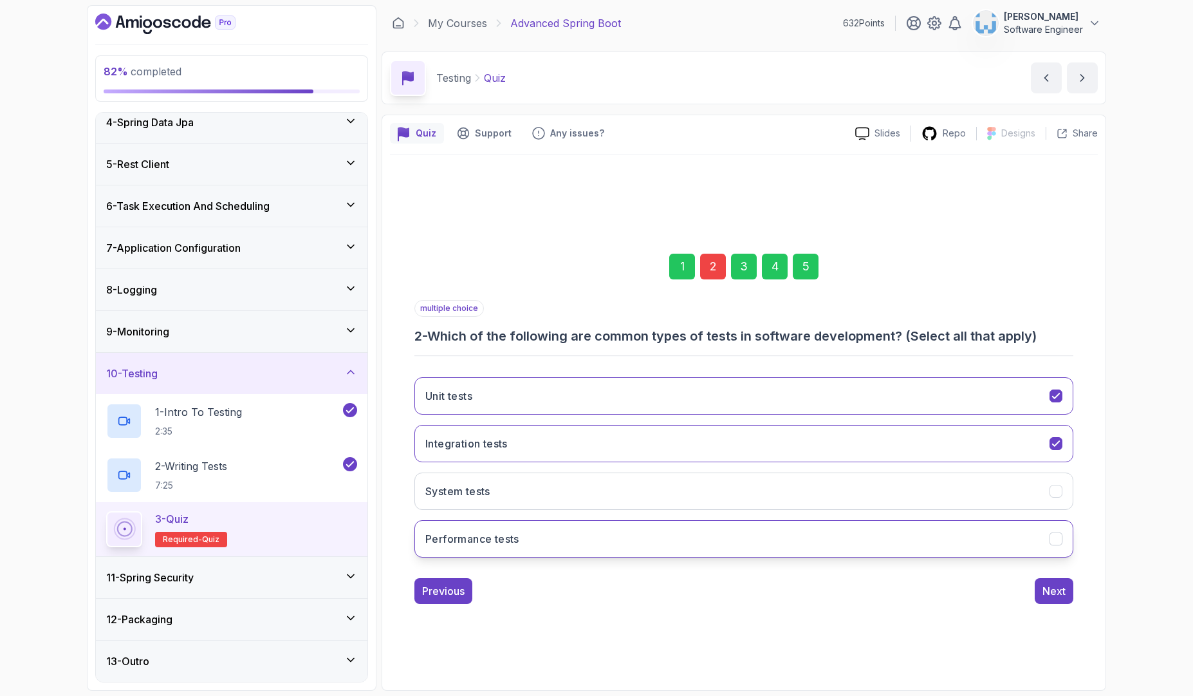
click at [557, 540] on button "Performance tests" at bounding box center [743, 538] width 659 height 37
click at [806, 265] on div "5" at bounding box center [806, 267] width 26 height 26
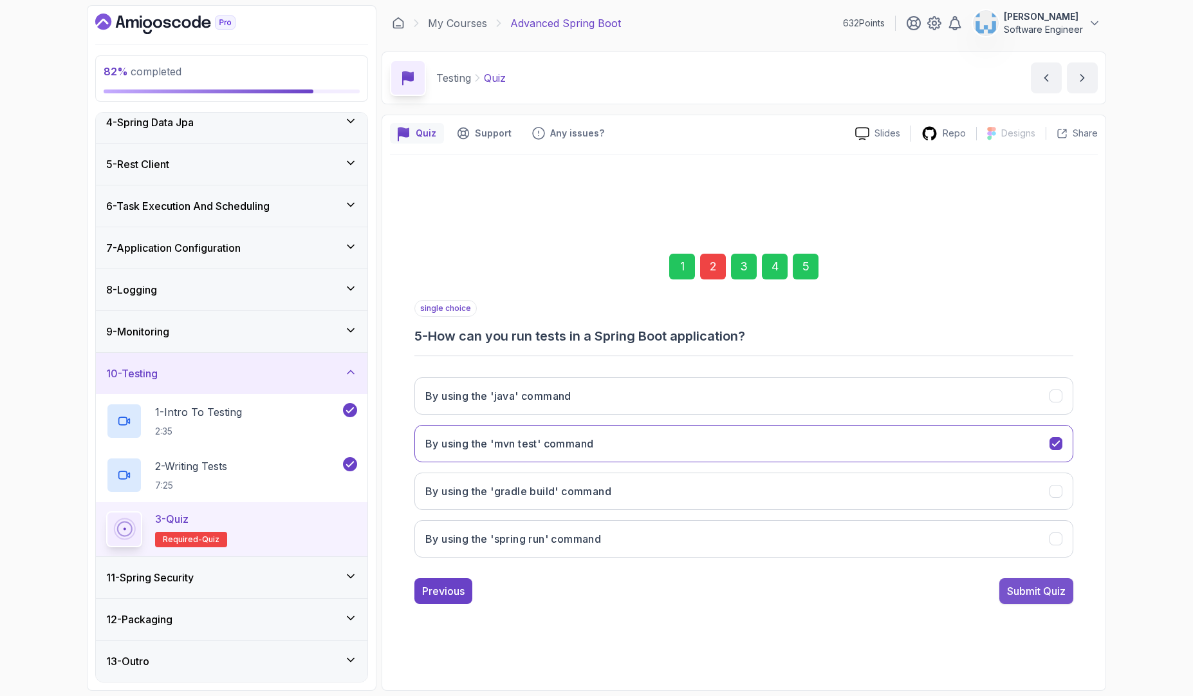
click at [1031, 596] on div "Submit Quiz" at bounding box center [1036, 590] width 59 height 15
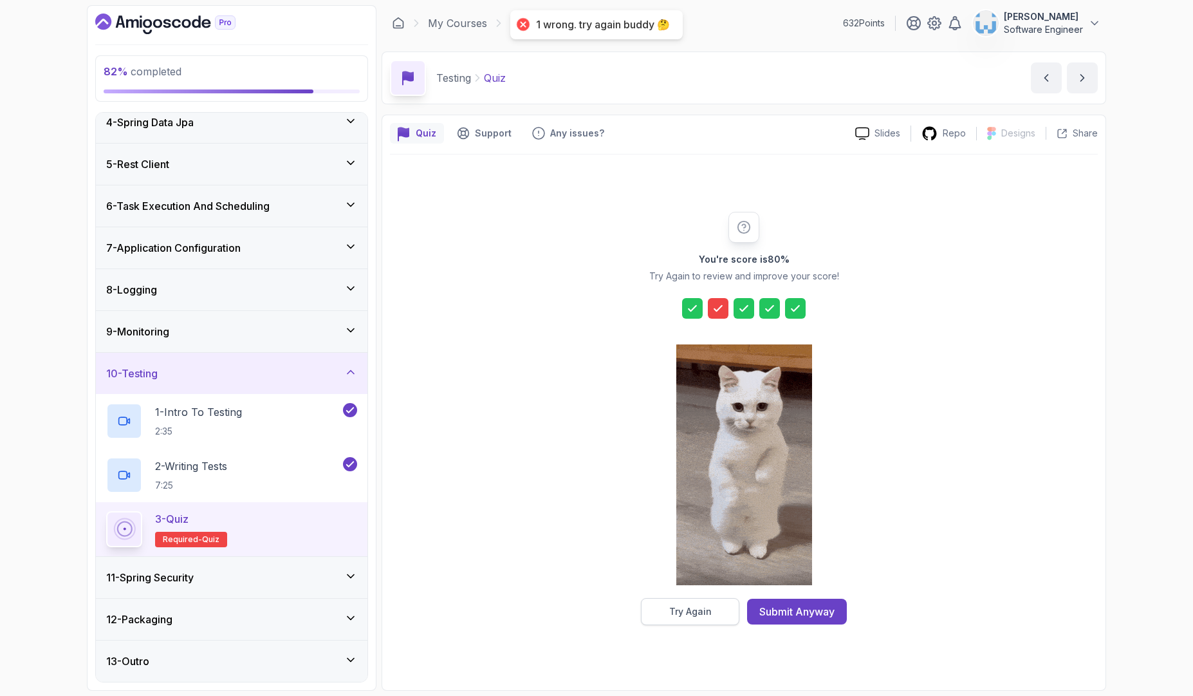
click at [709, 618] on button "Try Again" at bounding box center [690, 611] width 98 height 27
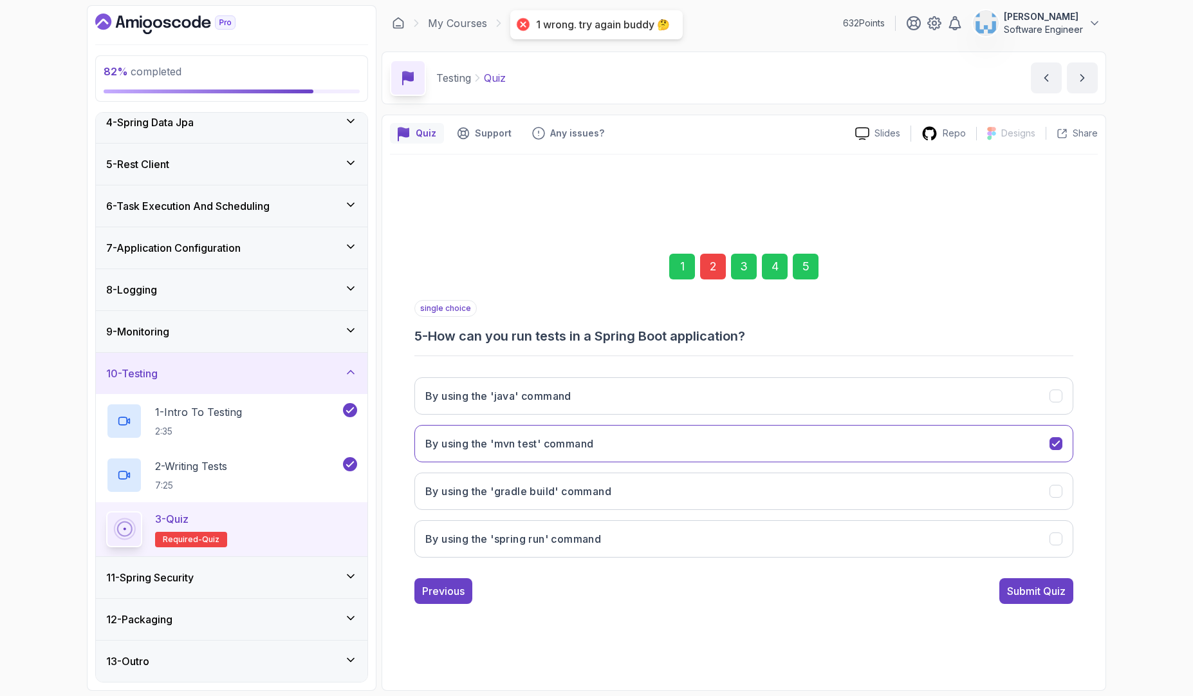
click at [712, 262] on div "2" at bounding box center [713, 267] width 26 height 26
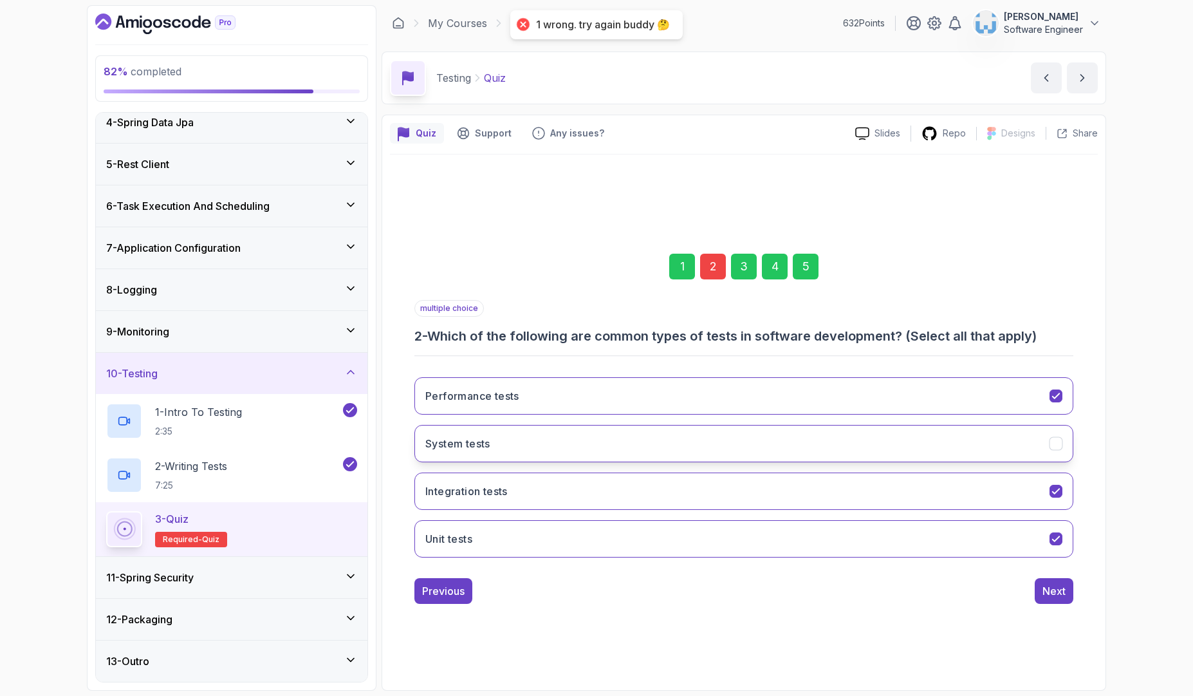
click at [546, 443] on button "System tests" at bounding box center [743, 443] width 659 height 37
click at [810, 269] on div "5" at bounding box center [806, 267] width 26 height 26
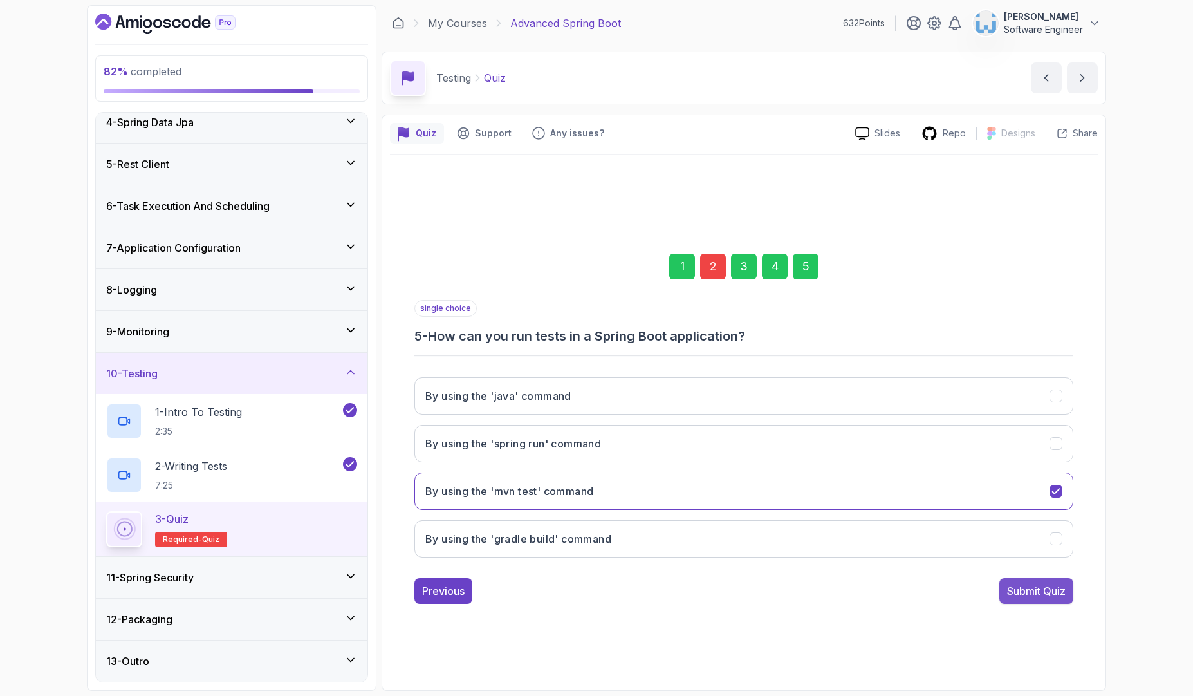
click at [1041, 591] on div "Submit Quiz" at bounding box center [1036, 590] width 59 height 15
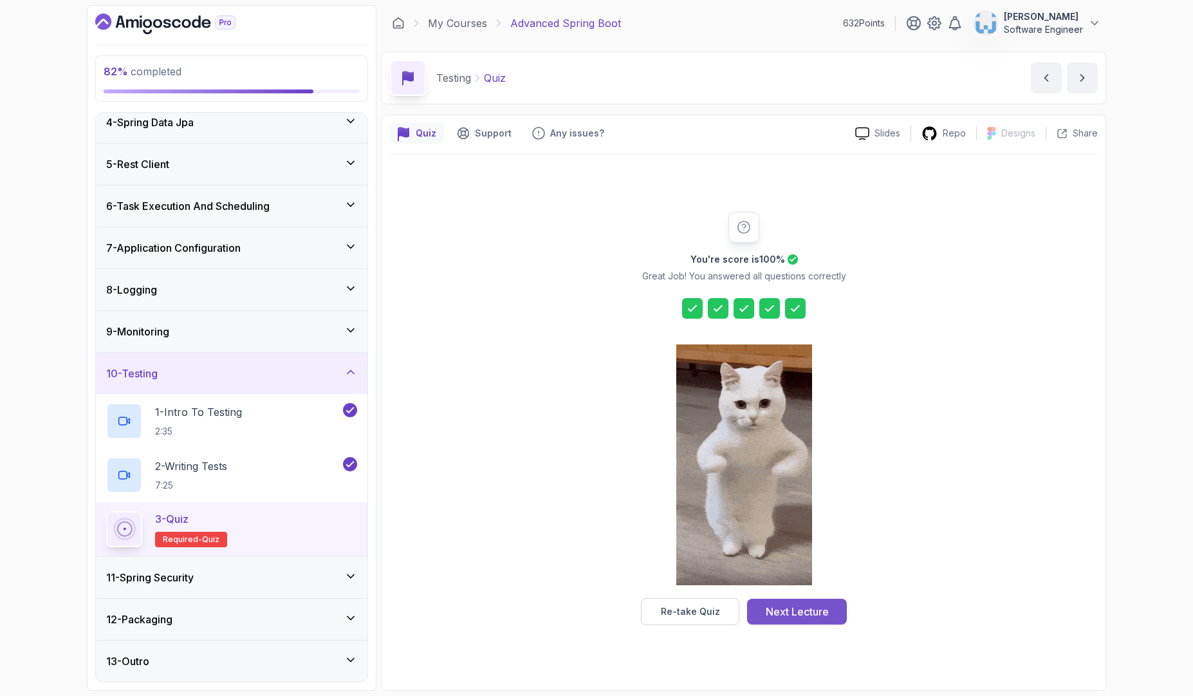
click at [802, 620] on button "Next Lecture" at bounding box center [797, 611] width 100 height 26
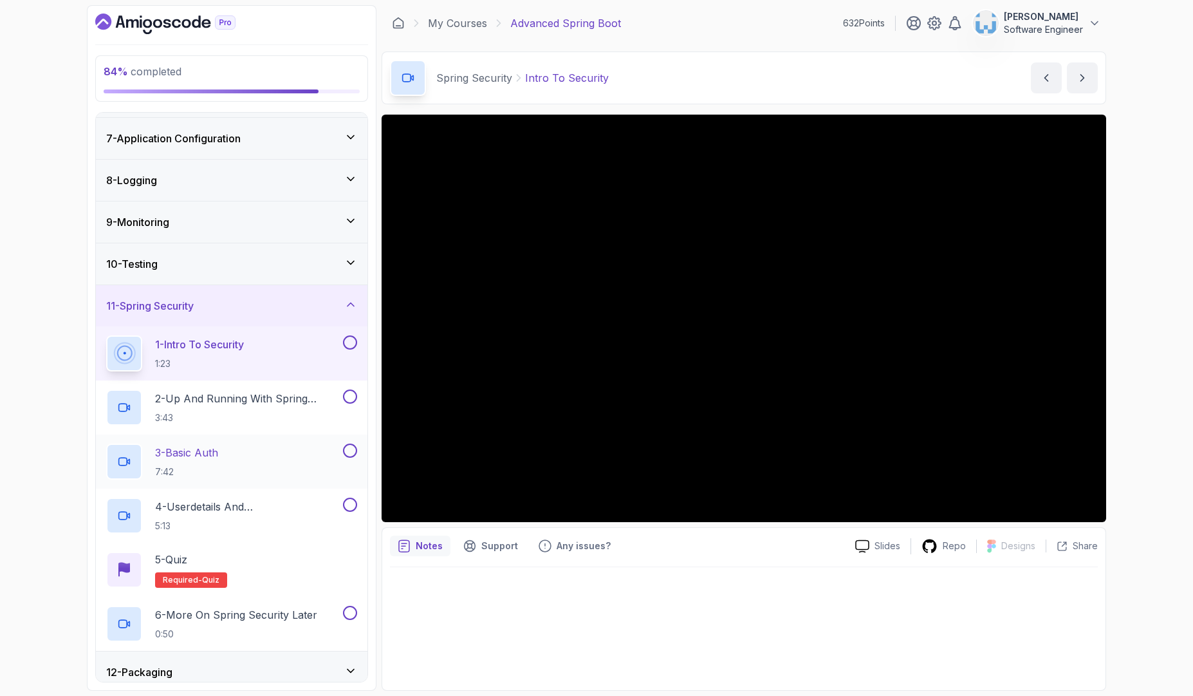
scroll to position [299, 0]
